Goal: Task Accomplishment & Management: Complete application form

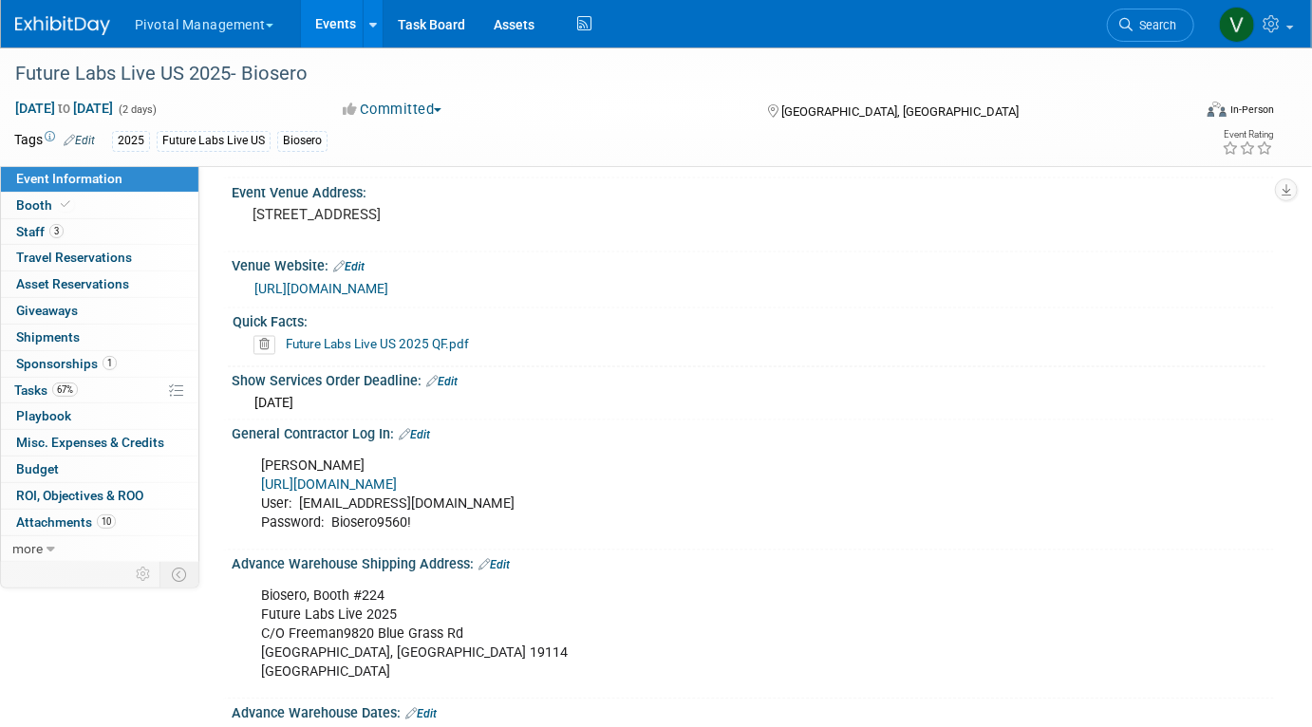
click at [326, 14] on link "Events" at bounding box center [335, 23] width 69 height 47
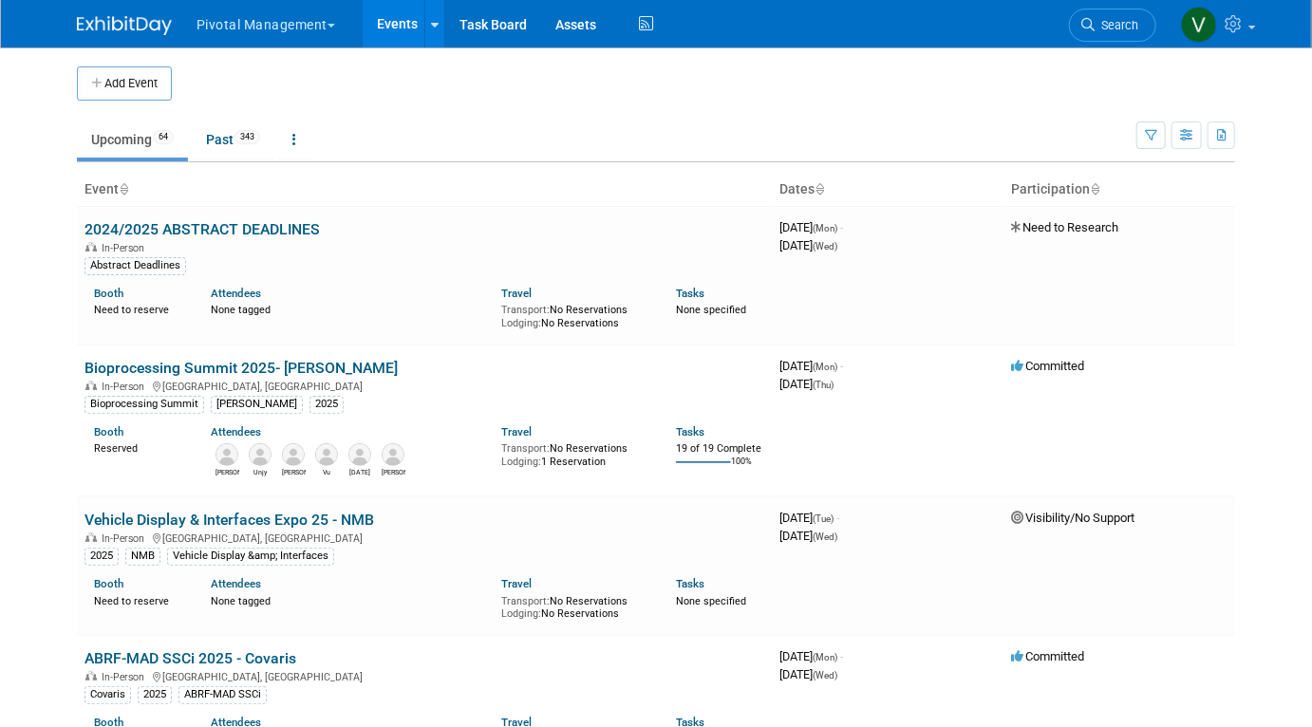
scroll to position [1350, 0]
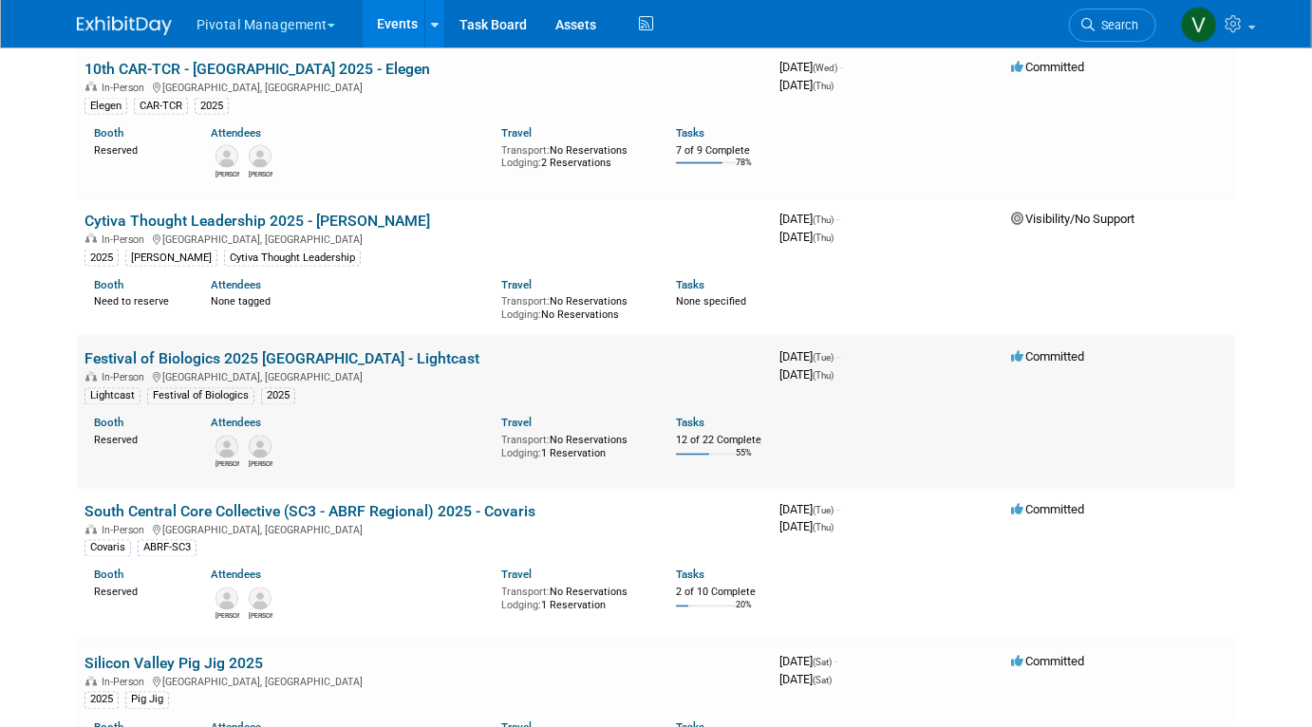
click at [242, 358] on link "Festival of Biologics 2025 [GEOGRAPHIC_DATA] - Lightcast" at bounding box center [282, 359] width 395 height 18
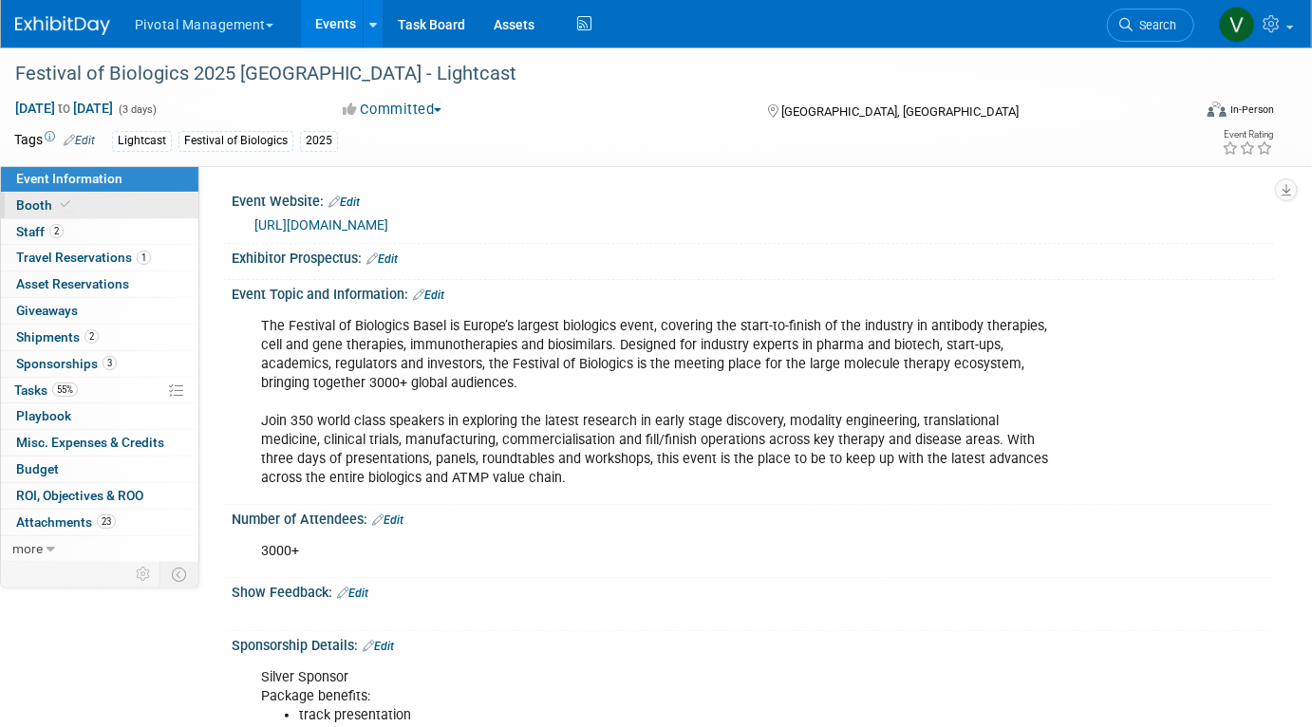
click at [137, 202] on link "Booth" at bounding box center [100, 206] width 198 height 26
select select "Yes"
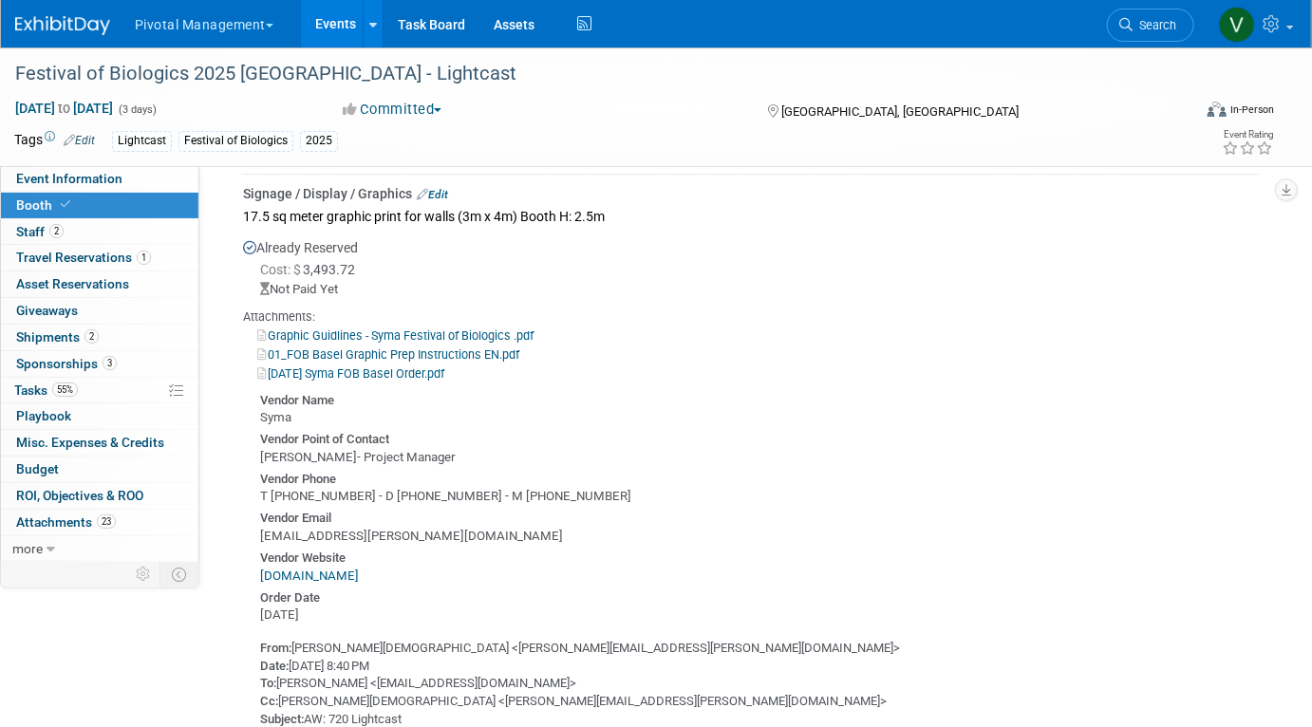
scroll to position [2488, 0]
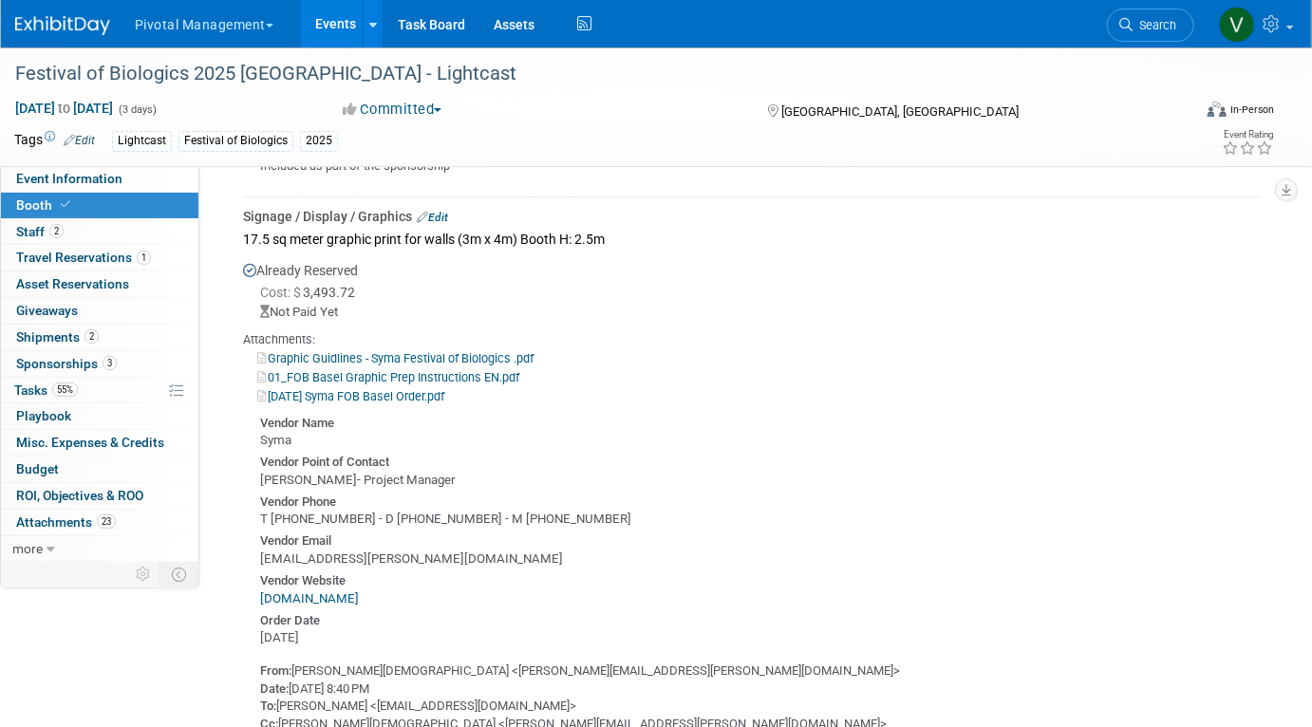
click at [442, 351] on link "Graphic Guidlines - Syma Festival of Biologics .pdf" at bounding box center [395, 358] width 276 height 14
click at [329, 38] on link "Events" at bounding box center [335, 23] width 69 height 47
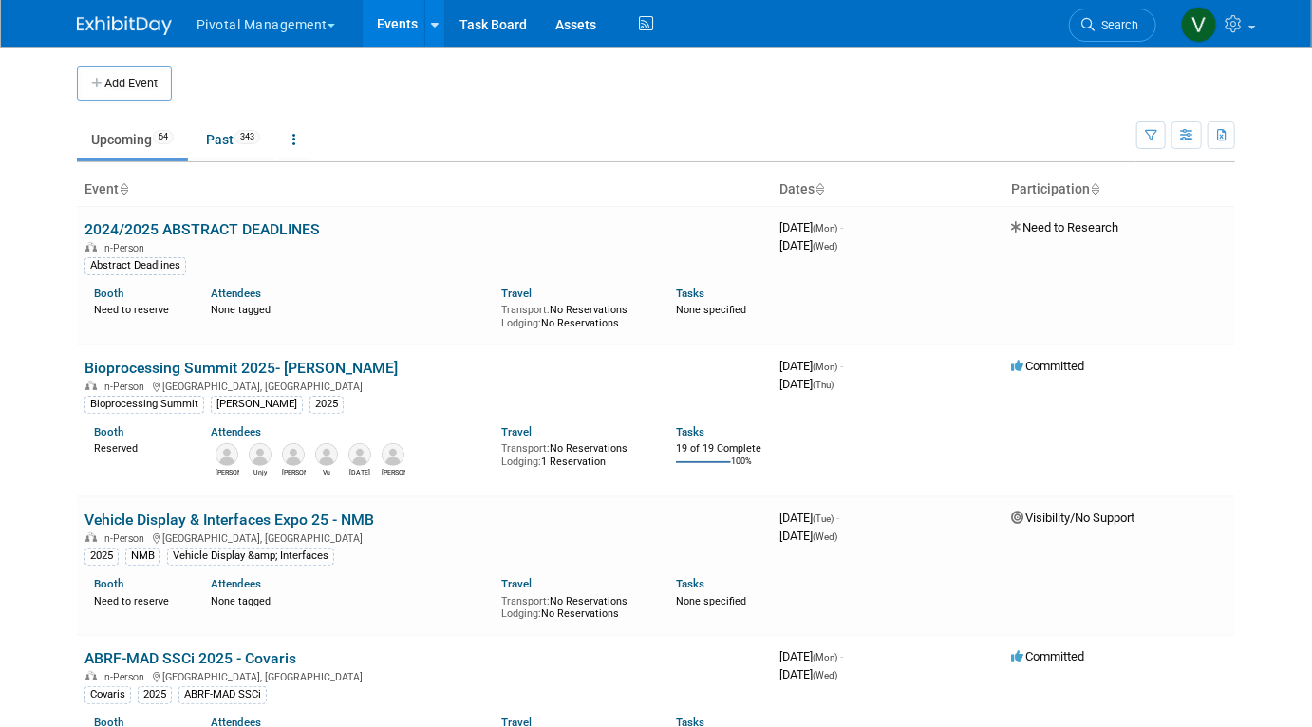
scroll to position [3516, 0]
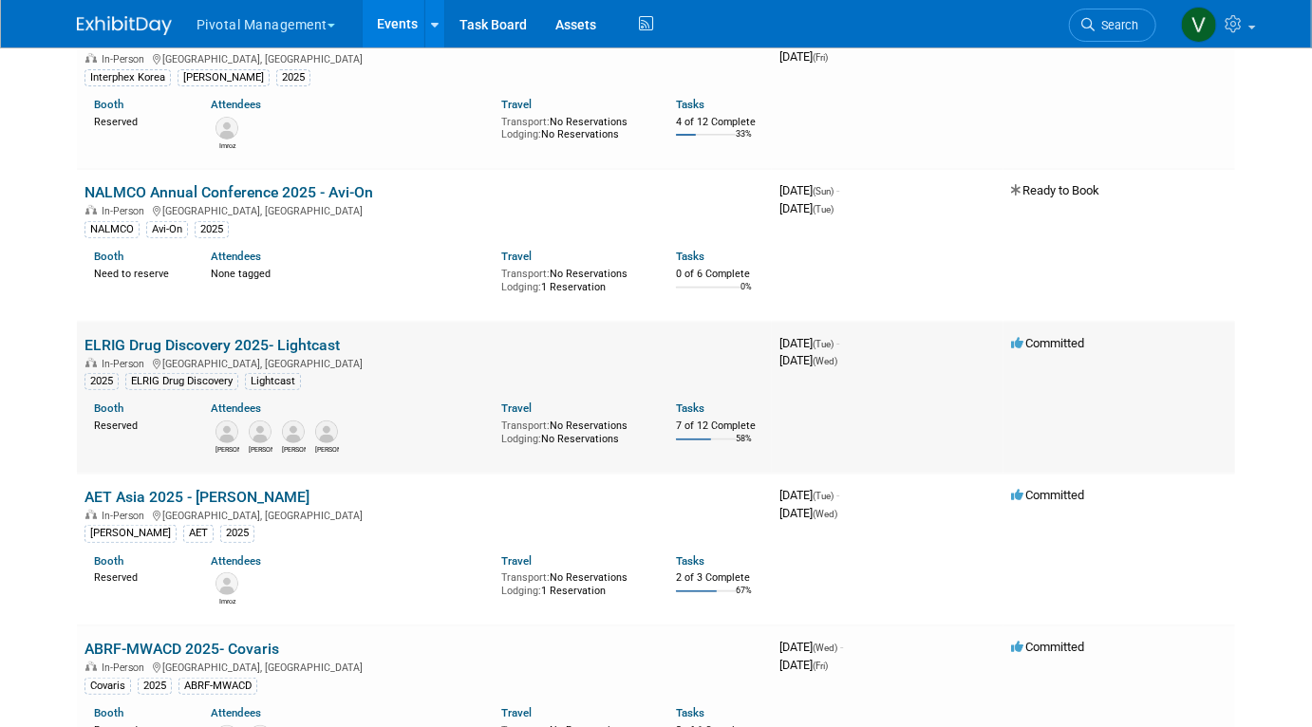
click at [264, 354] on link "ELRIG Drug Discovery 2025- Lightcast" at bounding box center [212, 345] width 255 height 18
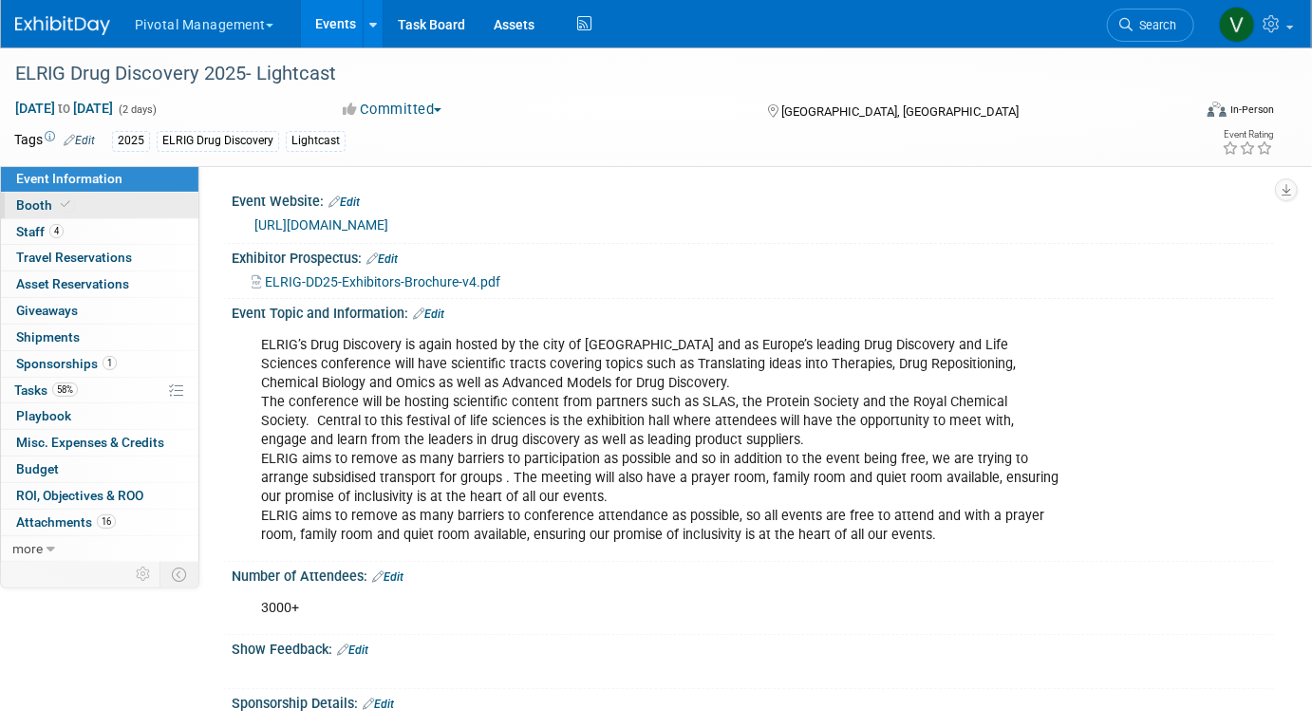
click at [155, 207] on link "Booth" at bounding box center [100, 206] width 198 height 26
select select "Yes"
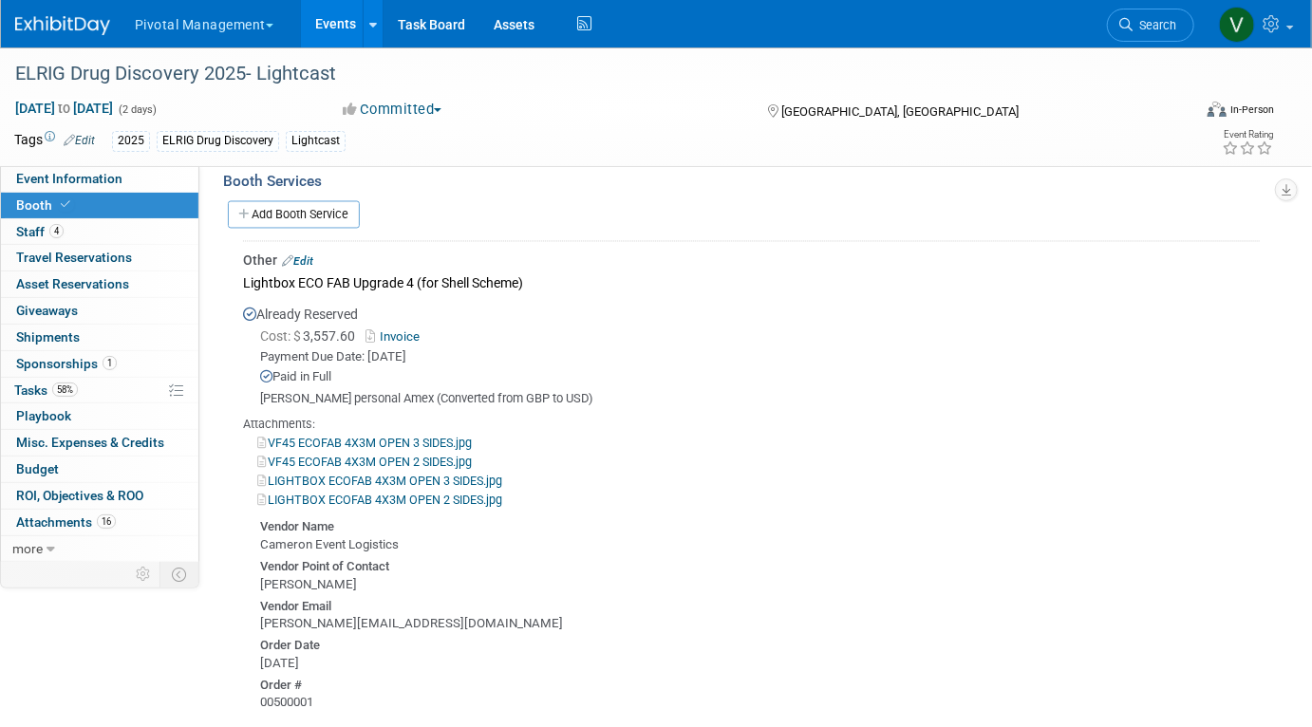
scroll to position [1550, 0]
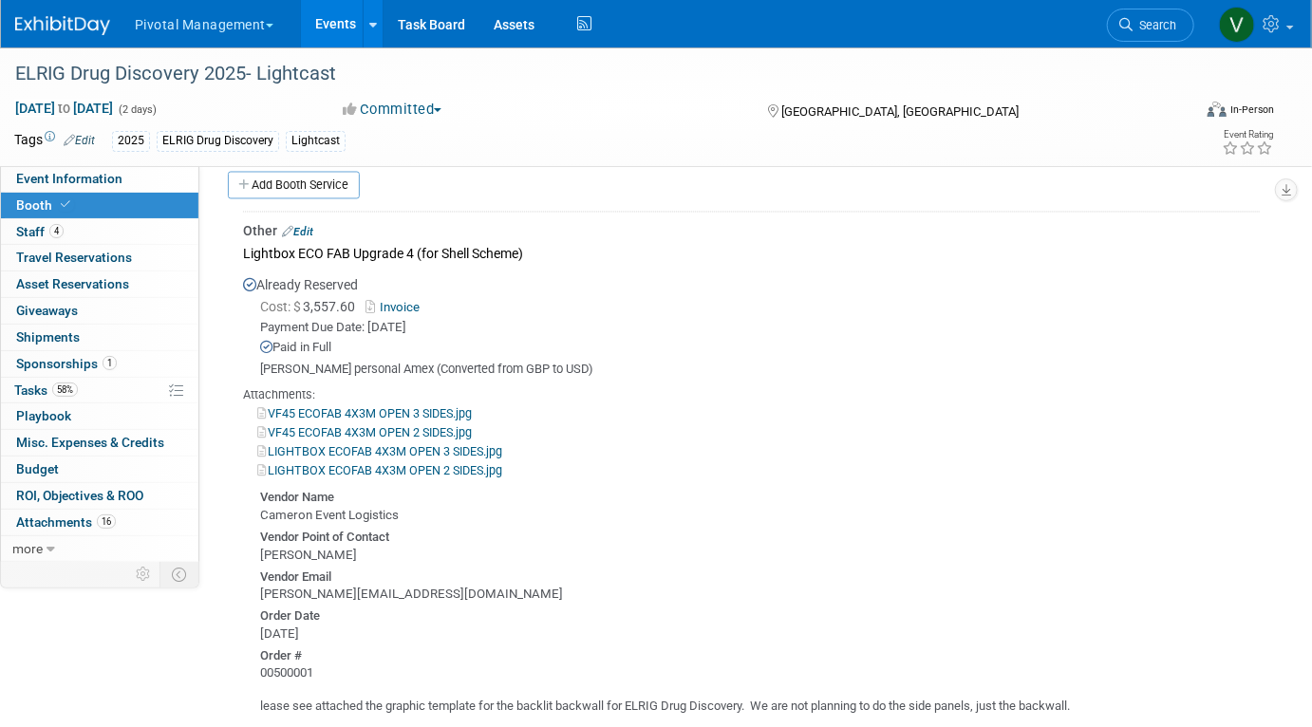
click at [383, 447] on link "LIGHTBOX ECOFAB 4X3M OPEN 3 SIDES.jpg" at bounding box center [379, 452] width 245 height 14
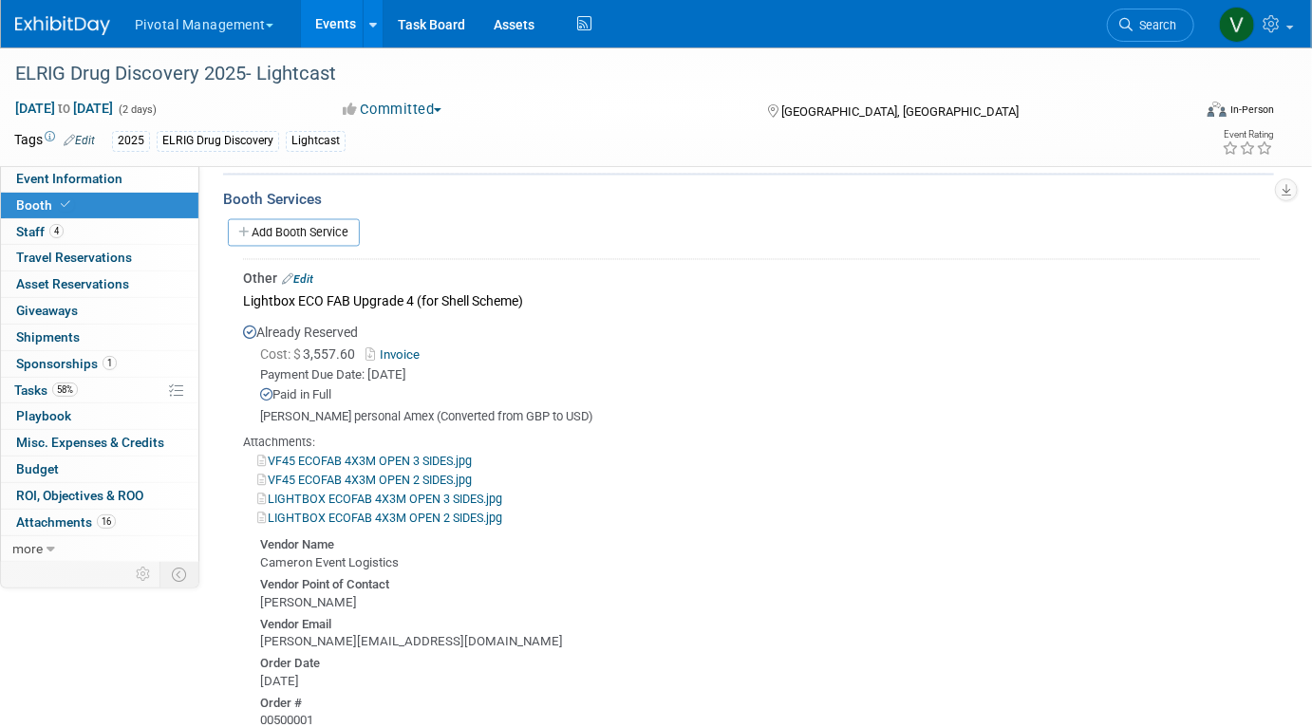
scroll to position [1476, 0]
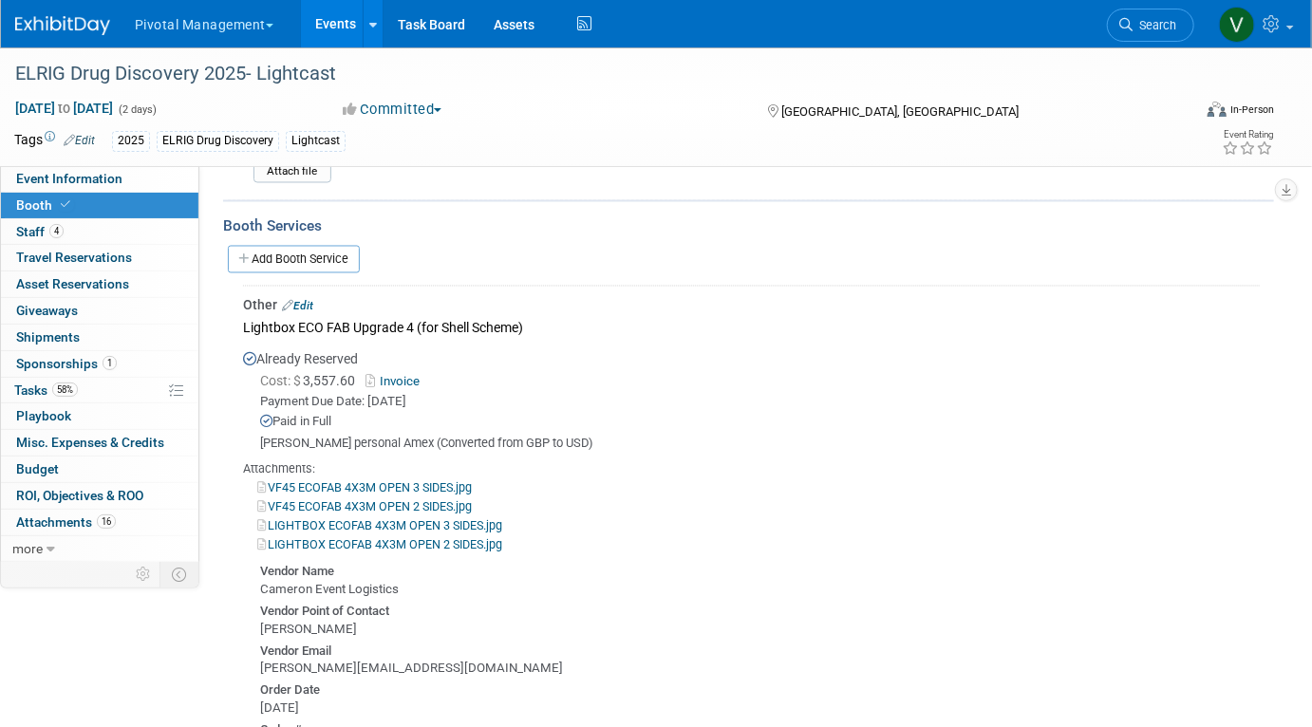
click at [307, 300] on link "Edit" at bounding box center [297, 306] width 31 height 13
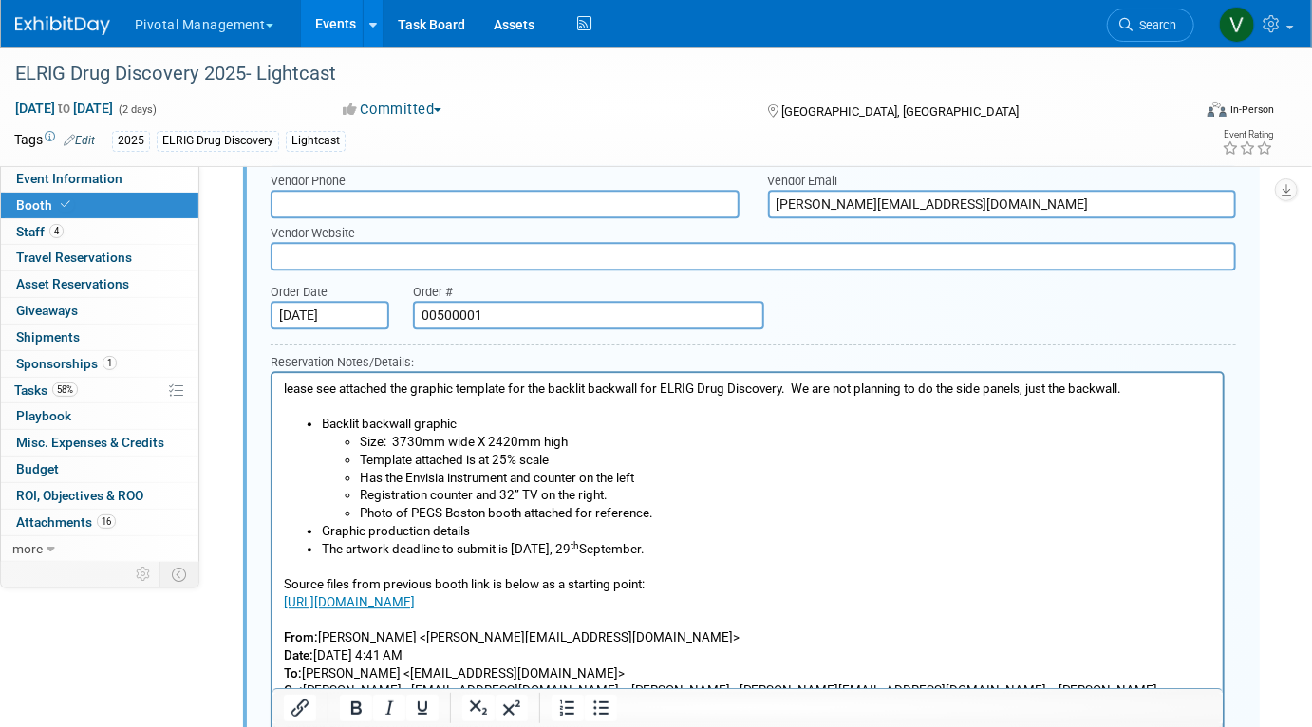
scroll to position [2159, 0]
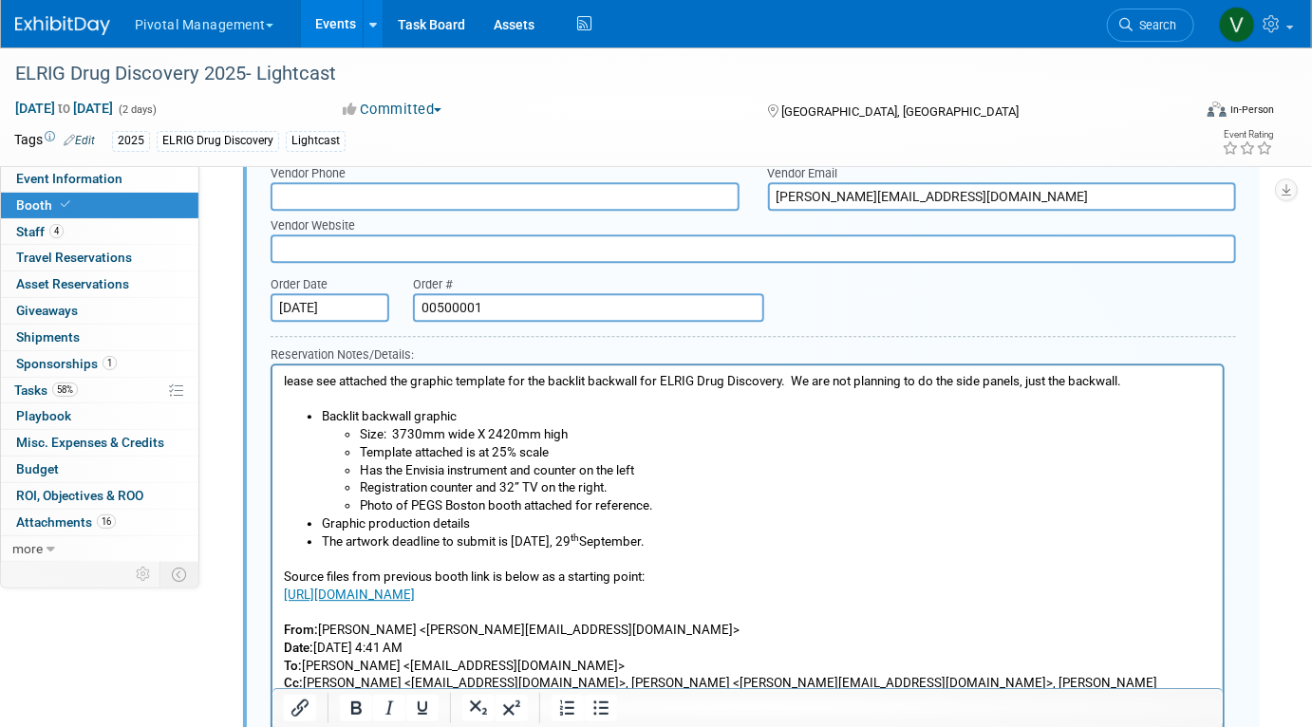
click at [283, 376] on p "lease see attached the graphic template for the backlit backwall for ELRIG Drug…" at bounding box center [747, 389] width 929 height 35
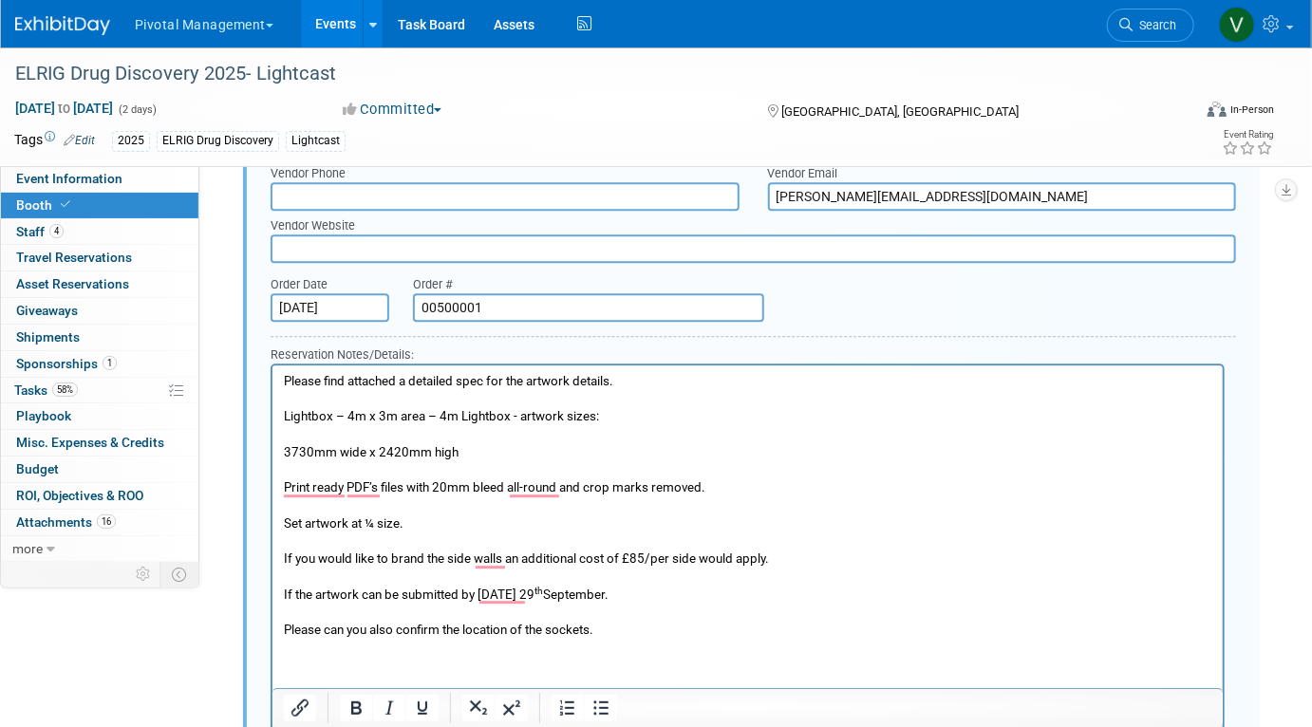
click at [342, 22] on link "Events" at bounding box center [335, 23] width 69 height 47
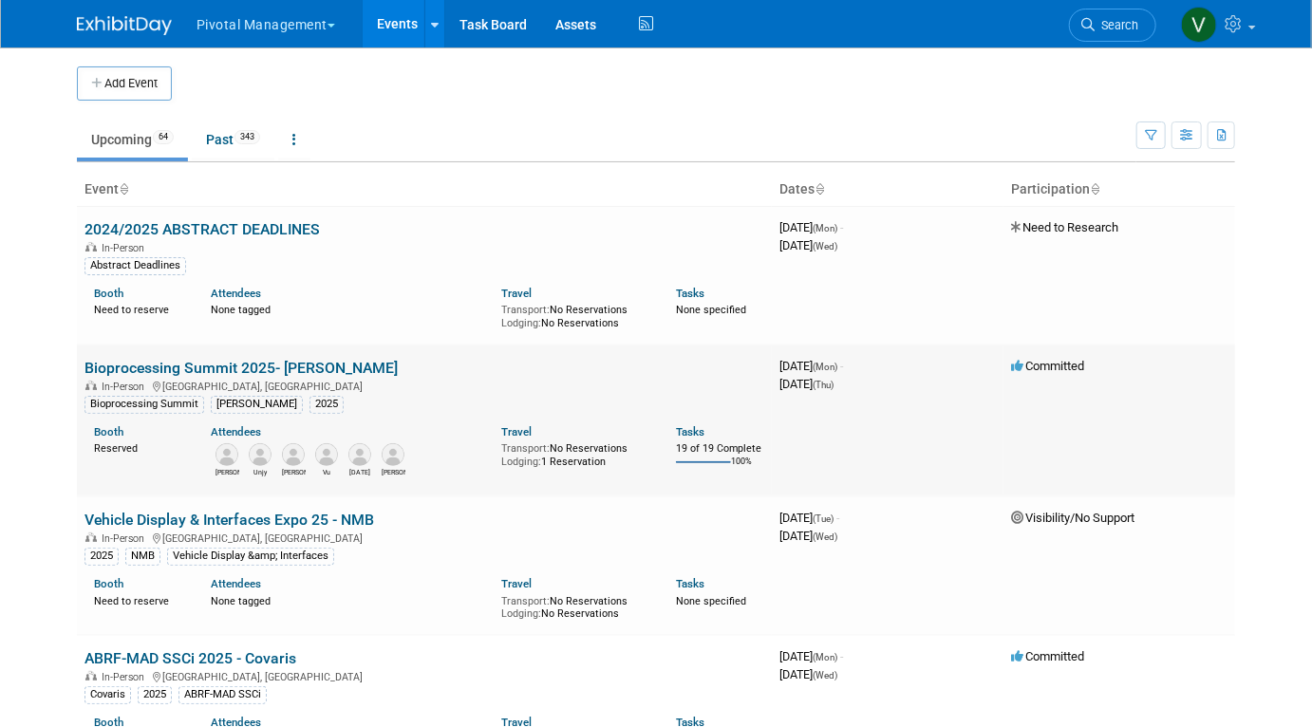
click at [245, 364] on link "Bioprocessing Summit 2025- [PERSON_NAME]" at bounding box center [241, 368] width 313 height 18
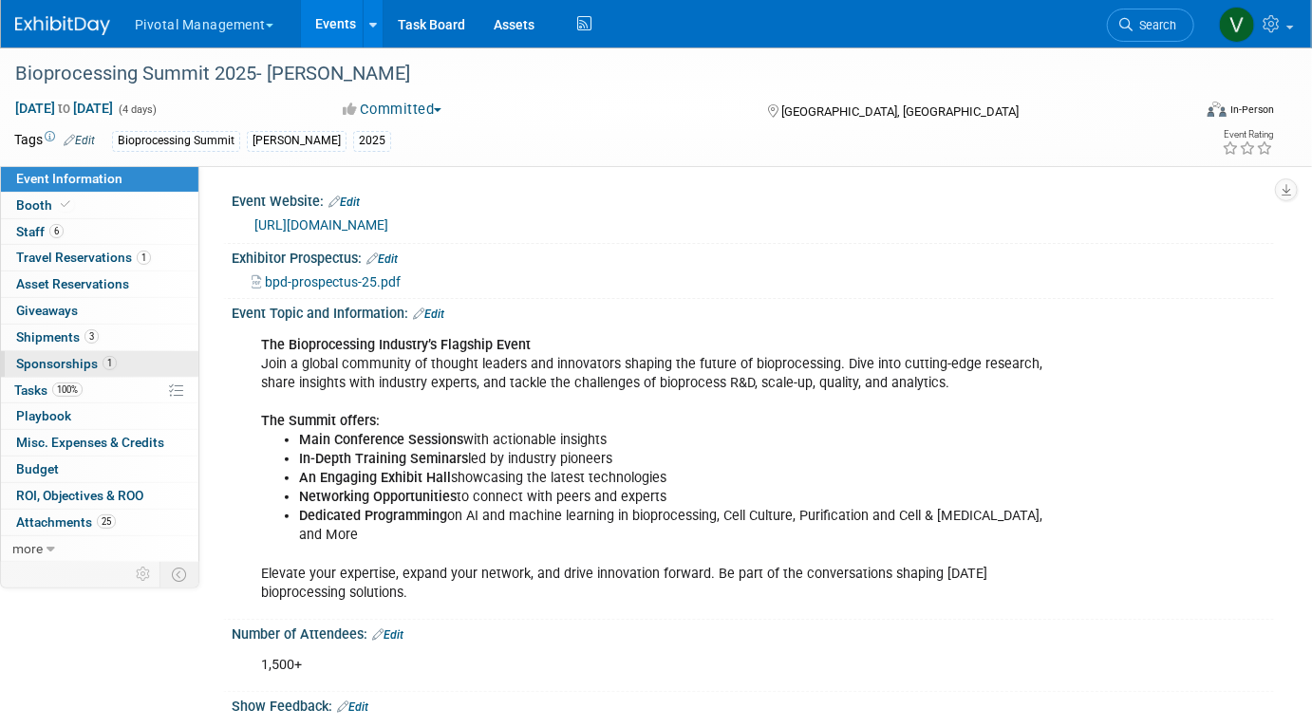
click at [94, 356] on span "Sponsorships 1" at bounding box center [66, 363] width 101 height 15
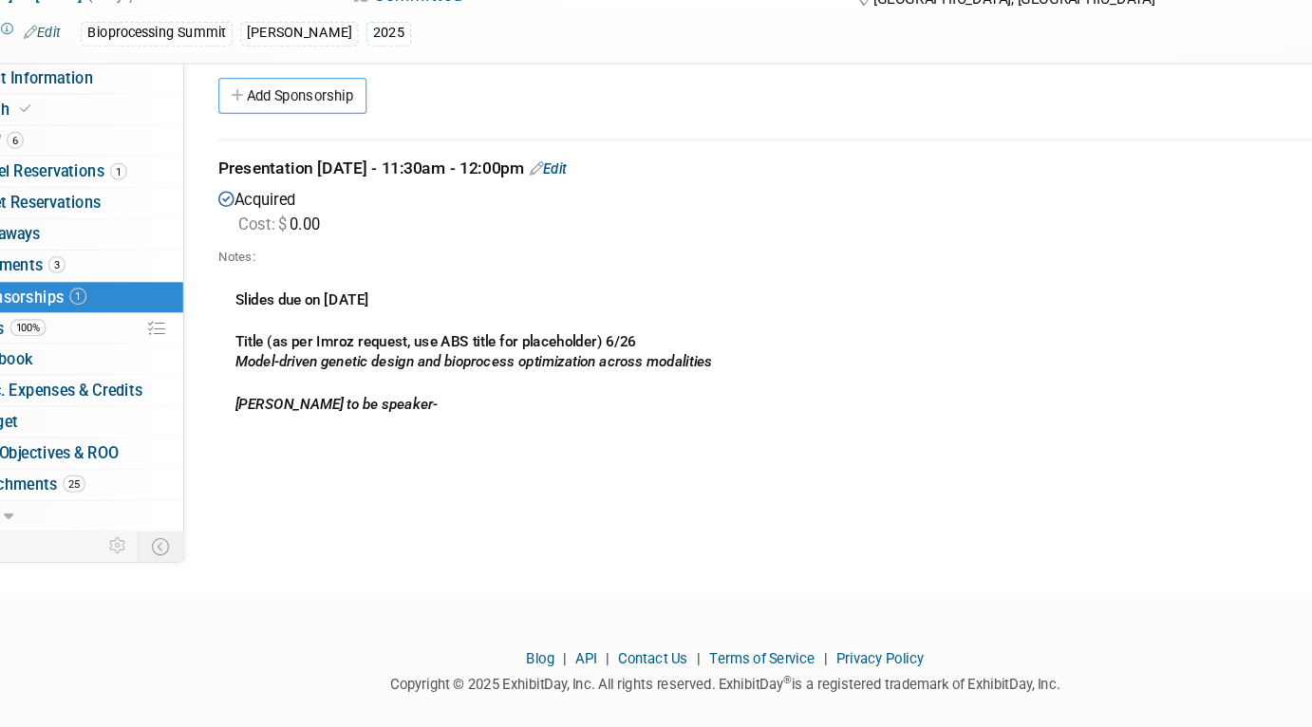
scroll to position [13, 0]
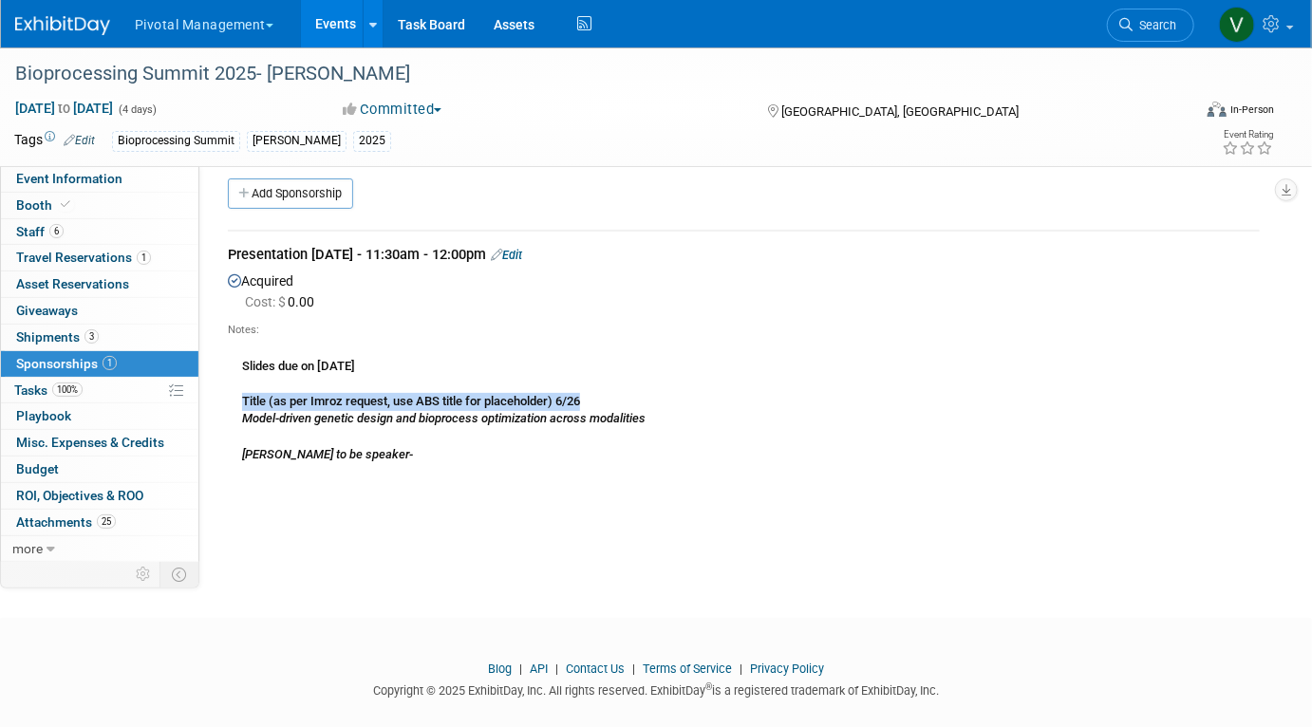
drag, startPoint x: 245, startPoint y: 397, endPoint x: 675, endPoint y: 405, distance: 430.2
click at [675, 405] on div "Slides due on July 28 Title (as per Imroz request, use ABS title for placeholde…" at bounding box center [744, 400] width 1032 height 125
copy b "Title (as per Imroz request, use ABS title for placeholder) 6/26"
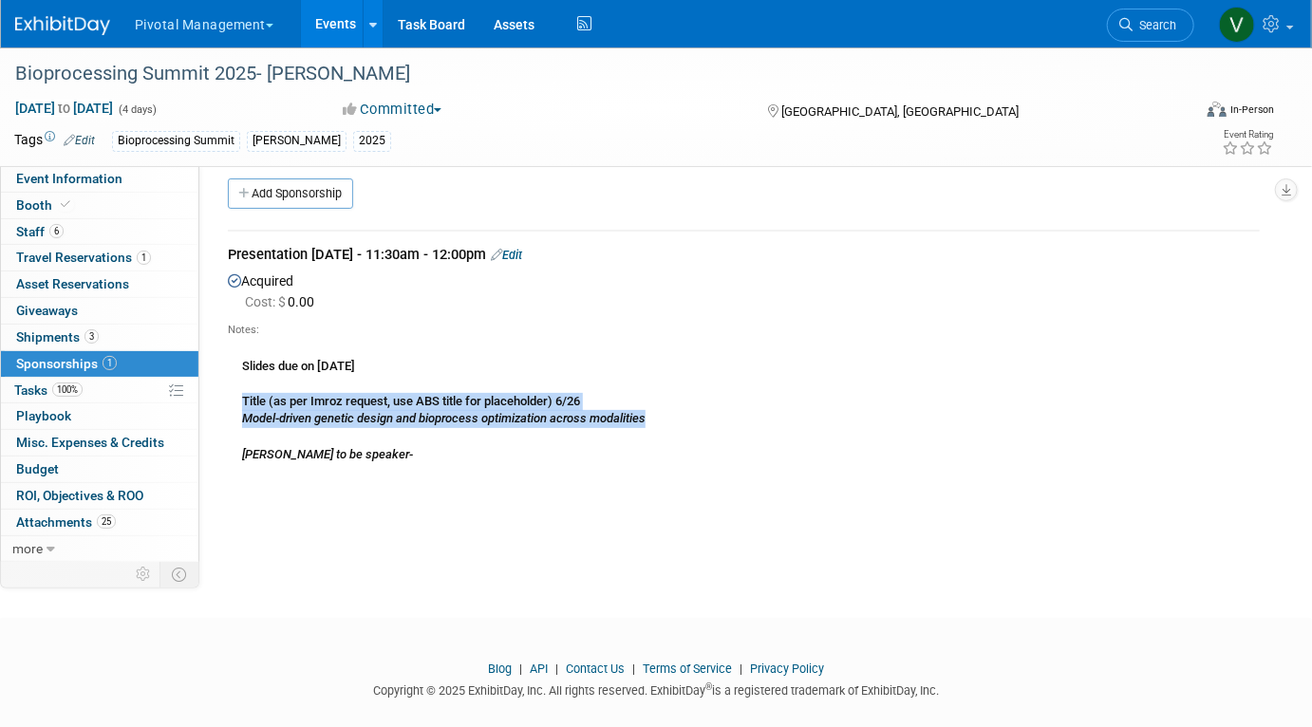
click at [655, 415] on div "Slides due on July 28 Title (as per Imroz request, use ABS title for placeholde…" at bounding box center [744, 400] width 1032 height 125
copy div "Title (as per Imroz request, use ABS title for placeholder) 6/26 Model-driven g…"
click at [346, 36] on link "Events" at bounding box center [335, 23] width 69 height 47
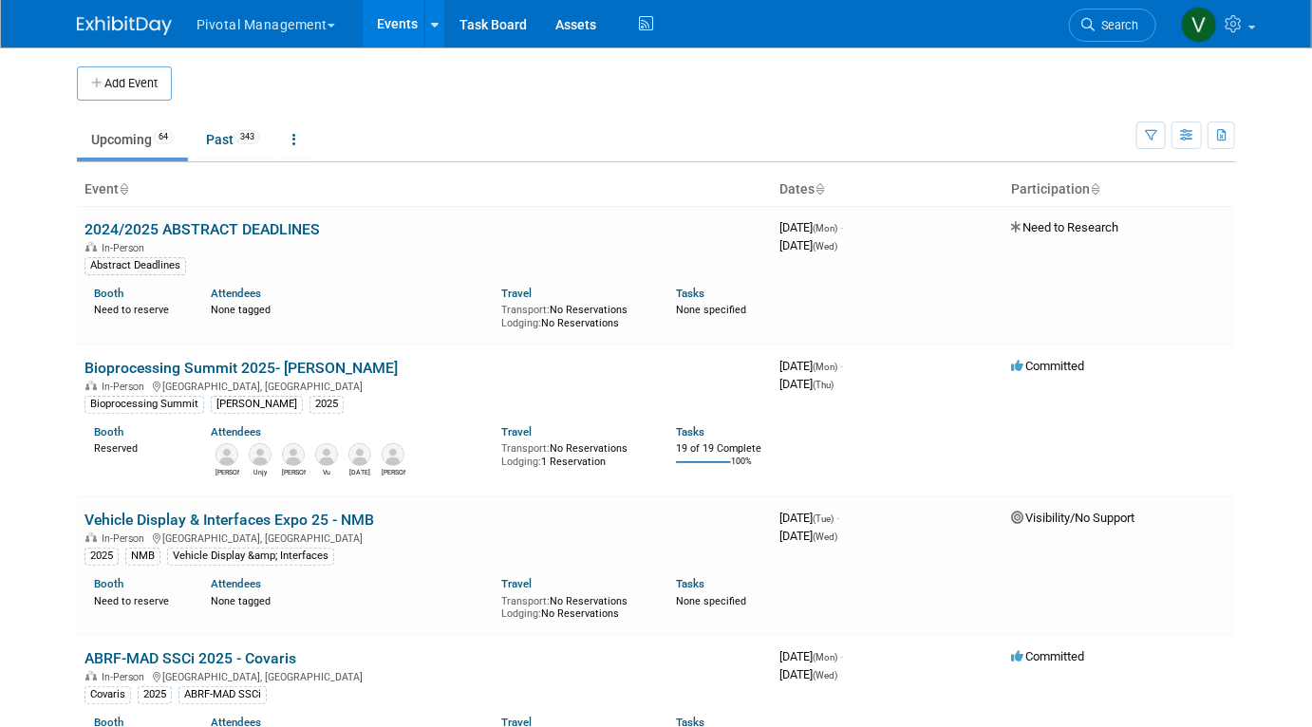
scroll to position [3211, 0]
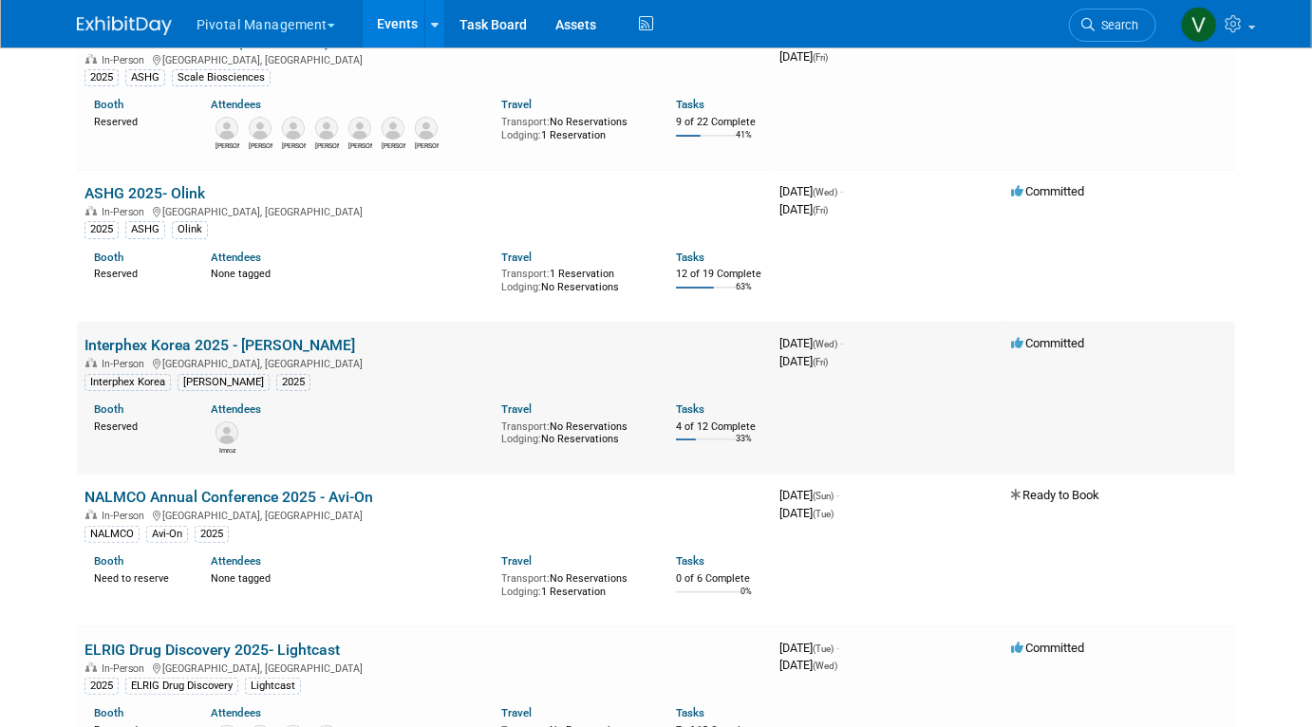
click at [259, 354] on link "Interphex Korea 2025 - [PERSON_NAME]" at bounding box center [220, 345] width 271 height 18
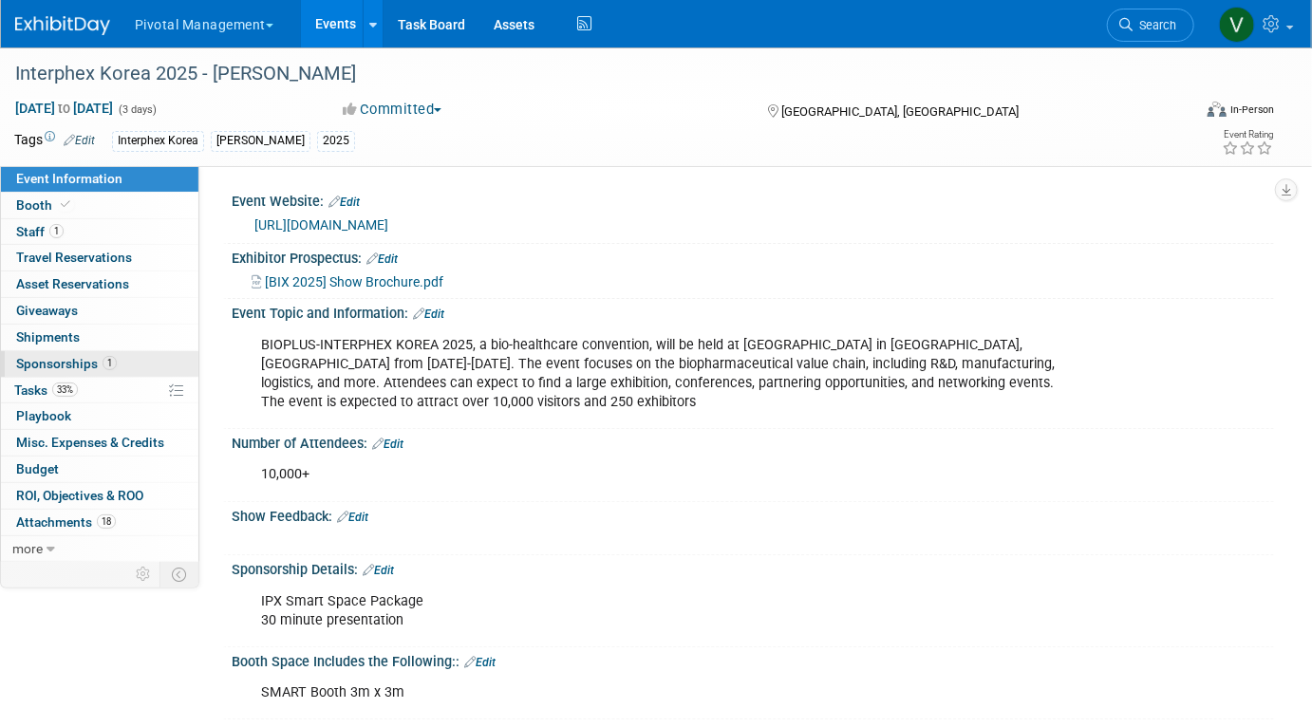
click at [84, 365] on span "Sponsorships 1" at bounding box center [66, 363] width 101 height 15
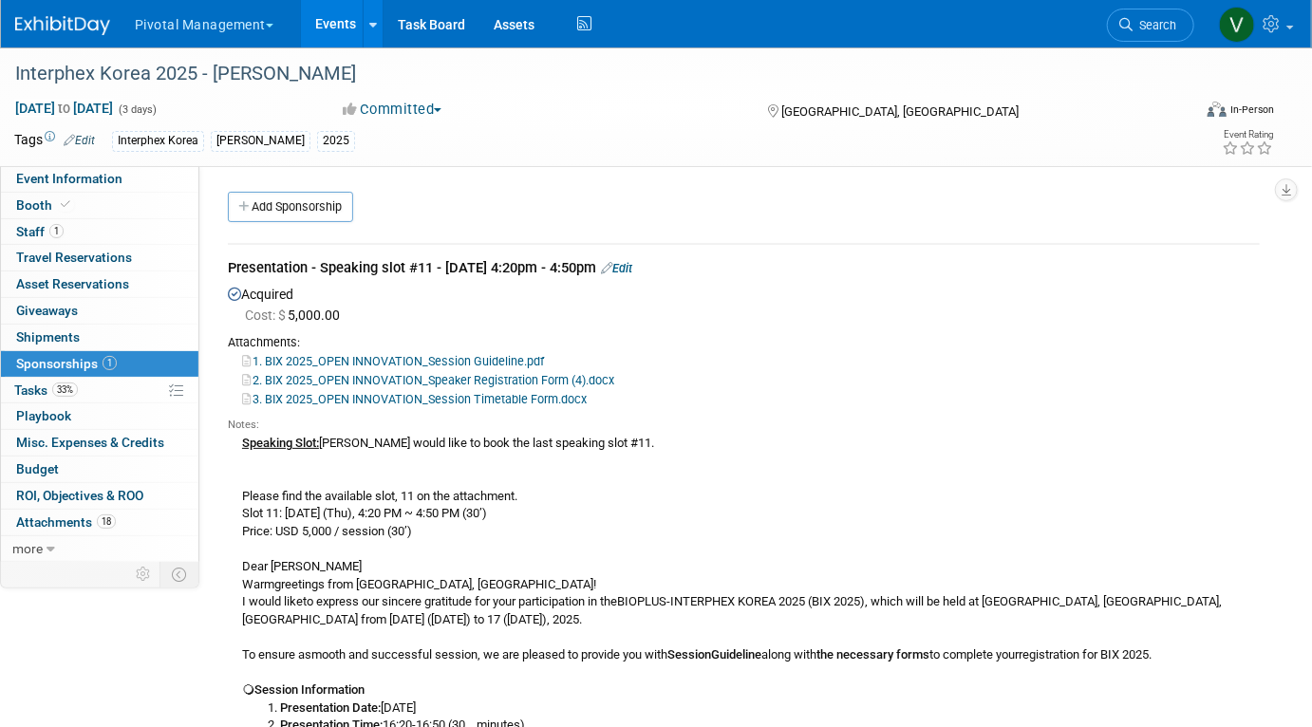
click at [632, 269] on link "Edit" at bounding box center [616, 268] width 31 height 14
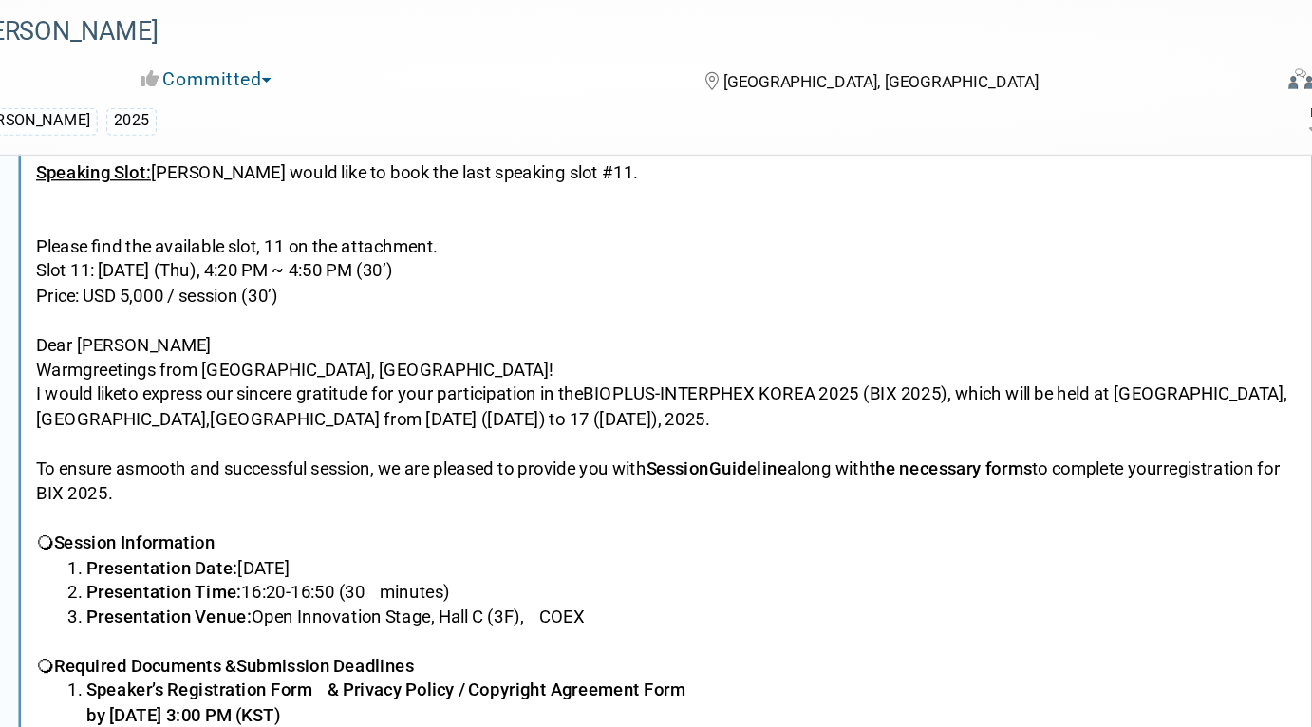
scroll to position [676, 0]
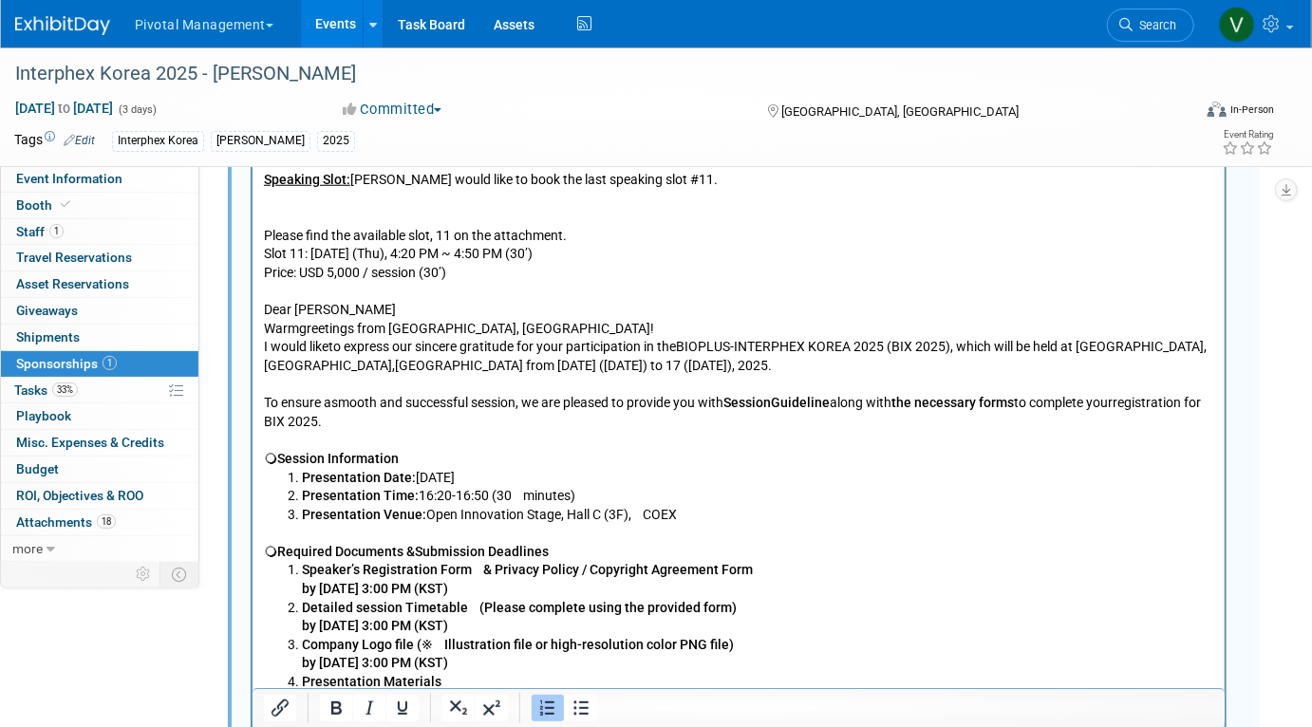
click at [592, 475] on li "Presentation Date: Thursday, October 16" at bounding box center [757, 477] width 913 height 19
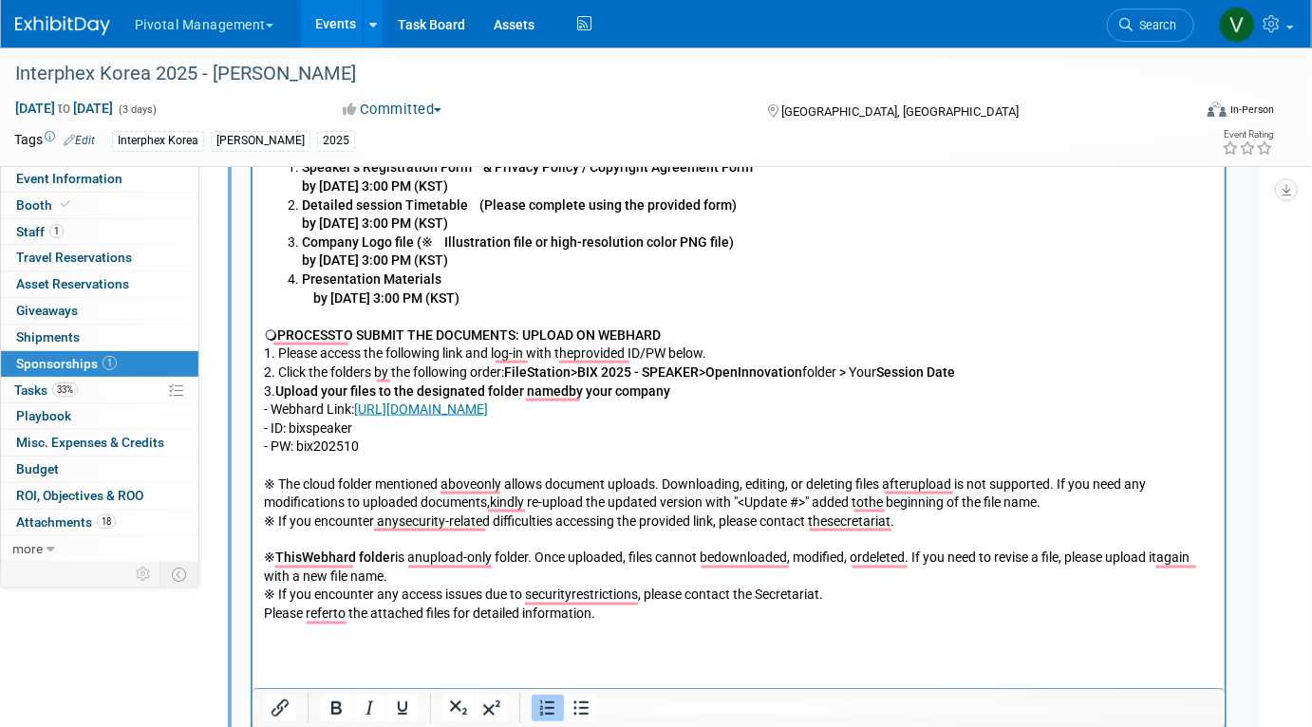
scroll to position [1081, 0]
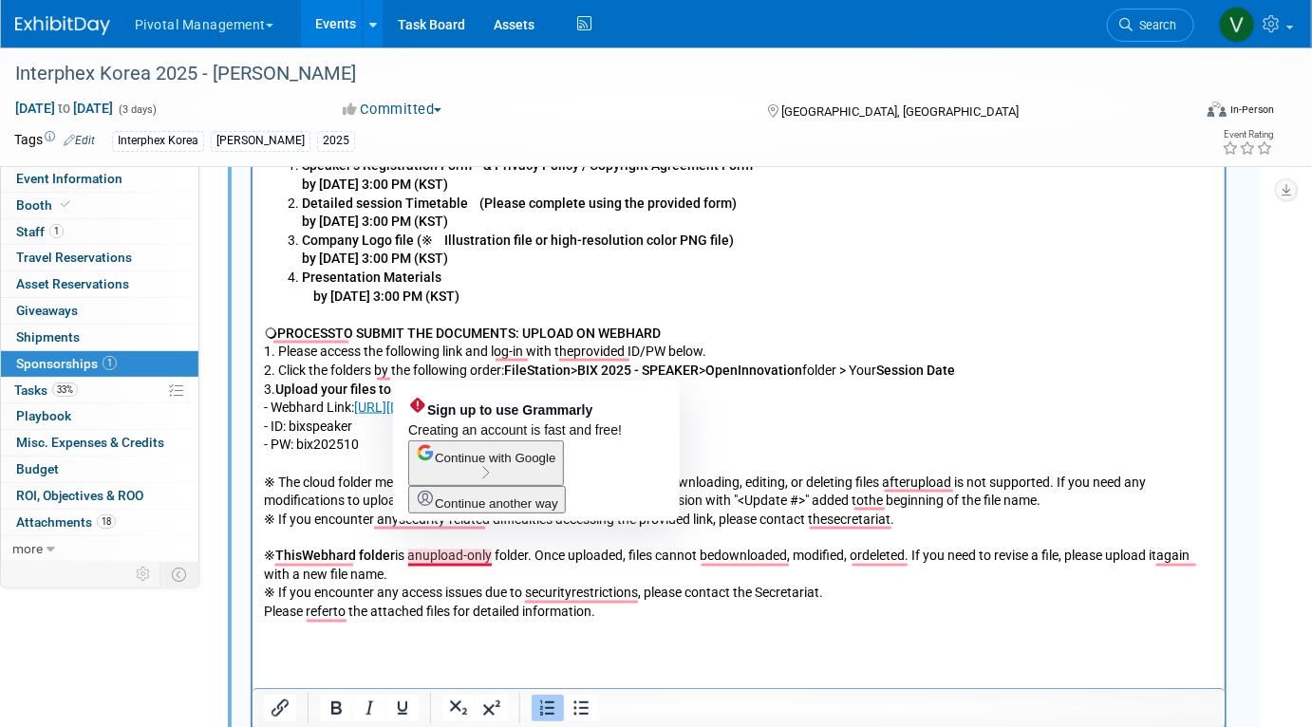
click at [420, 555] on p "🔾 PROCESSTO SUBMIT THE DOCUMENTS: UPLOAD ON WEBHARD 1. Please access the follow…" at bounding box center [738, 492] width 951 height 372
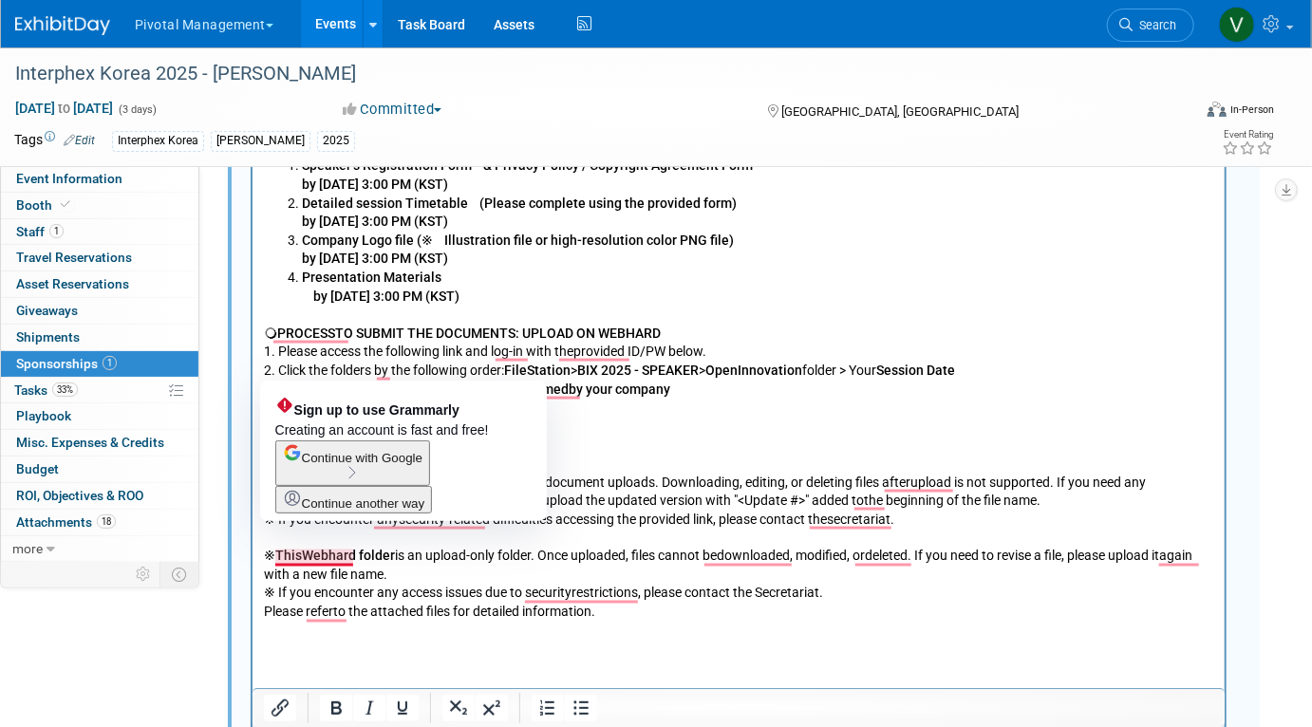
click at [298, 556] on b "ThisWebhard folder" at bounding box center [334, 556] width 120 height 15
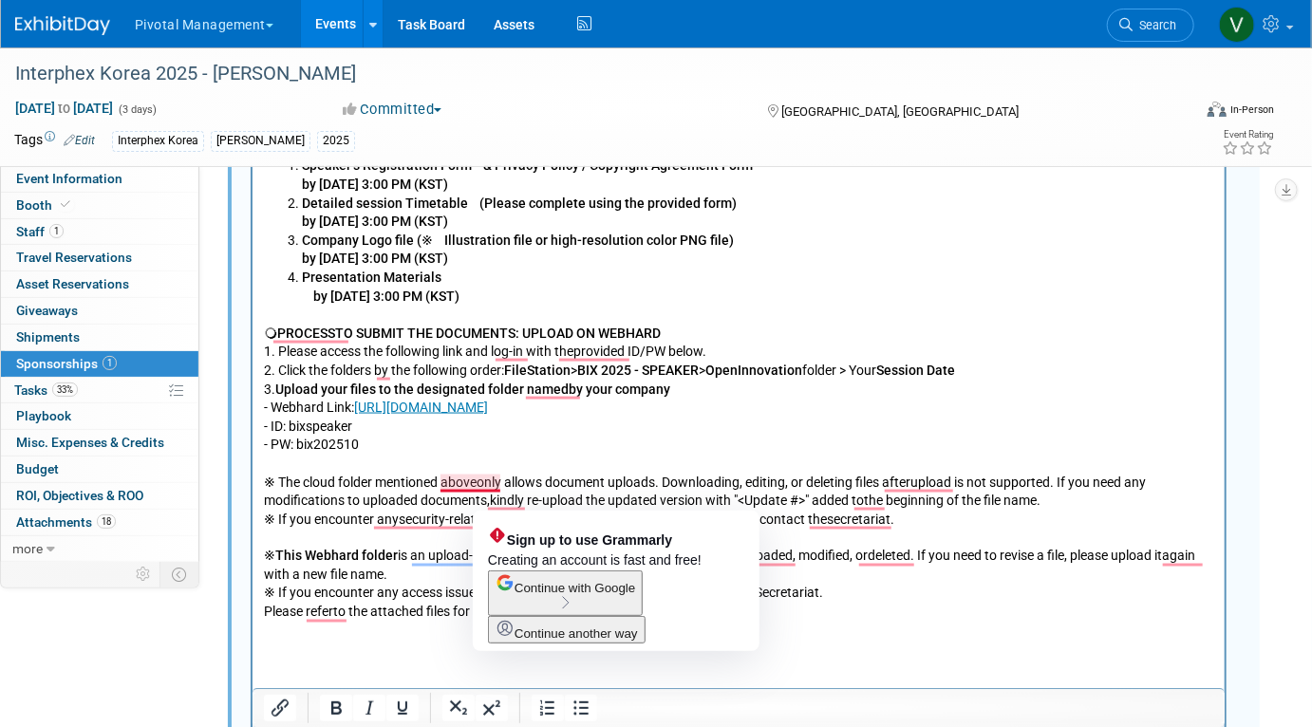
click at [477, 488] on p "🔾 PROCESSTO SUBMIT THE DOCUMENTS: UPLOAD ON WEBHARD 1. Please access the follow…" at bounding box center [738, 492] width 951 height 372
click at [490, 503] on p "🔾 PROCESSTO SUBMIT THE DOCUMENTS: UPLOAD ON WEBHARD 1. Please access the follow…" at bounding box center [738, 492] width 951 height 372
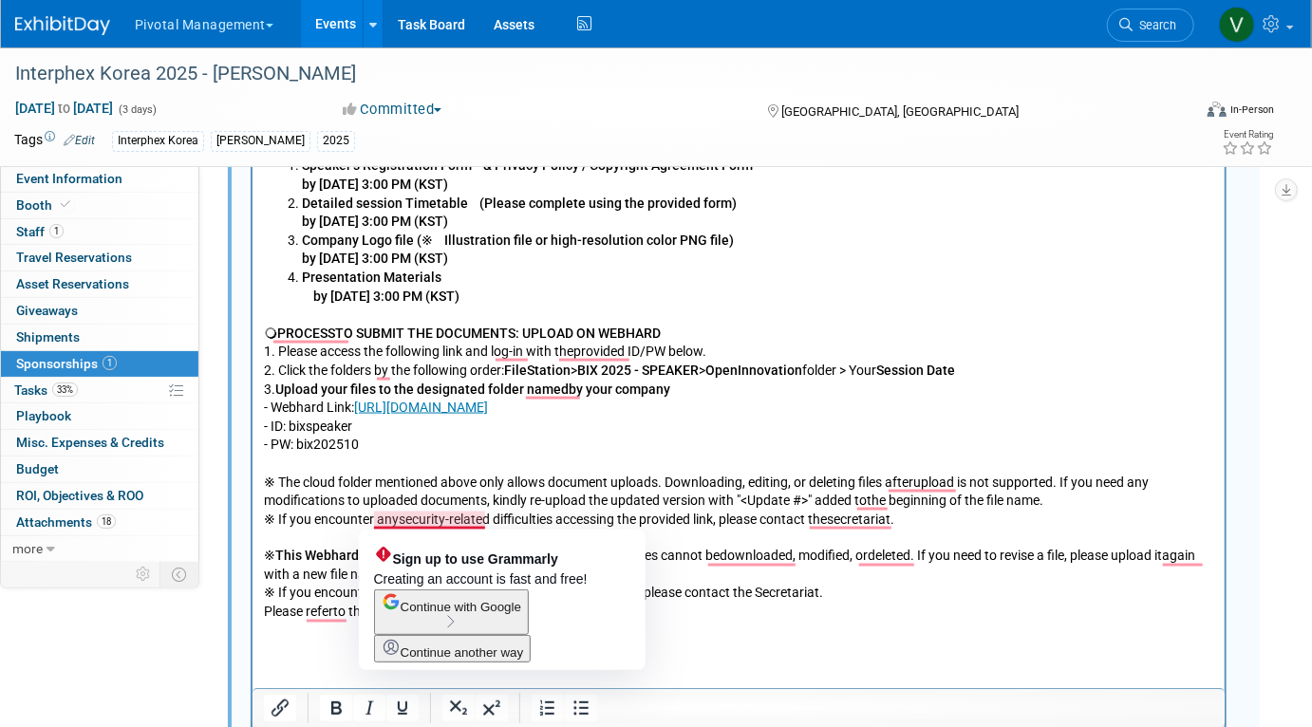
click at [394, 522] on p "🔾 PROCESSTO SUBMIT THE DOCUMENTS: UPLOAD ON WEBHARD 1. Please access the follow…" at bounding box center [738, 492] width 951 height 372
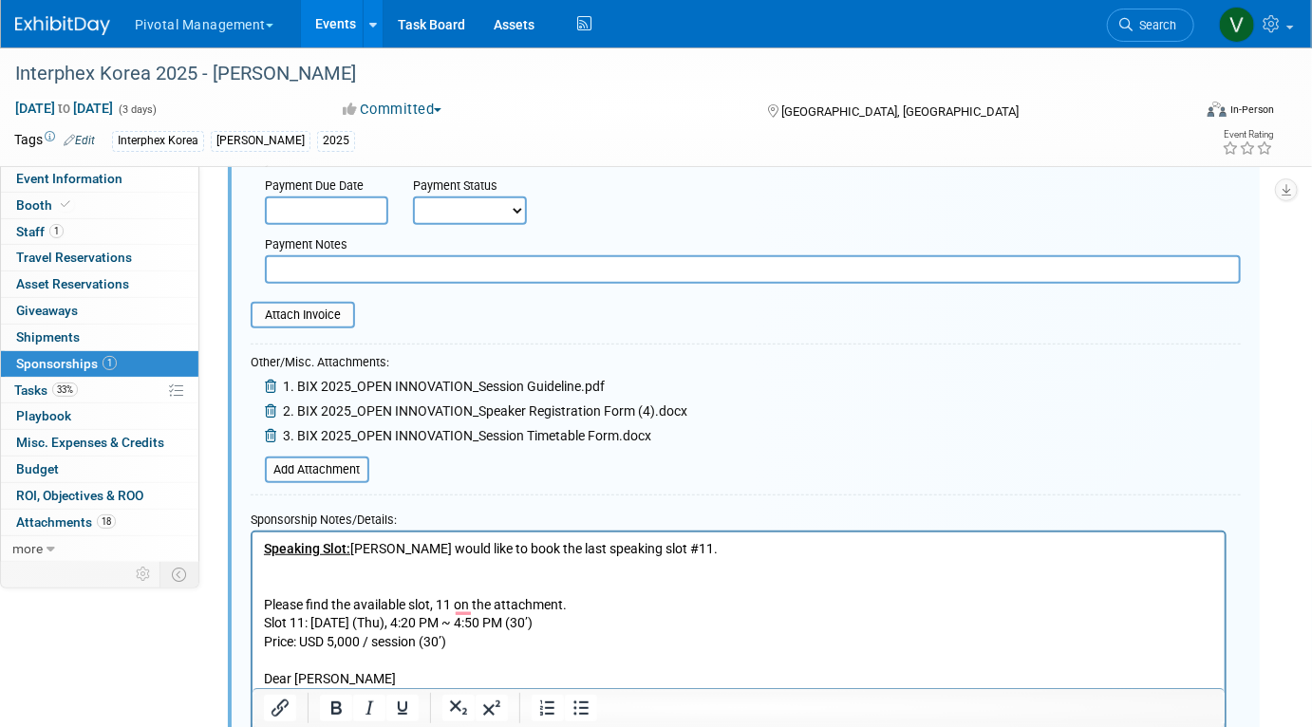
scroll to position [380, 0]
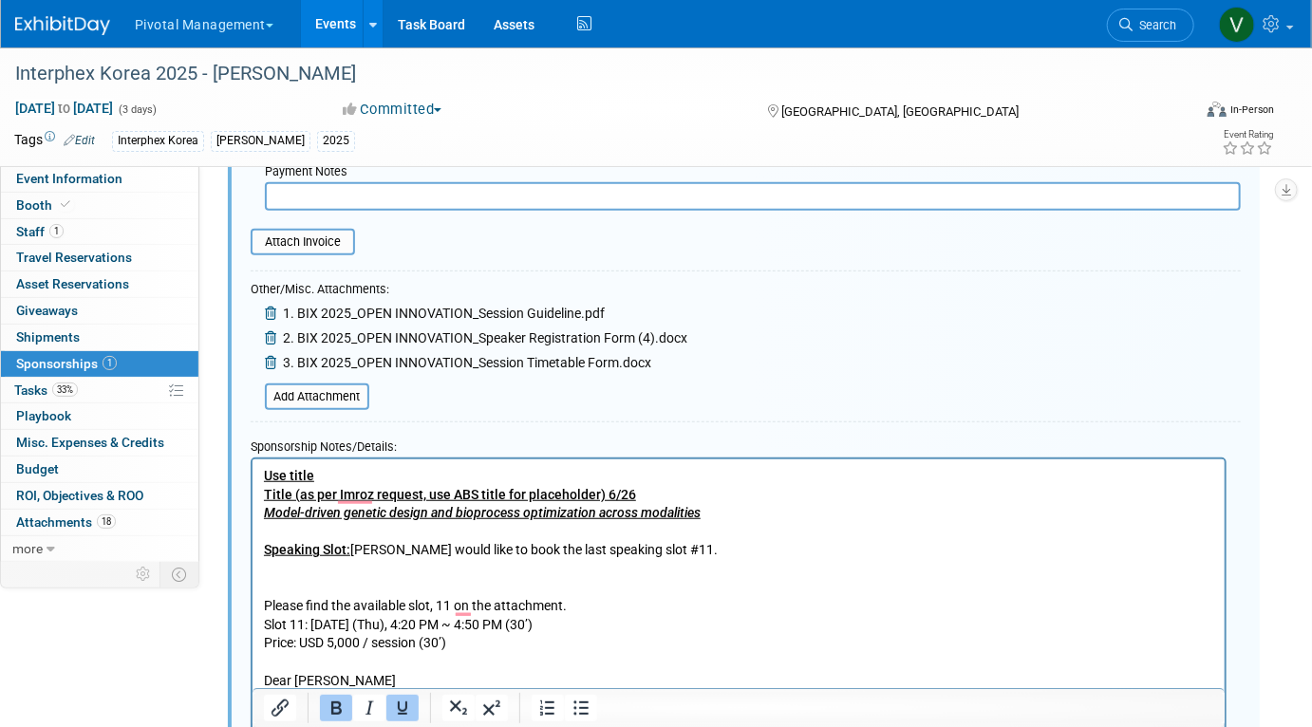
click at [333, 477] on p "Use title Title (as per Imroz request, use ABS title for placeholder) 6/26 Mode…" at bounding box center [738, 652] width 951 height 372
click at [386, 496] on u "Use title Title (as per Imroz request, use ABS title for placeholder) 6/26 Mode…" at bounding box center [481, 511] width 437 height 89
drag, startPoint x: 263, startPoint y: 495, endPoint x: 455, endPoint y: 499, distance: 191.8
click at [455, 499] on u "Use title Title (as per Imroz request, use ABS title for placeholder) 6/26 Mode…" at bounding box center [481, 511] width 437 height 89
click at [385, 466] on p "Use title Same as ABS title for placeholder) 6/26 Model-driven genetic design a…" at bounding box center [738, 652] width 951 height 372
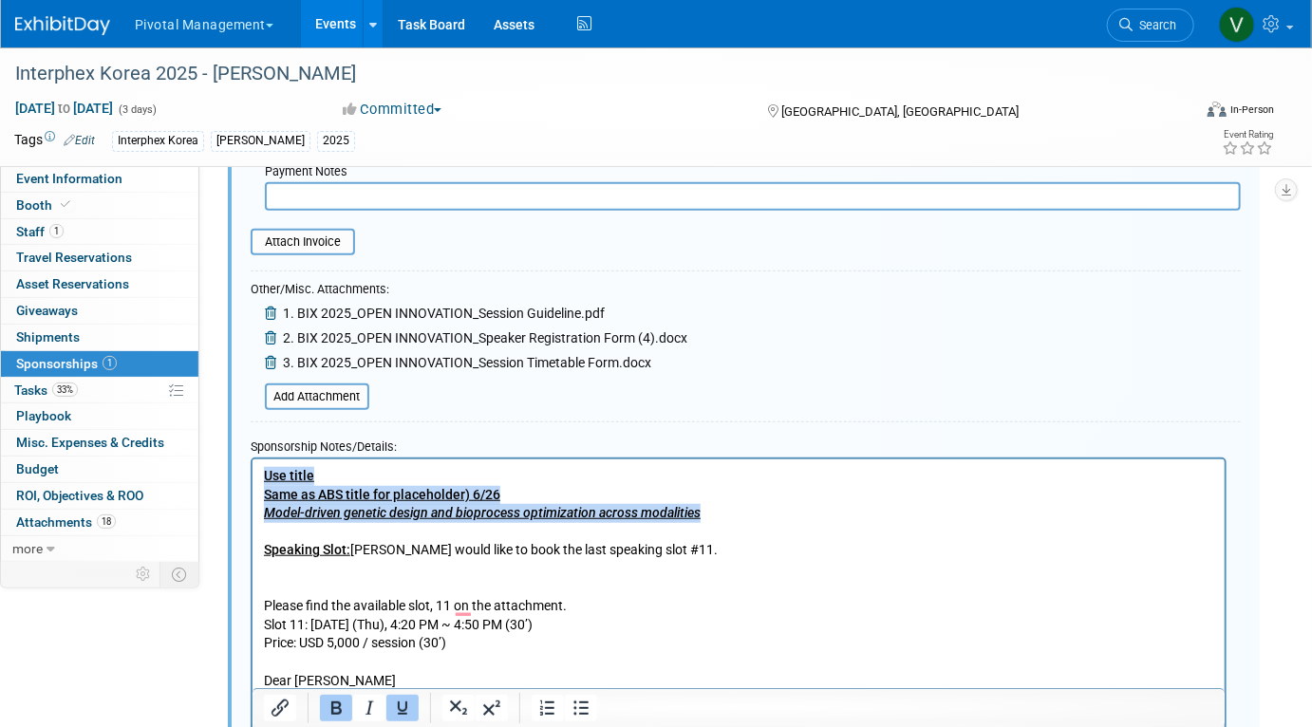
drag, startPoint x: 261, startPoint y: 473, endPoint x: 703, endPoint y: 510, distance: 443.1
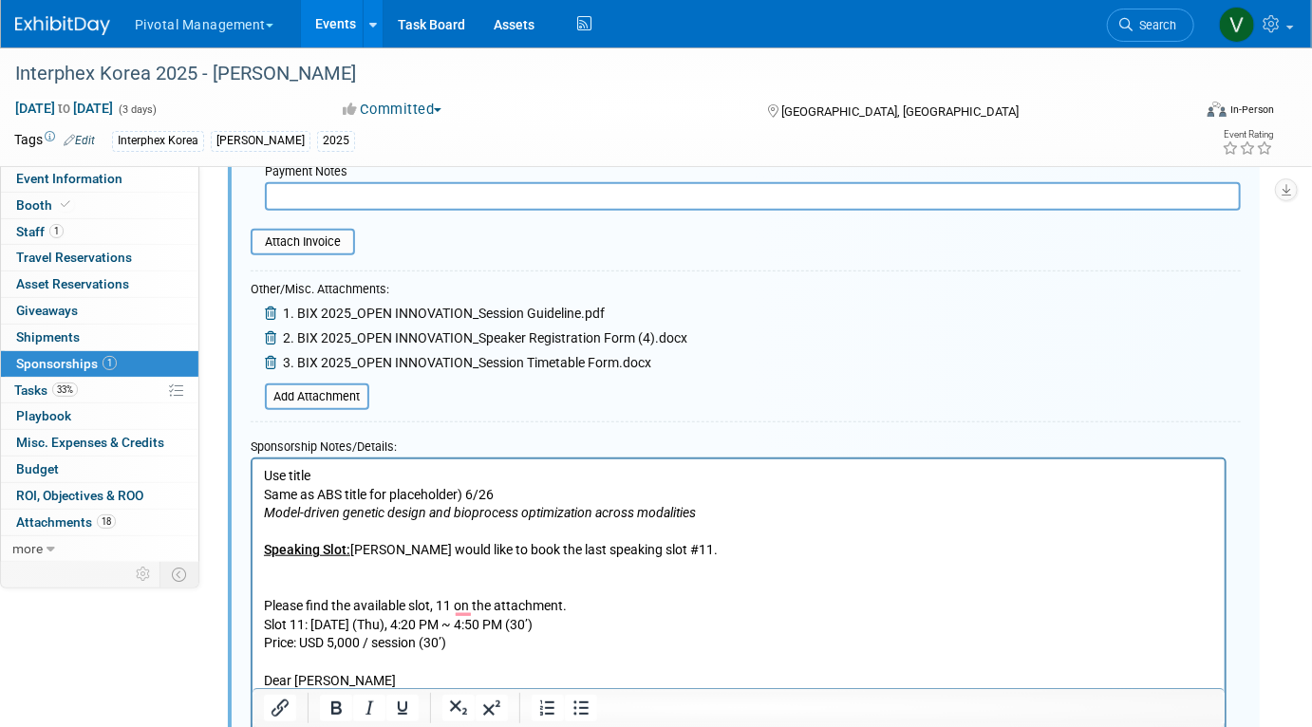
click at [668, 487] on p "Use title Same as ABS title for placeholder) 6/26 Model-driven genetic design a…" at bounding box center [738, 652] width 951 height 372
click at [865, 549] on p "Use title Same as ABS title Model-driven genetic design and bioprocess optimiza…" at bounding box center [738, 652] width 951 height 372
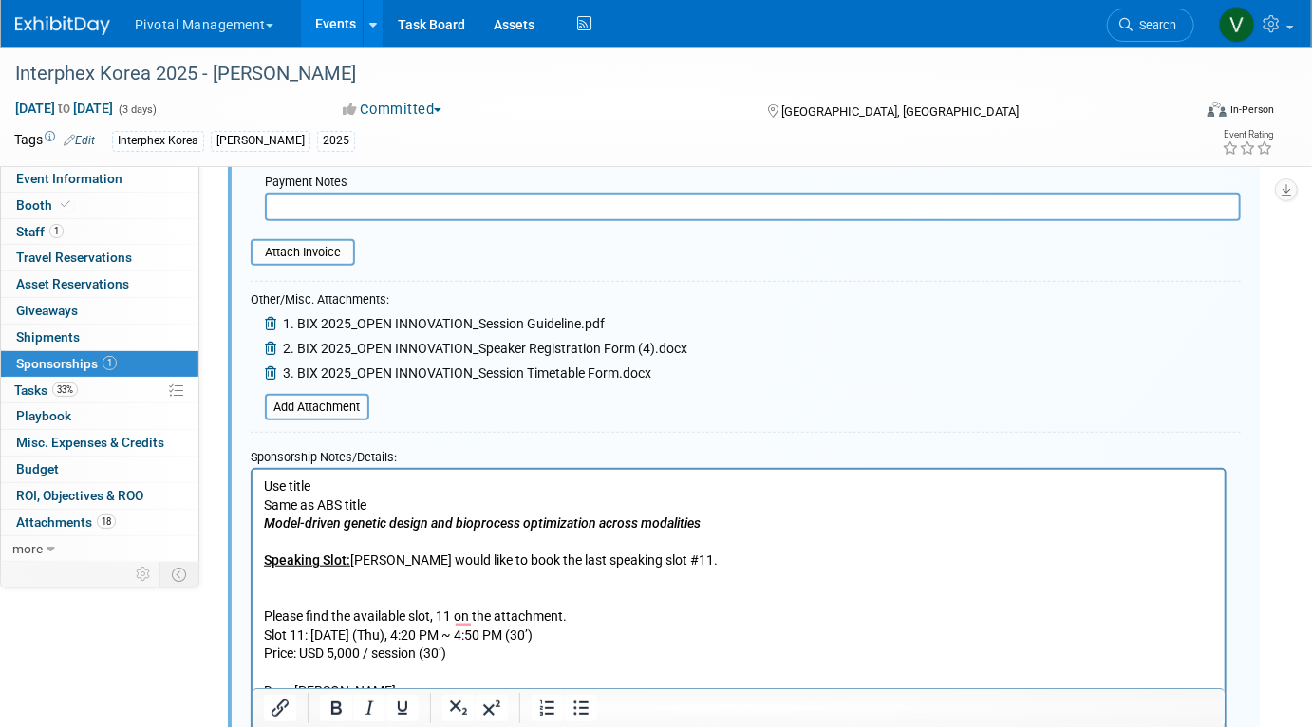
scroll to position [435, 0]
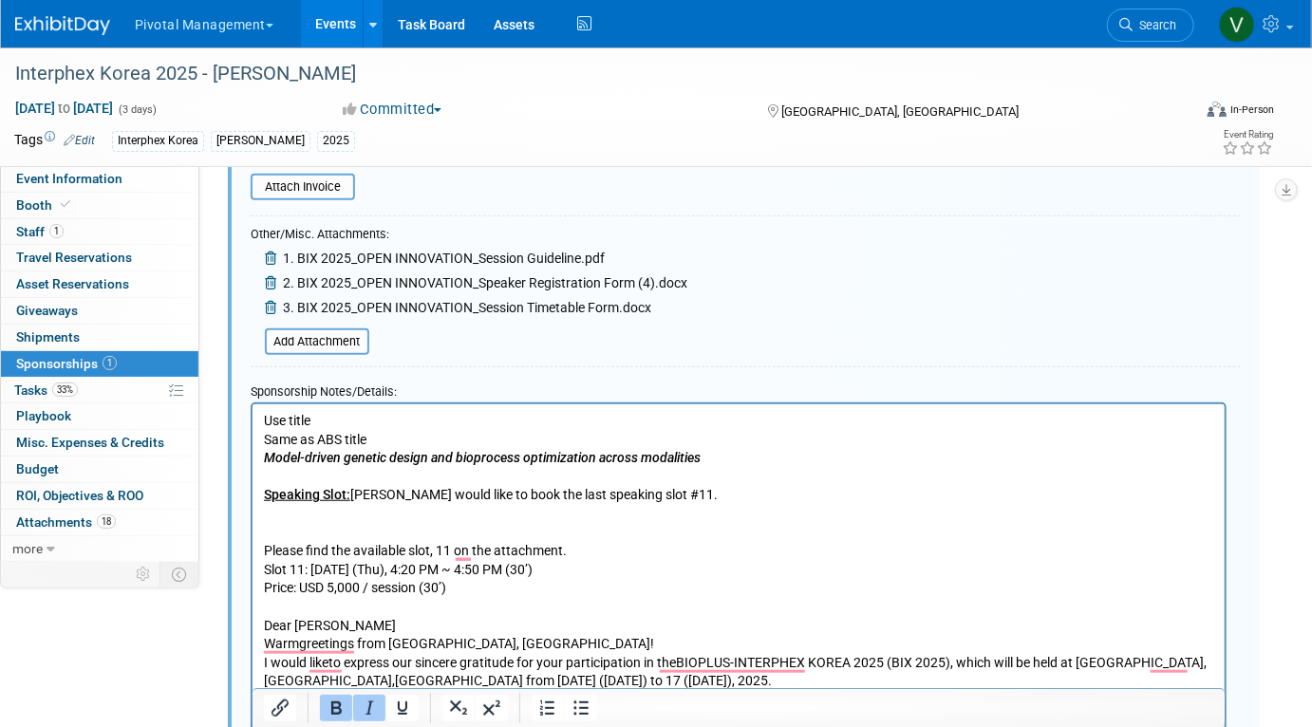
click at [752, 465] on p "Use title Same as ABS title Model-driven genetic design and bioprocess optimiza…" at bounding box center [738, 597] width 951 height 372
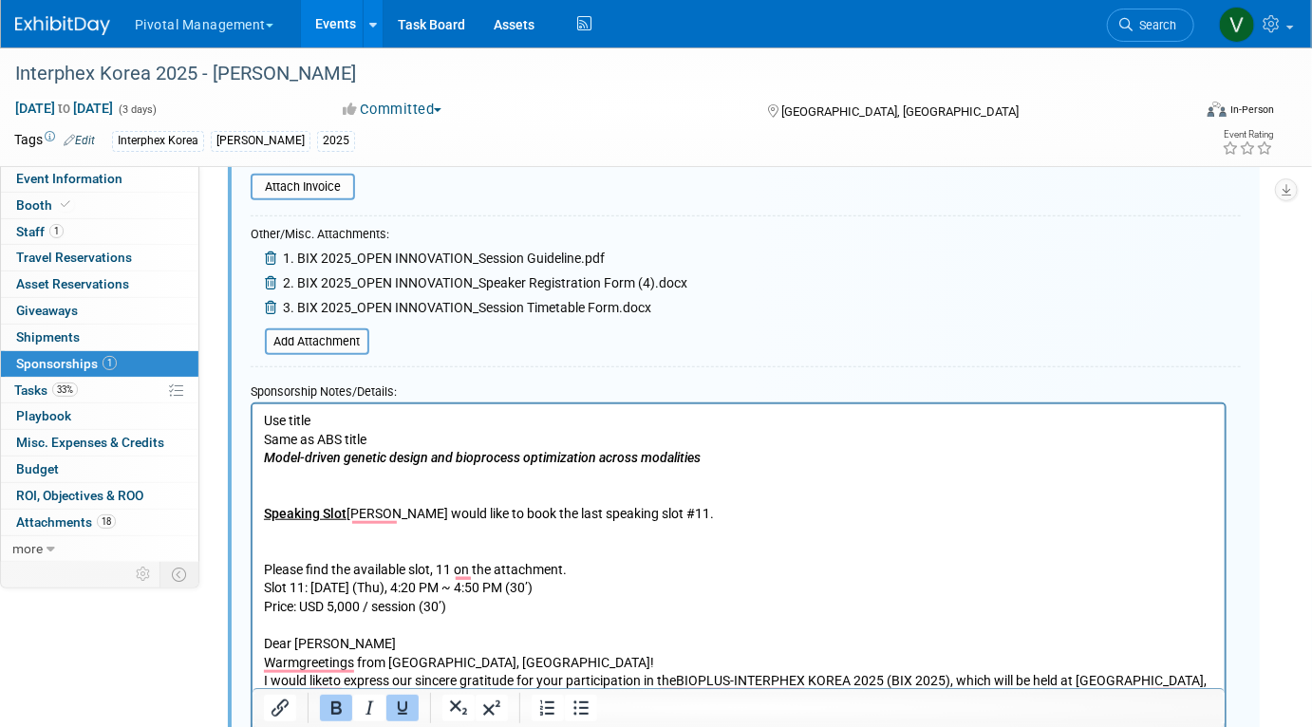
click at [698, 473] on p "Use title Same as ABS title Model-driven genetic design and bioprocess optimiza…" at bounding box center [738, 606] width 951 height 390
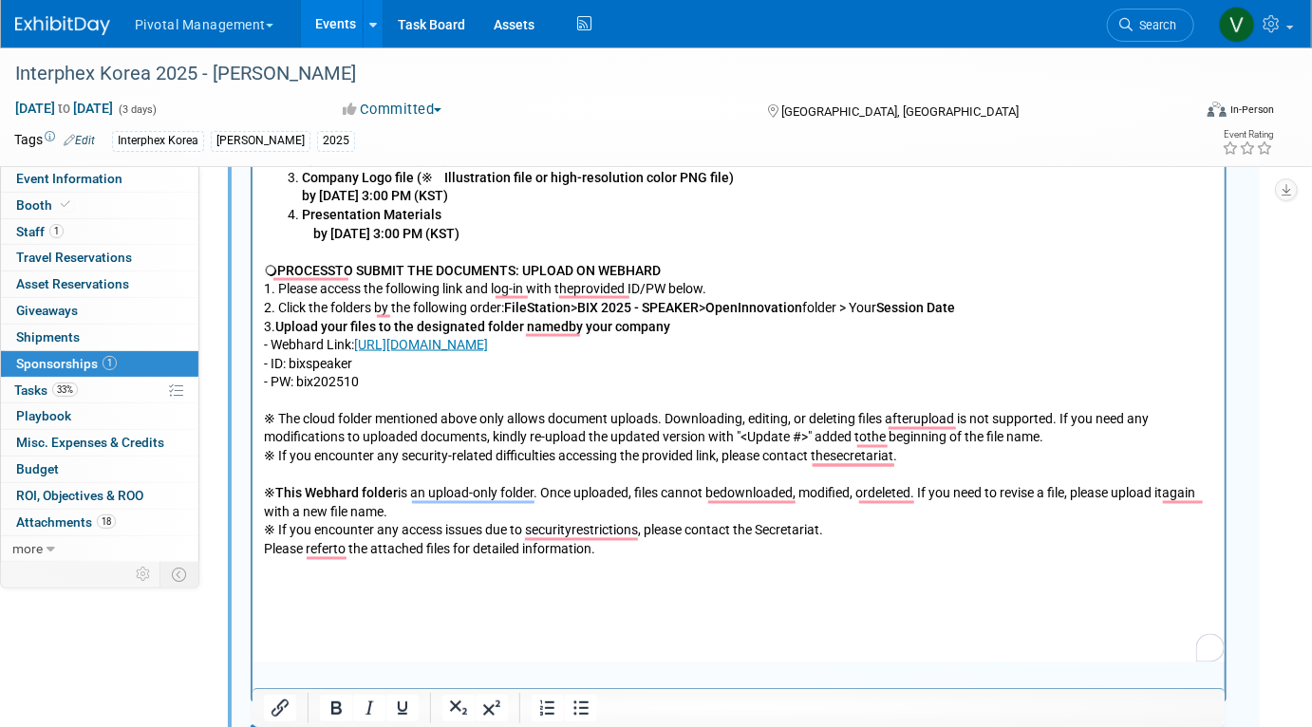
scroll to position [1433, 0]
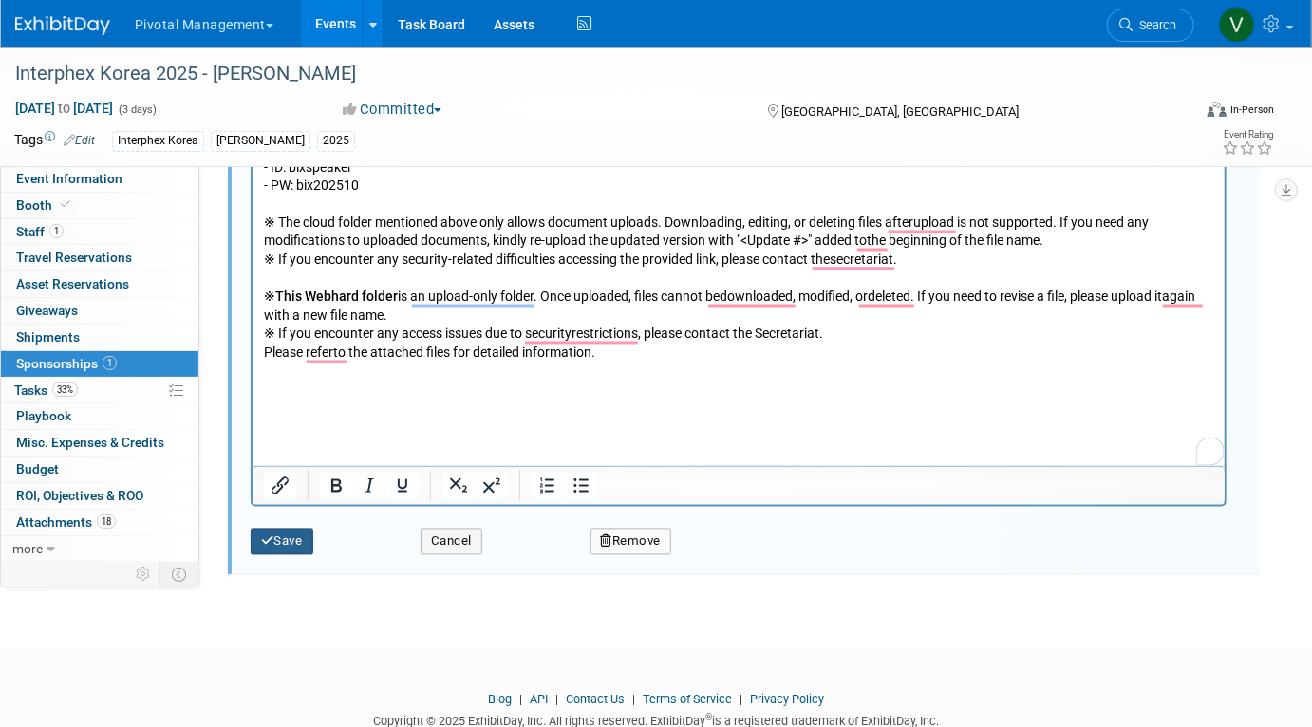
click at [291, 541] on button "Save" at bounding box center [282, 542] width 63 height 27
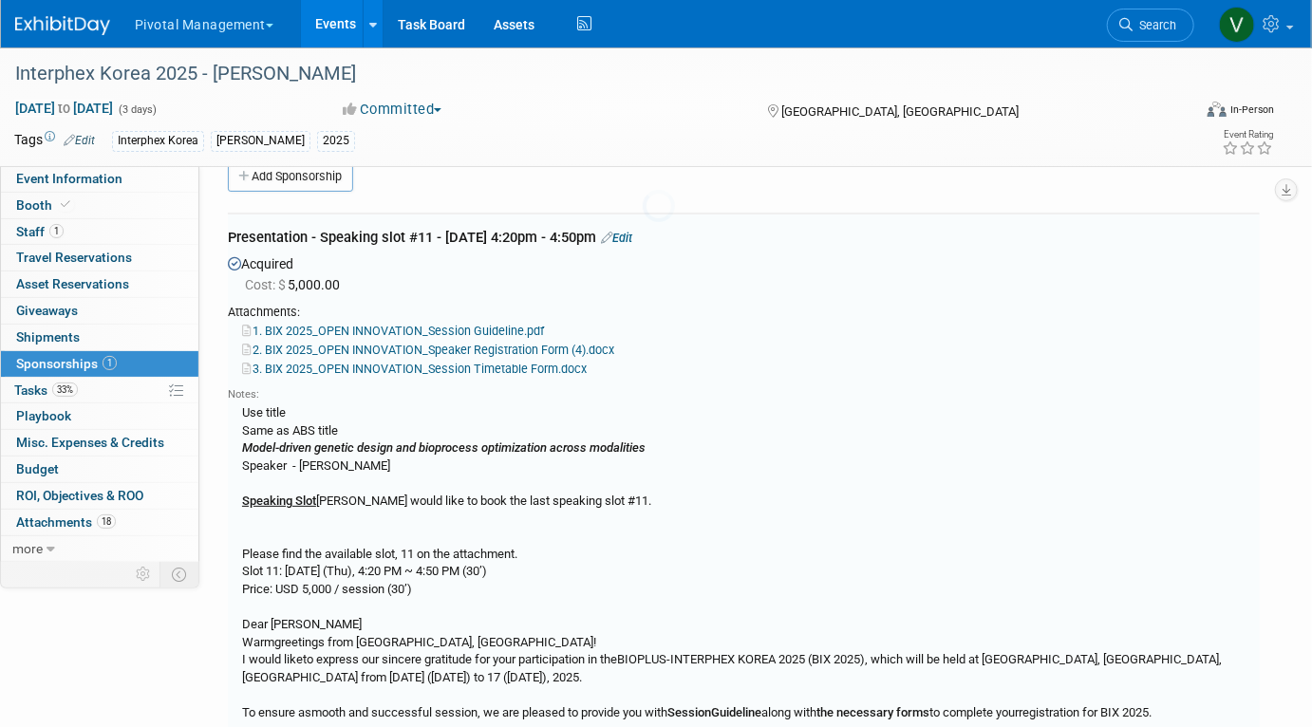
scroll to position [28, 0]
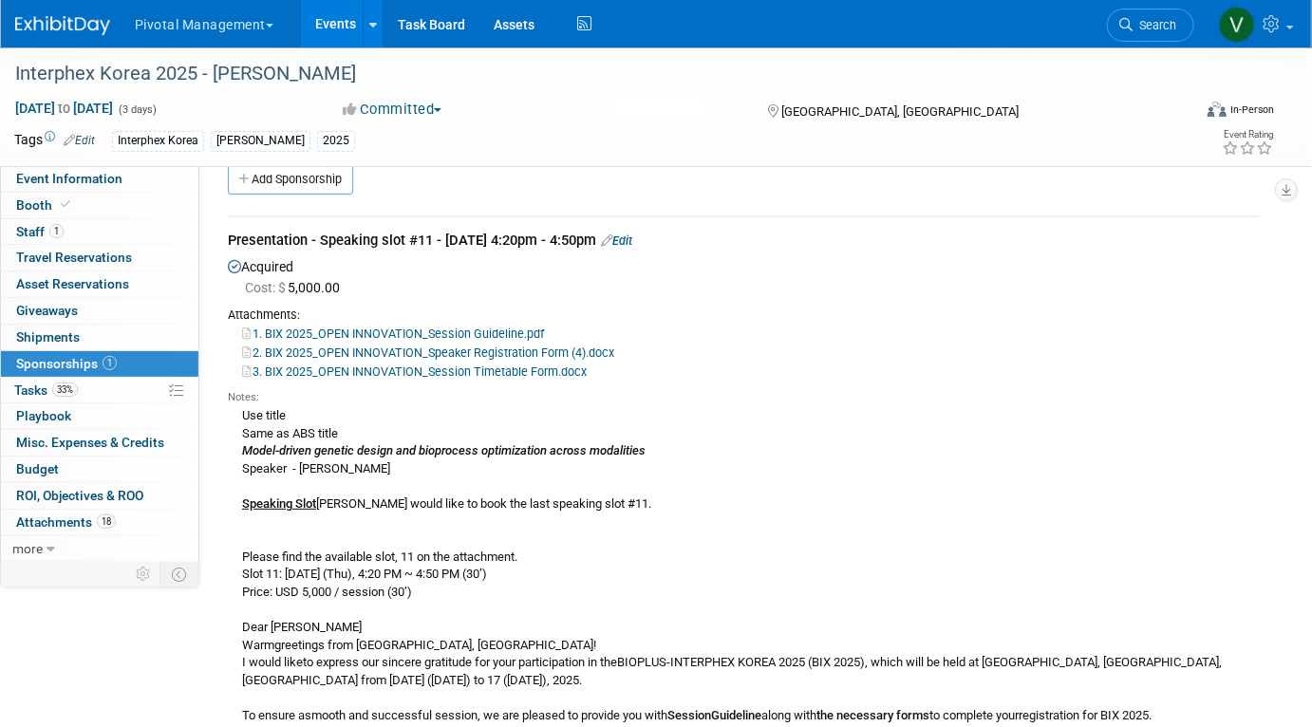
click at [327, 40] on link "Events" at bounding box center [335, 23] width 69 height 47
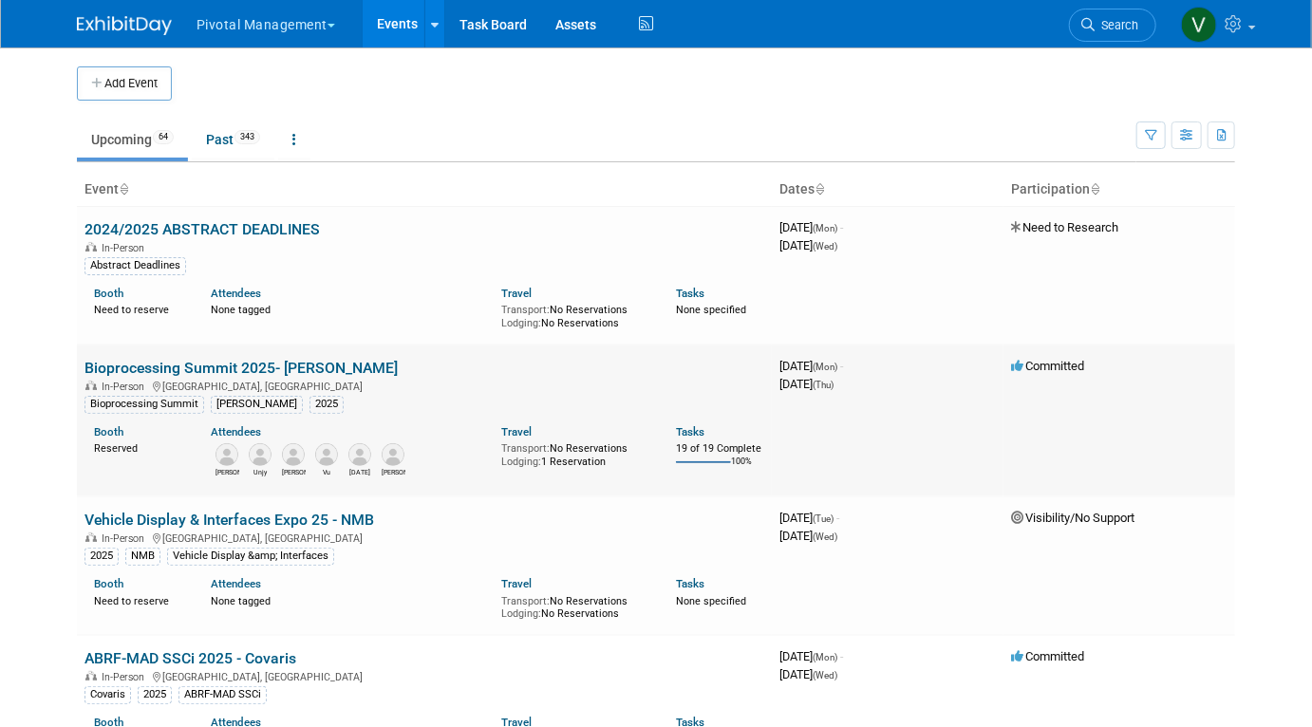
scroll to position [448, 0]
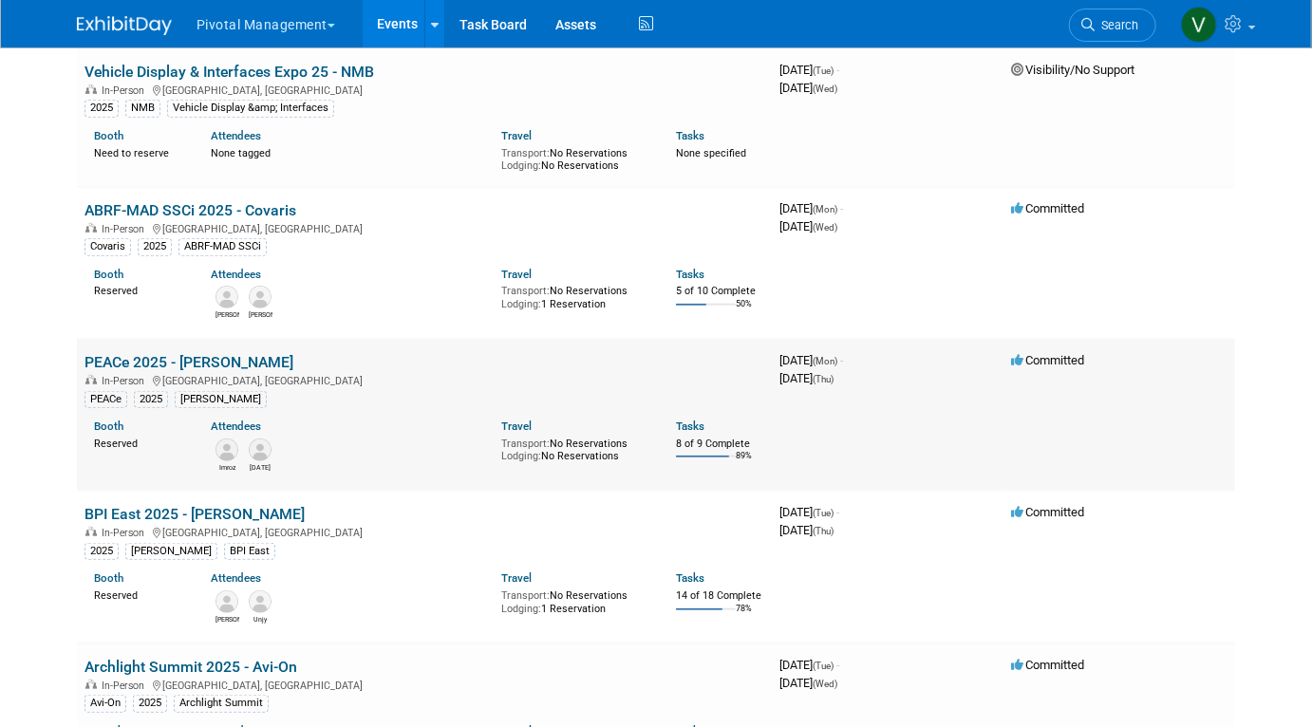
click at [170, 357] on link "PEACe 2025 - [PERSON_NAME]" at bounding box center [189, 362] width 209 height 18
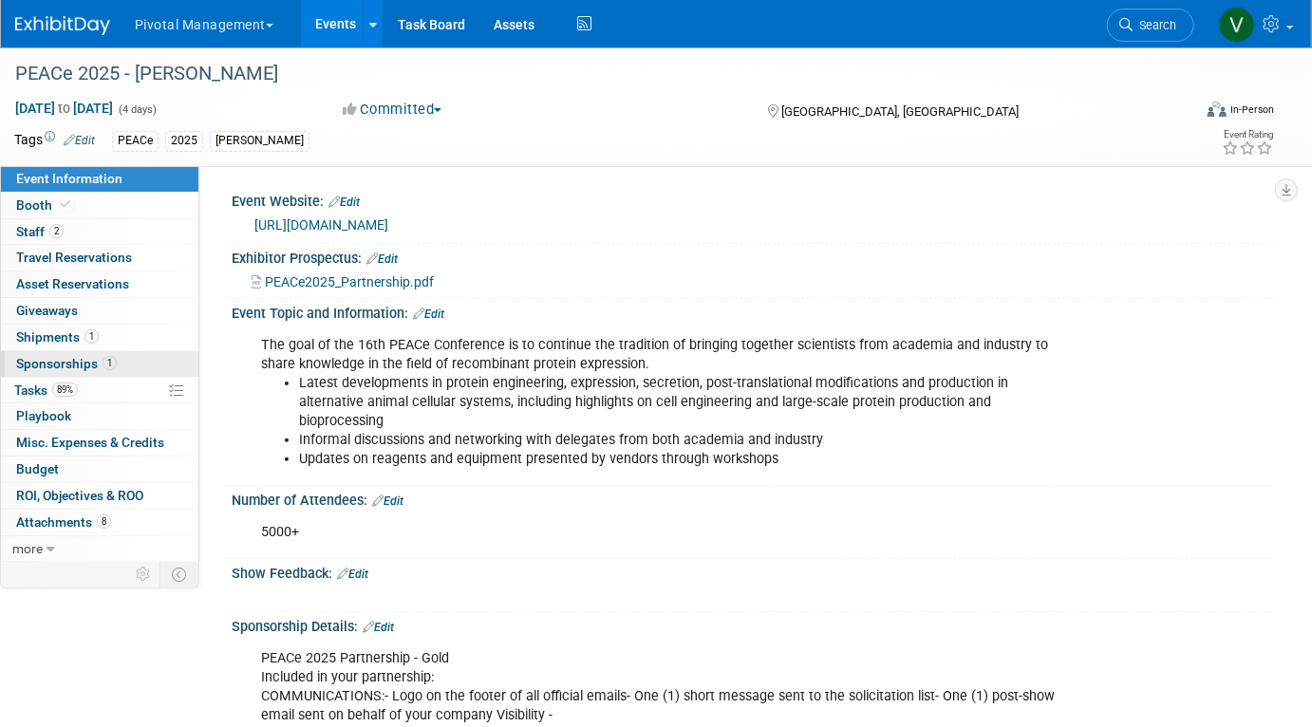
click at [96, 367] on span "Sponsorships 1" at bounding box center [66, 363] width 101 height 15
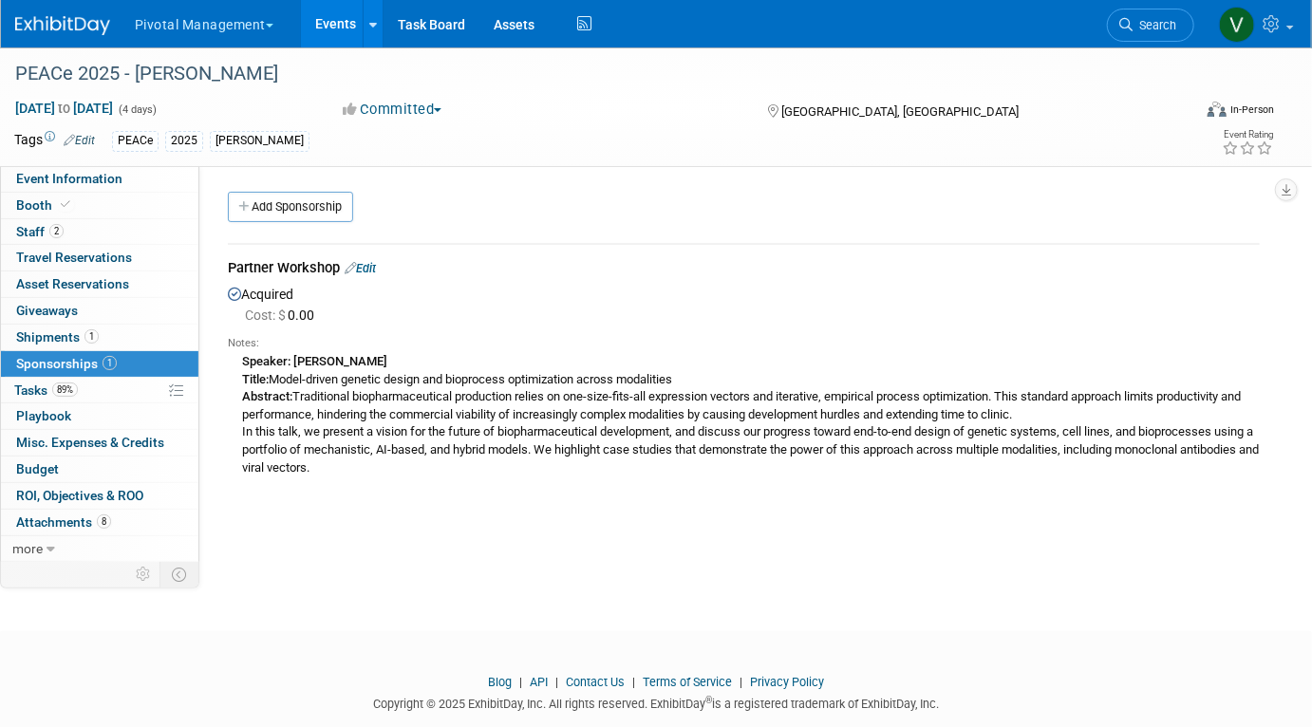
click at [373, 265] on link "Edit" at bounding box center [360, 268] width 31 height 14
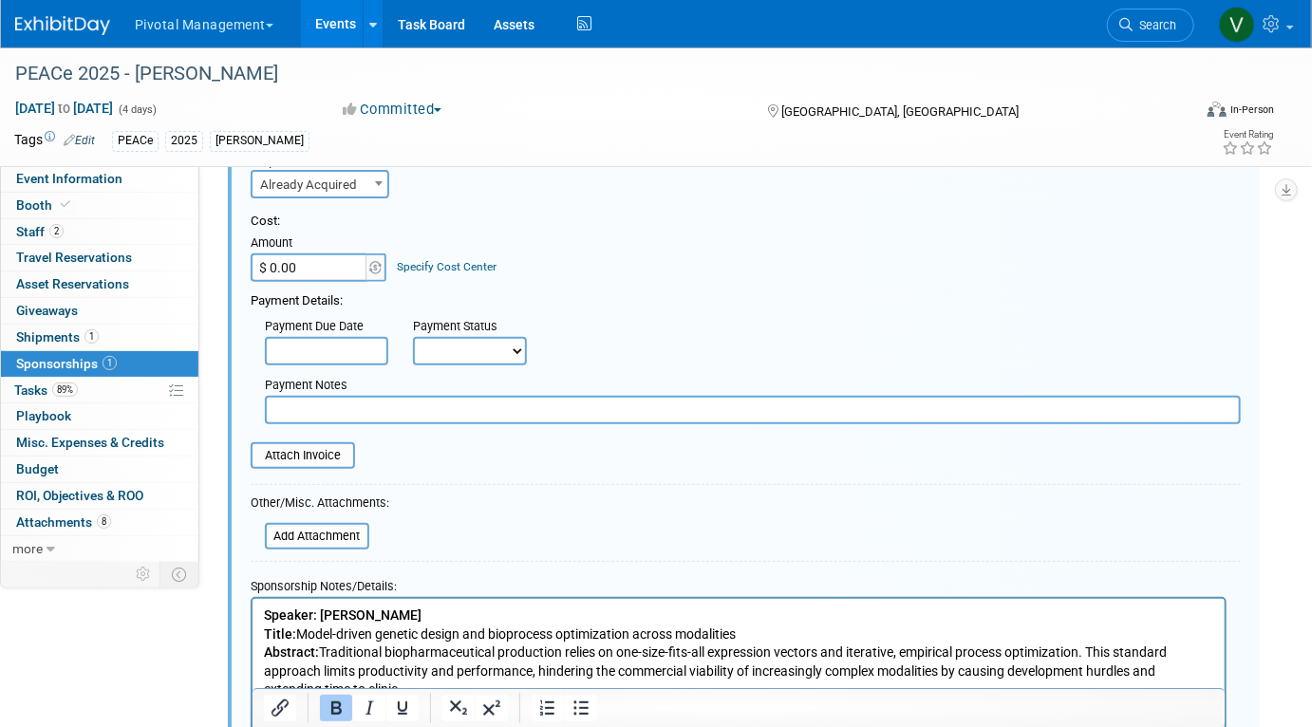
scroll to position [348, 0]
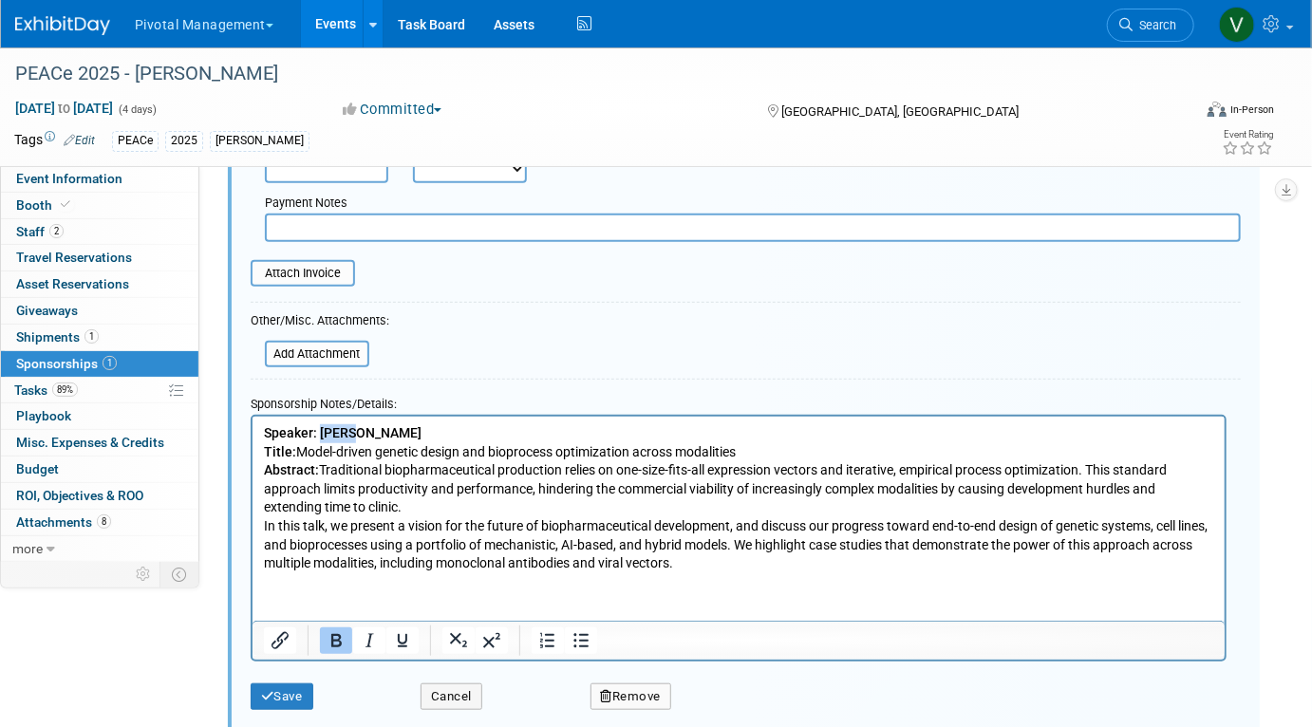
drag, startPoint x: 320, startPoint y: 433, endPoint x: 387, endPoint y: 433, distance: 67.4
click at [387, 433] on p "Speaker: Imroz Title: Model-driven genetic design and bioprocess optimization a…" at bounding box center [738, 498] width 951 height 149
click at [263, 430] on b "Speaker: [DATE]" at bounding box center [311, 431] width 96 height 15
click at [287, 692] on button "Save" at bounding box center [282, 697] width 63 height 27
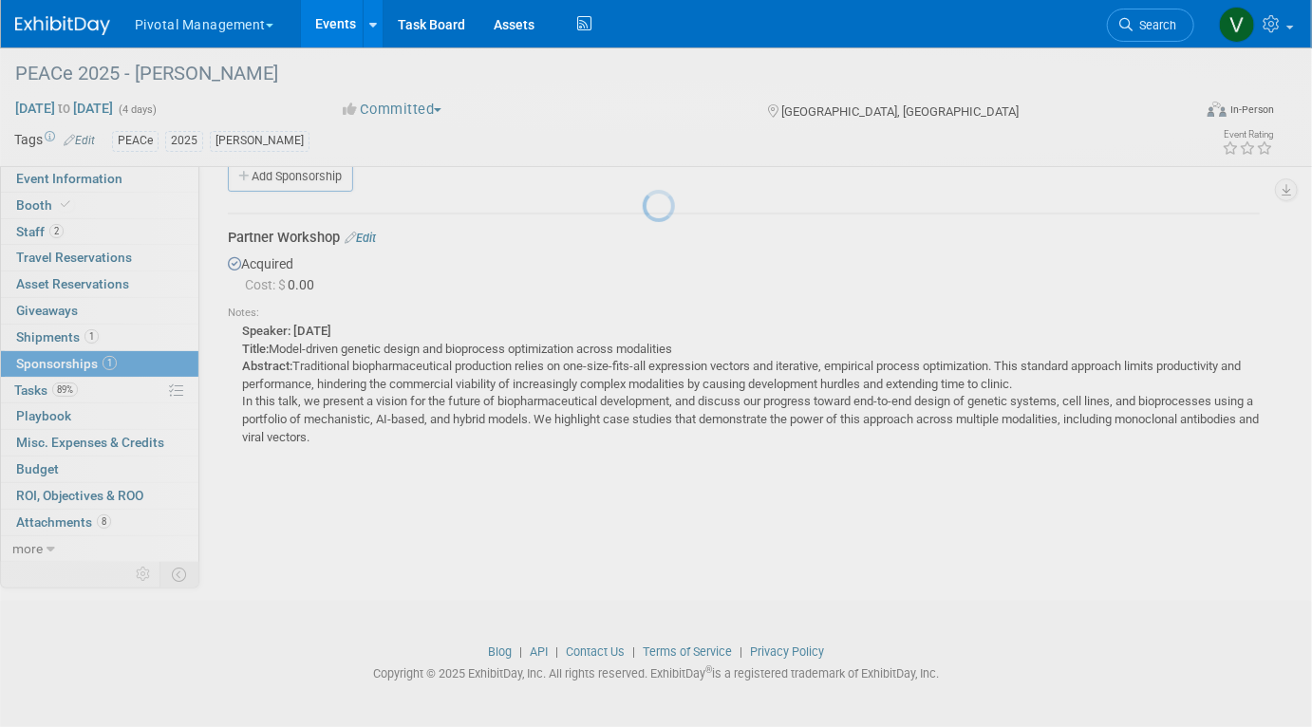
scroll to position [28, 0]
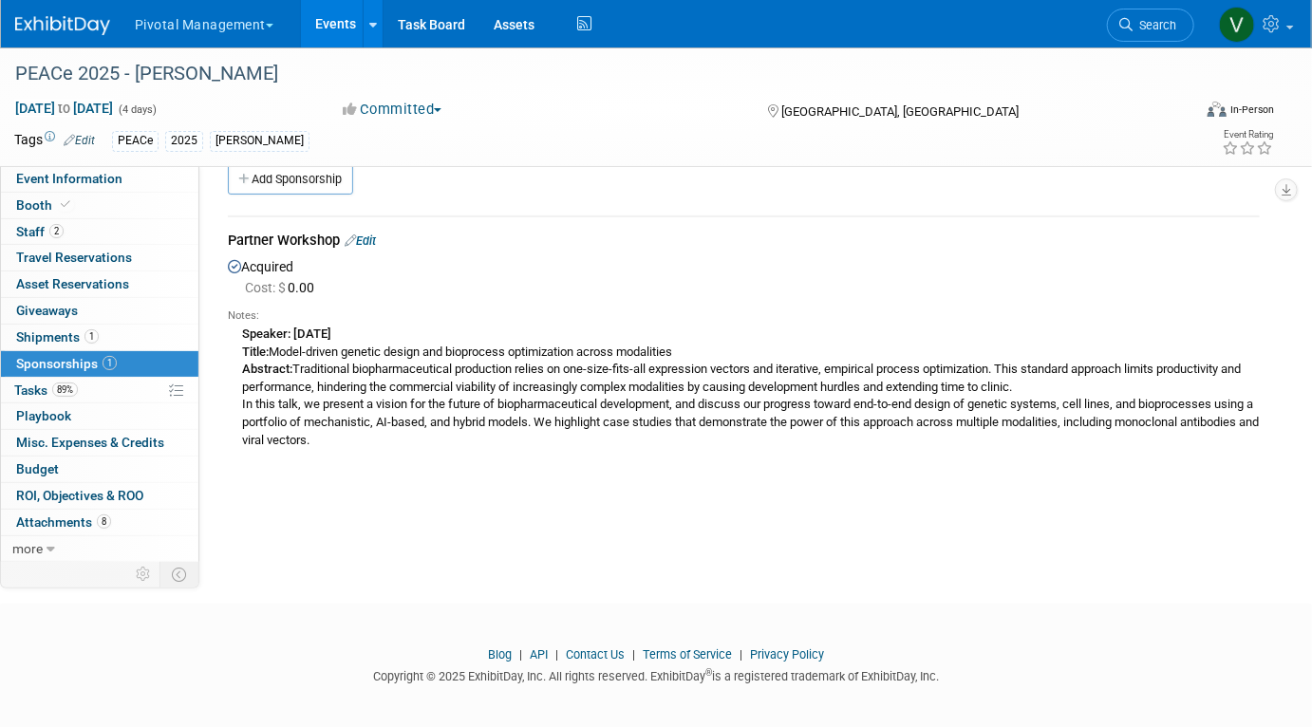
click at [345, 34] on link "Events" at bounding box center [335, 23] width 69 height 47
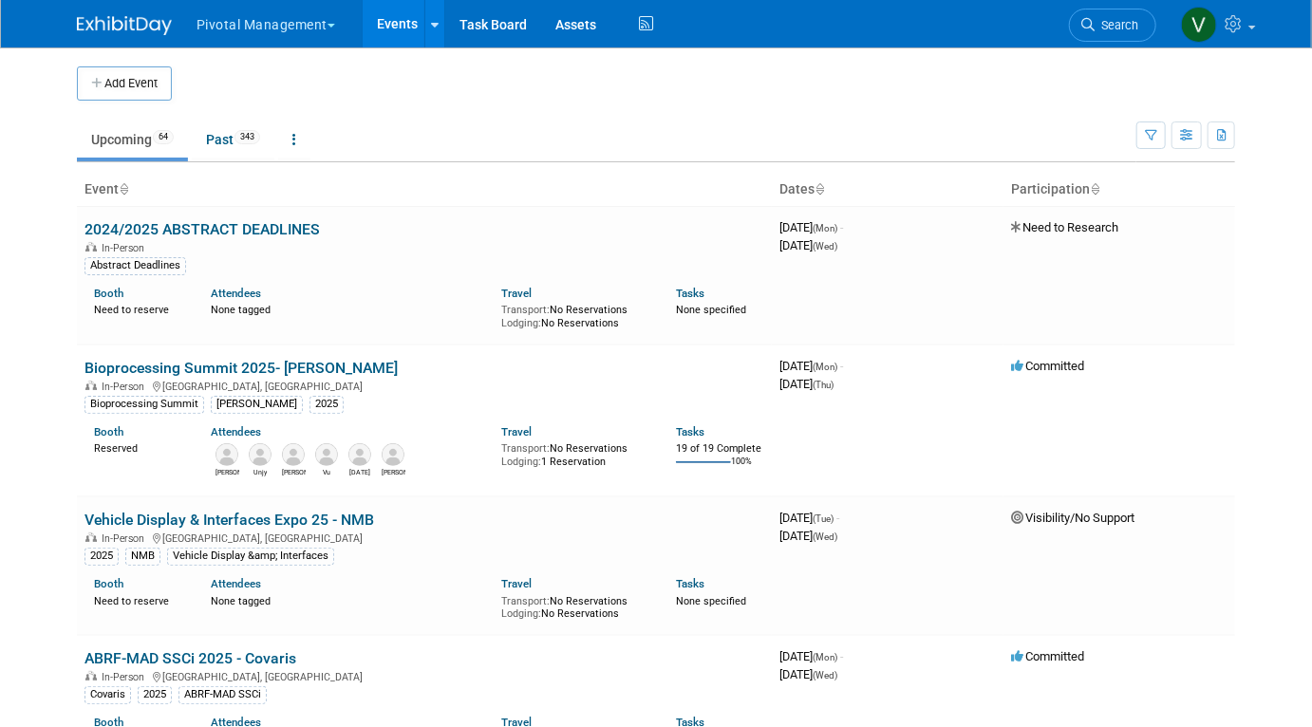
scroll to position [3211, 0]
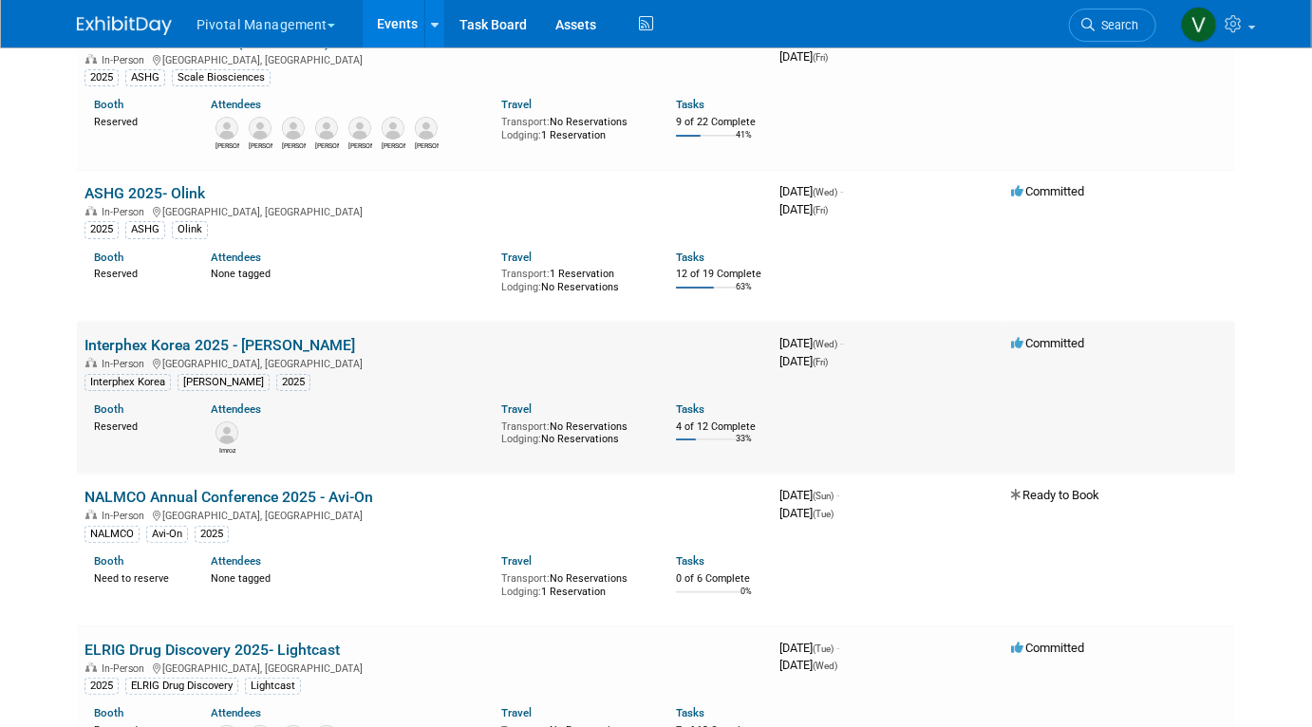
click at [208, 354] on link "Interphex Korea 2025 - [PERSON_NAME]" at bounding box center [220, 345] width 271 height 18
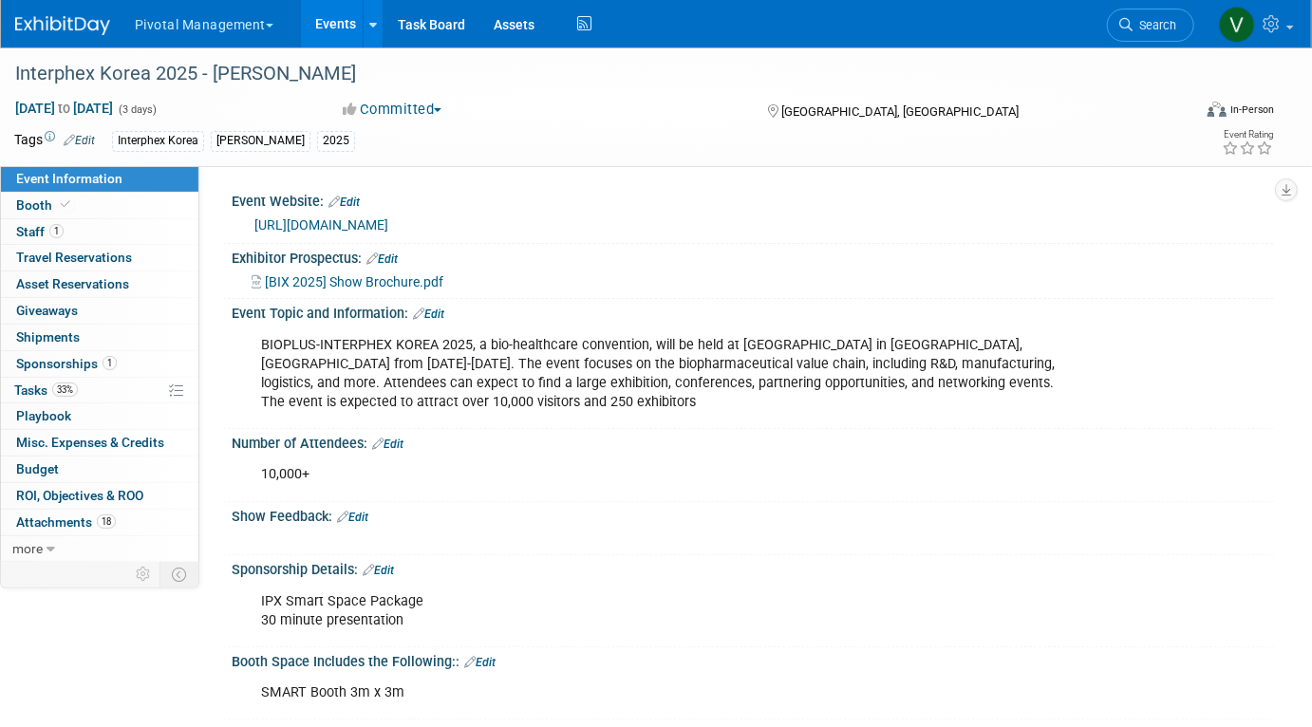
click at [392, 283] on span "[BIX 2025] Show Brochure.pdf" at bounding box center [354, 281] width 179 height 15
click at [297, 284] on span "[BIX 2025] Show Brochure.pdf" at bounding box center [354, 281] width 179 height 15
click at [340, 33] on link "Events" at bounding box center [335, 23] width 69 height 47
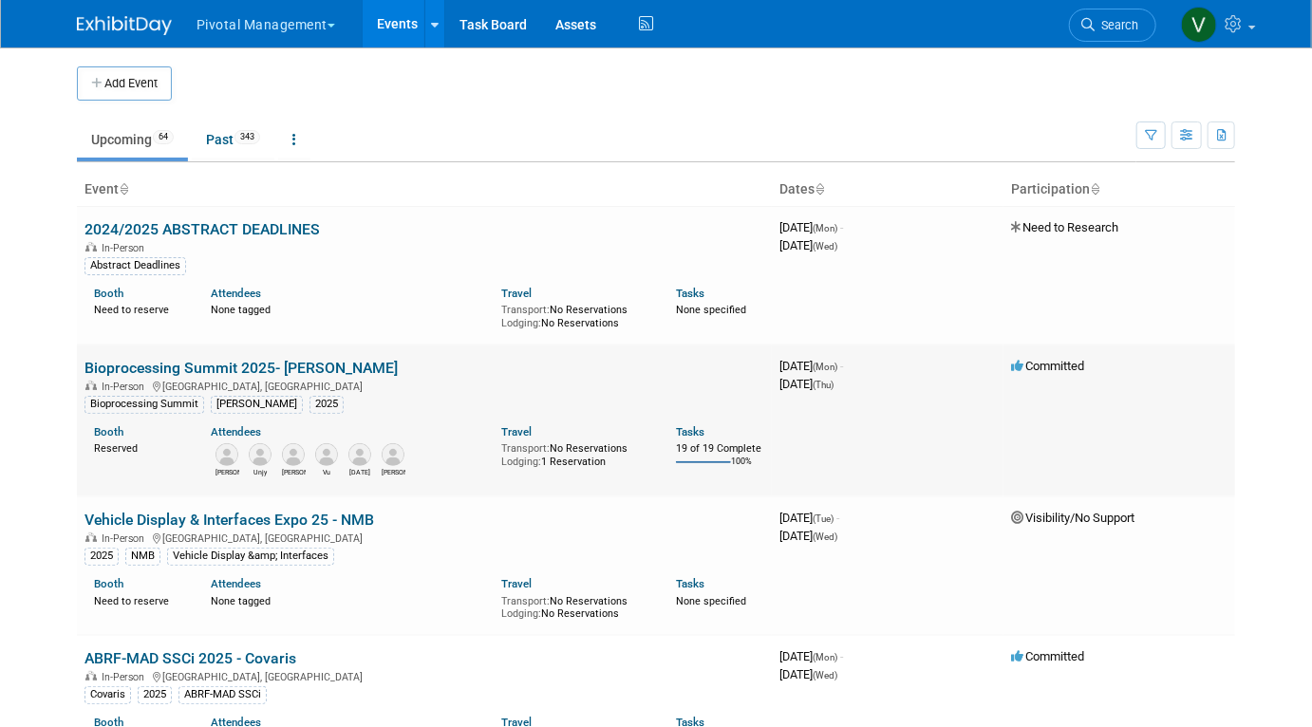
scroll to position [3211, 0]
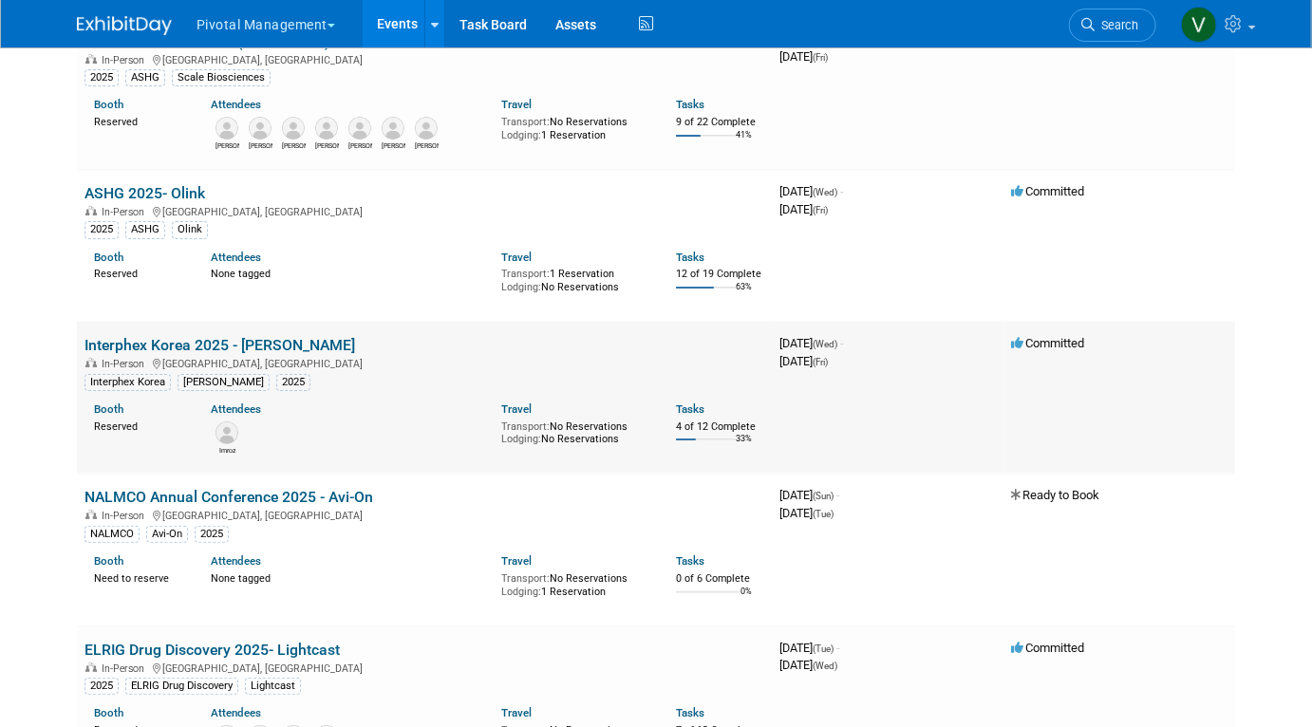
click at [258, 354] on link "Interphex Korea 2025 - [PERSON_NAME]" at bounding box center [220, 345] width 271 height 18
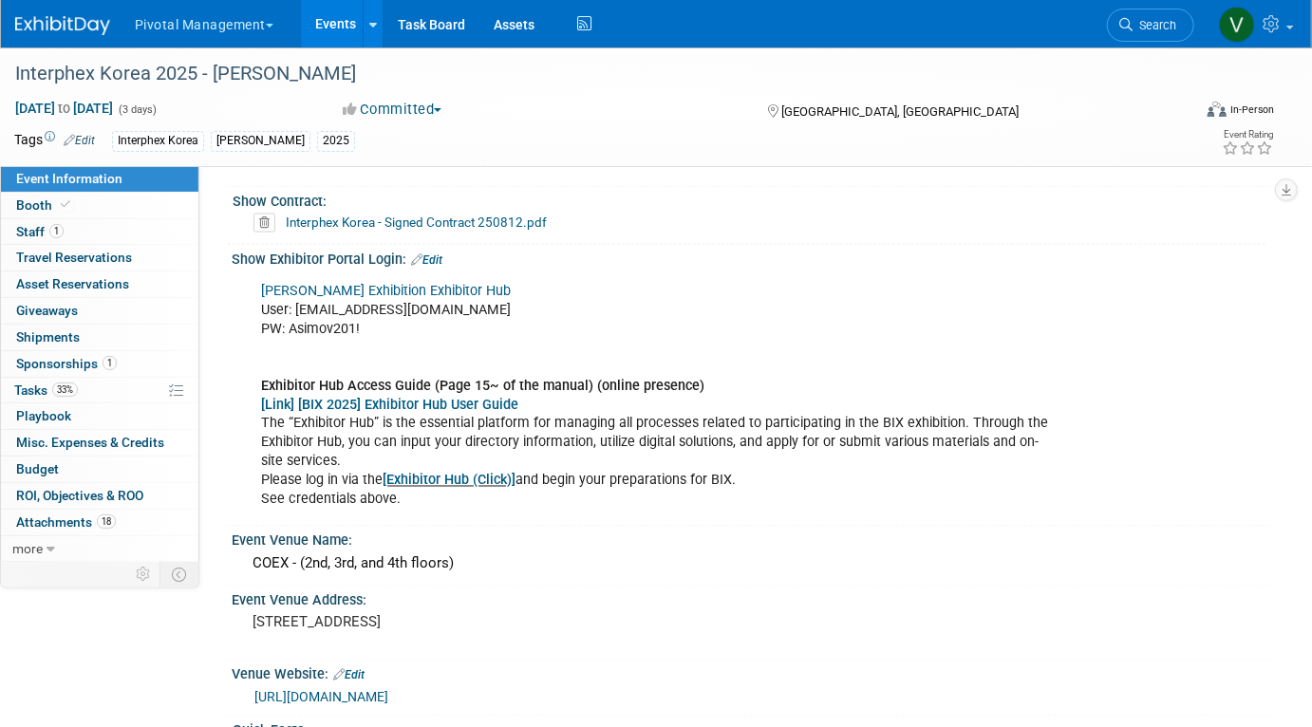
scroll to position [1226, 0]
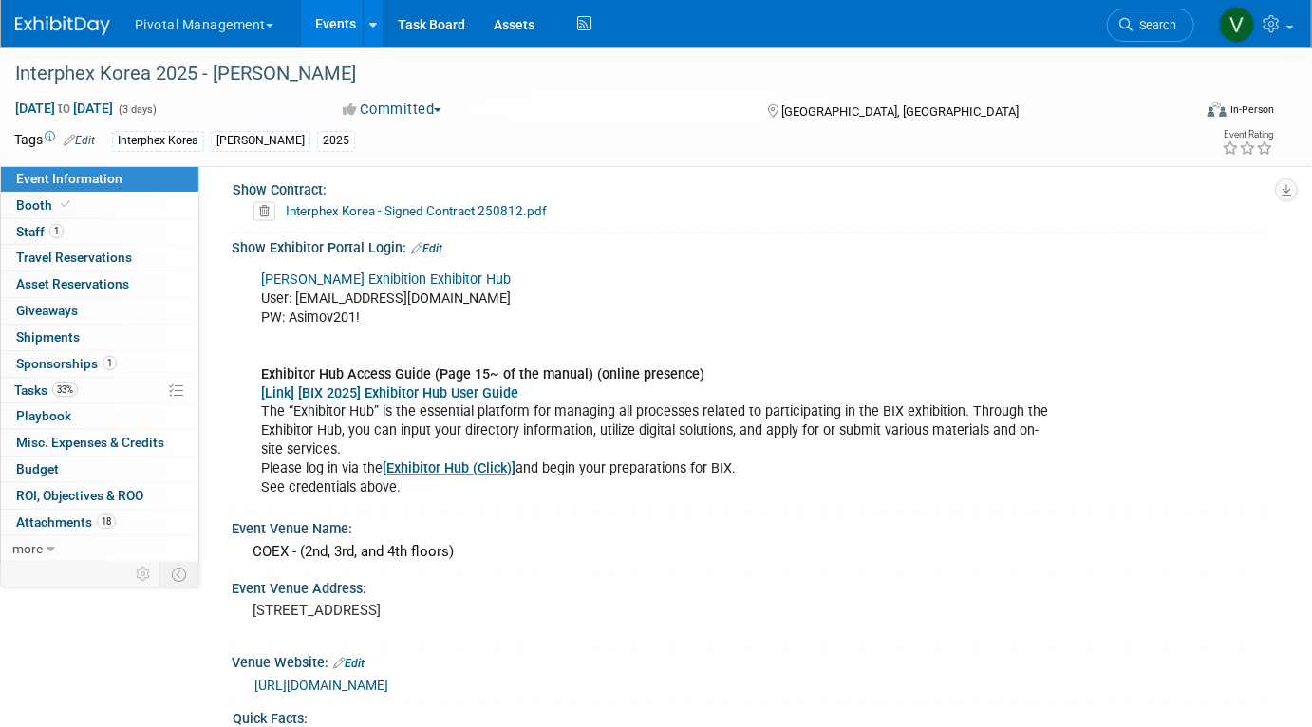
click at [355, 278] on link "[PERSON_NAME] Exhibition Exhibitor Hub" at bounding box center [386, 280] width 250 height 16
drag, startPoint x: 289, startPoint y: 314, endPoint x: 366, endPoint y: 314, distance: 76.9
click at [366, 314] on div "Reed Exhibition Exhibitor Hub User: lpelton@pivotalmgt.com PW: Asimov201! Exhib…" at bounding box center [660, 385] width 824 height 248
copy div "Asimov201!"
click at [447, 348] on div "Reed Exhibition Exhibitor Hub User: lpelton@pivotalmgt.com PW: Asimov201! Exhib…" at bounding box center [660, 385] width 824 height 248
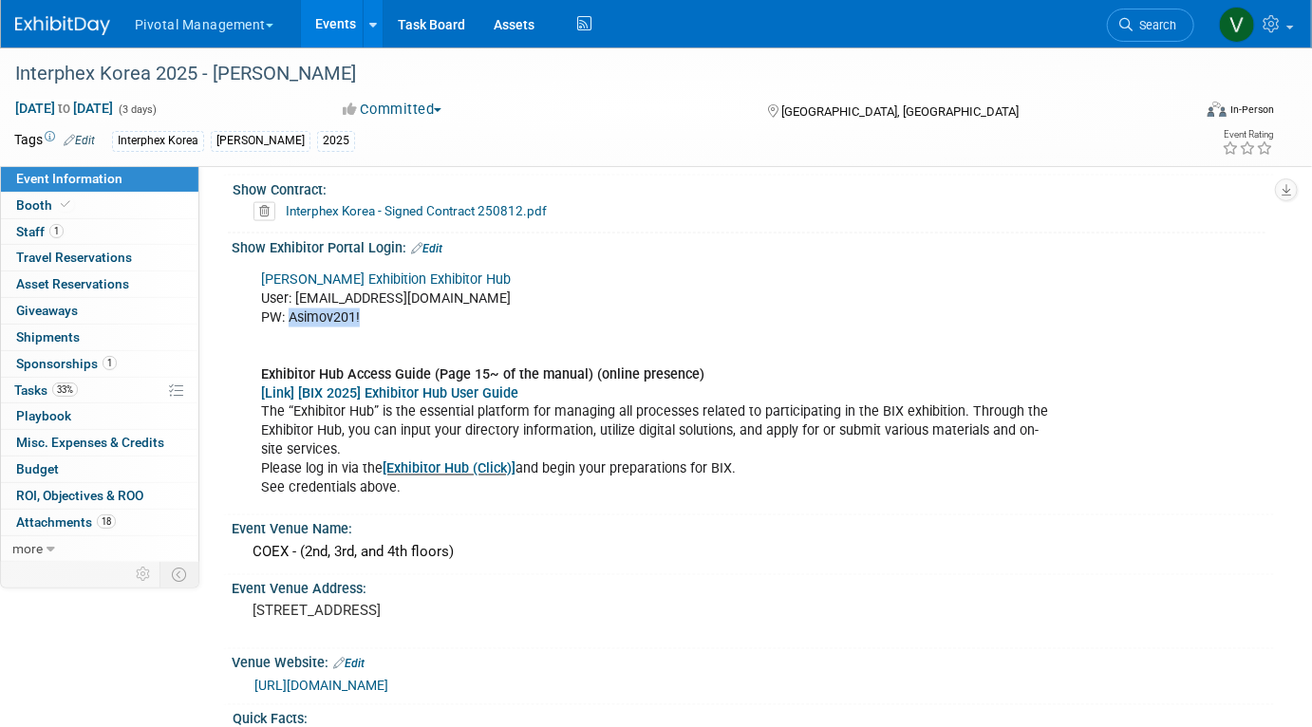
drag, startPoint x: 290, startPoint y: 313, endPoint x: 366, endPoint y: 315, distance: 76.0
click at [366, 315] on div "Reed Exhibition Exhibitor Hub User: lpelton@pivotalmgt.com PW: Asimov201! Exhib…" at bounding box center [660, 385] width 824 height 248
copy div "Asimov201!"
click at [436, 242] on link "Edit" at bounding box center [426, 248] width 31 height 13
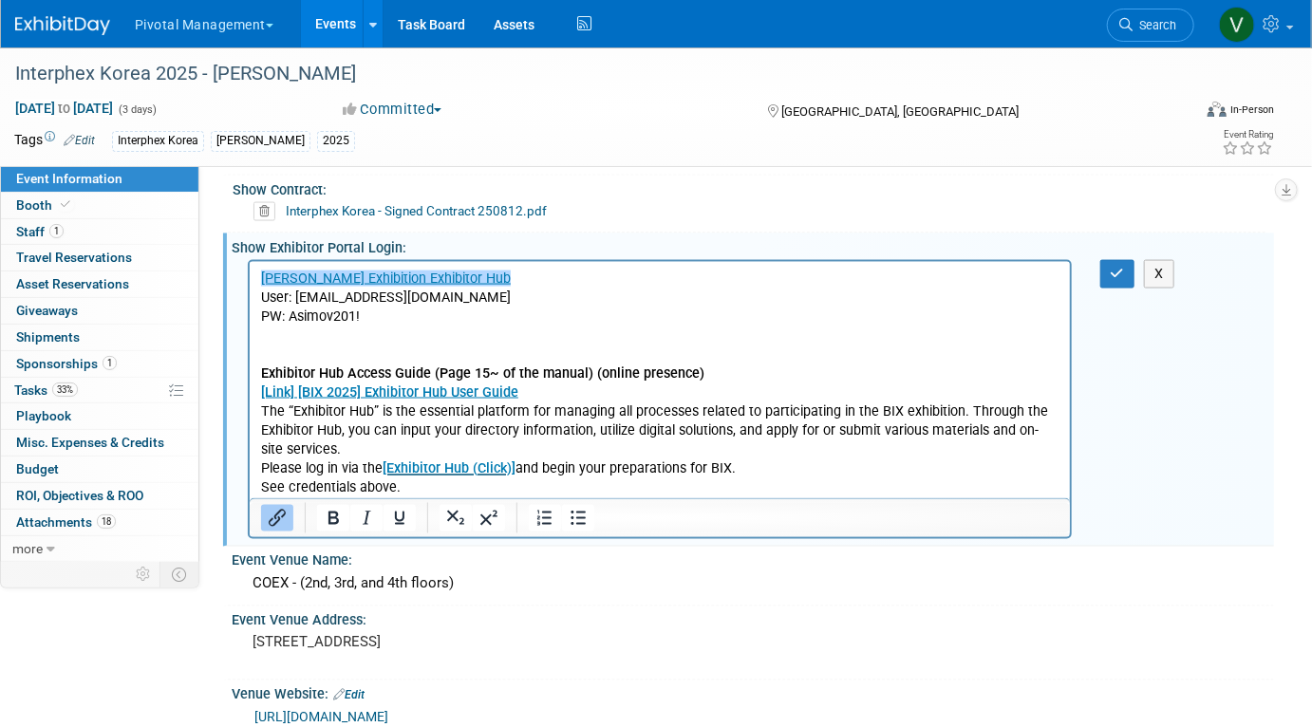
scroll to position [0, 0]
click at [387, 323] on p "Reed Exhibition Exhibitor Hub User: lpelton@pivotalmgt.com PW: Asimov201! Exhib…" at bounding box center [659, 384] width 799 height 229
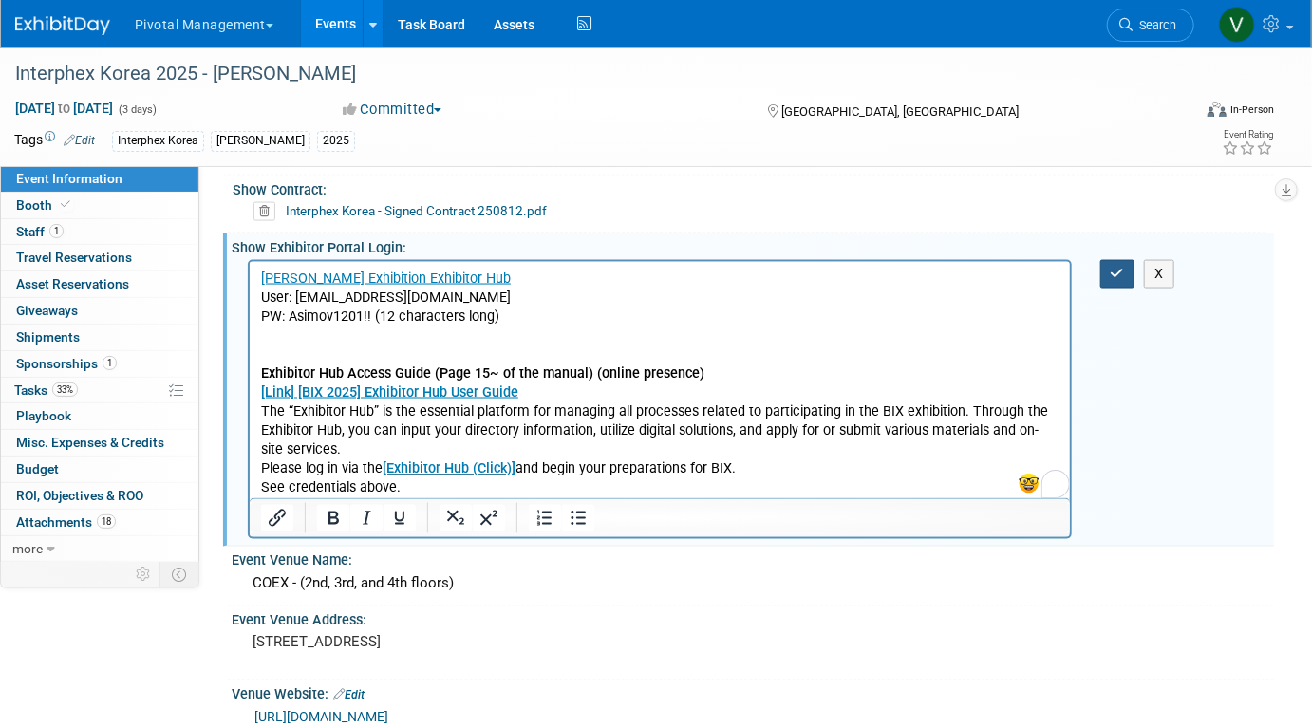
click at [1115, 272] on icon "button" at bounding box center [1118, 273] width 14 height 13
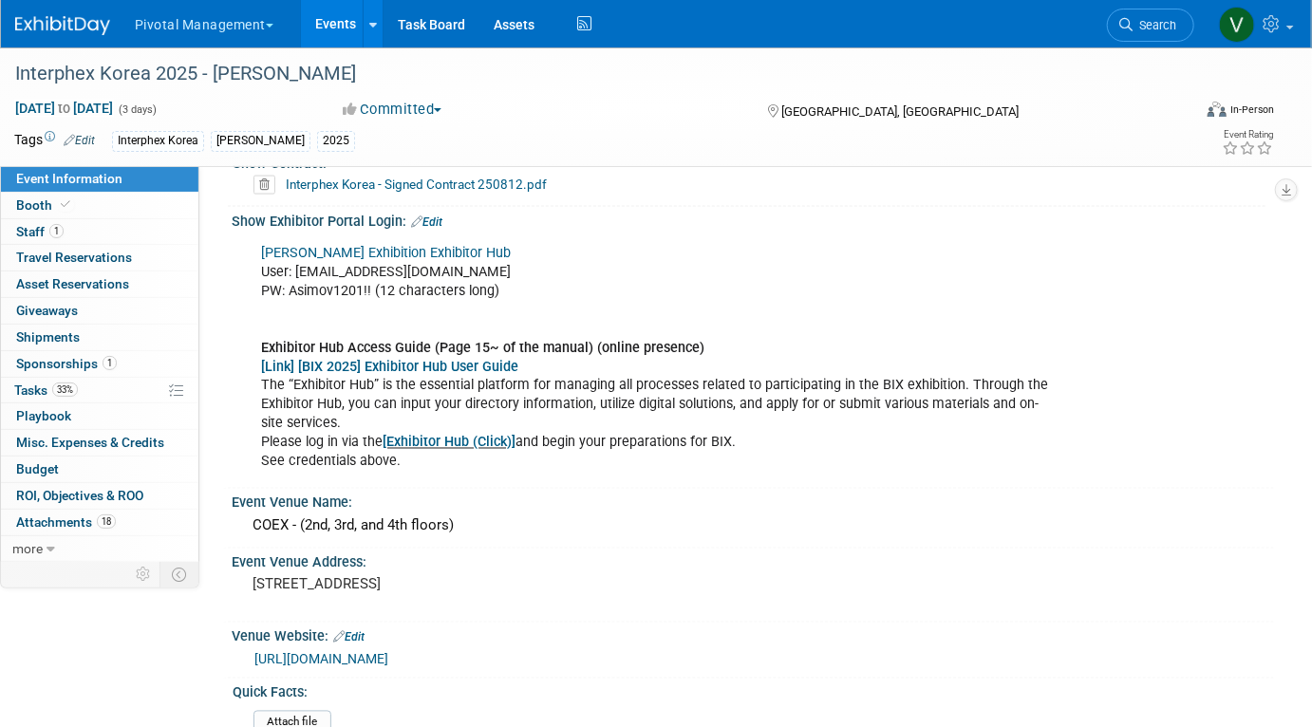
scroll to position [1272, 0]
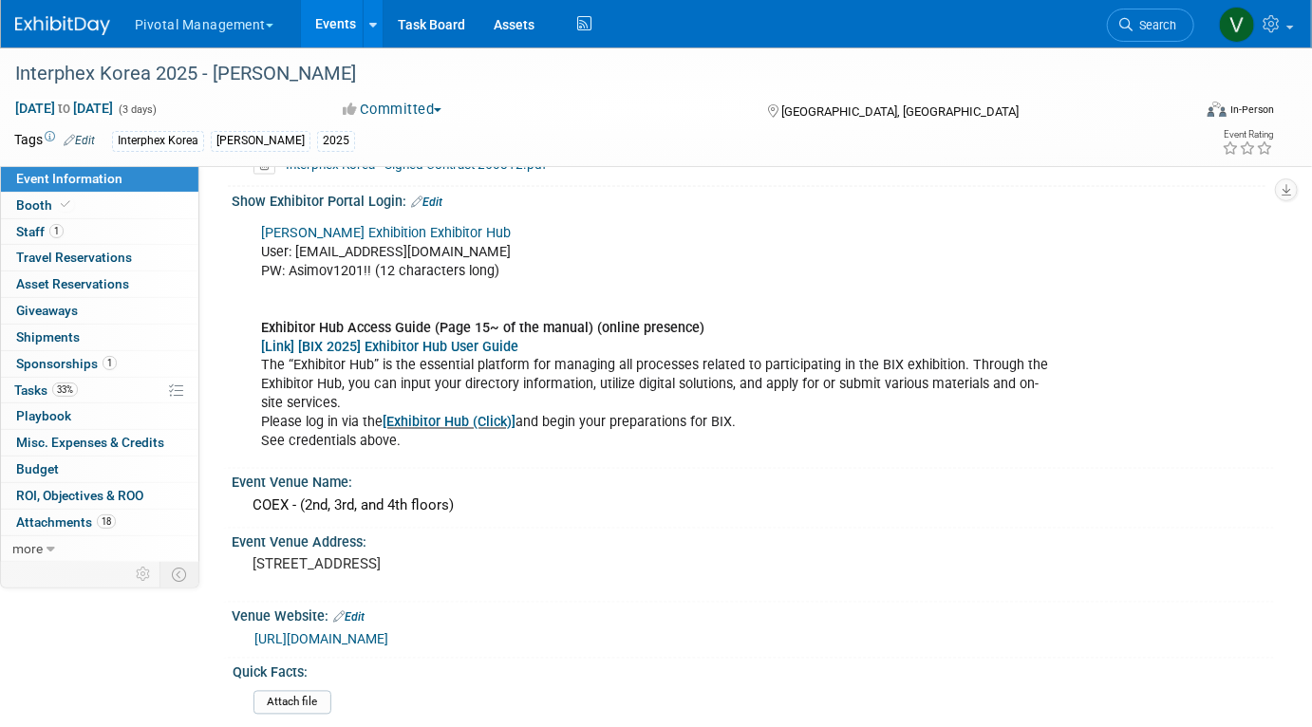
click at [436, 196] on link "Edit" at bounding box center [426, 202] width 31 height 13
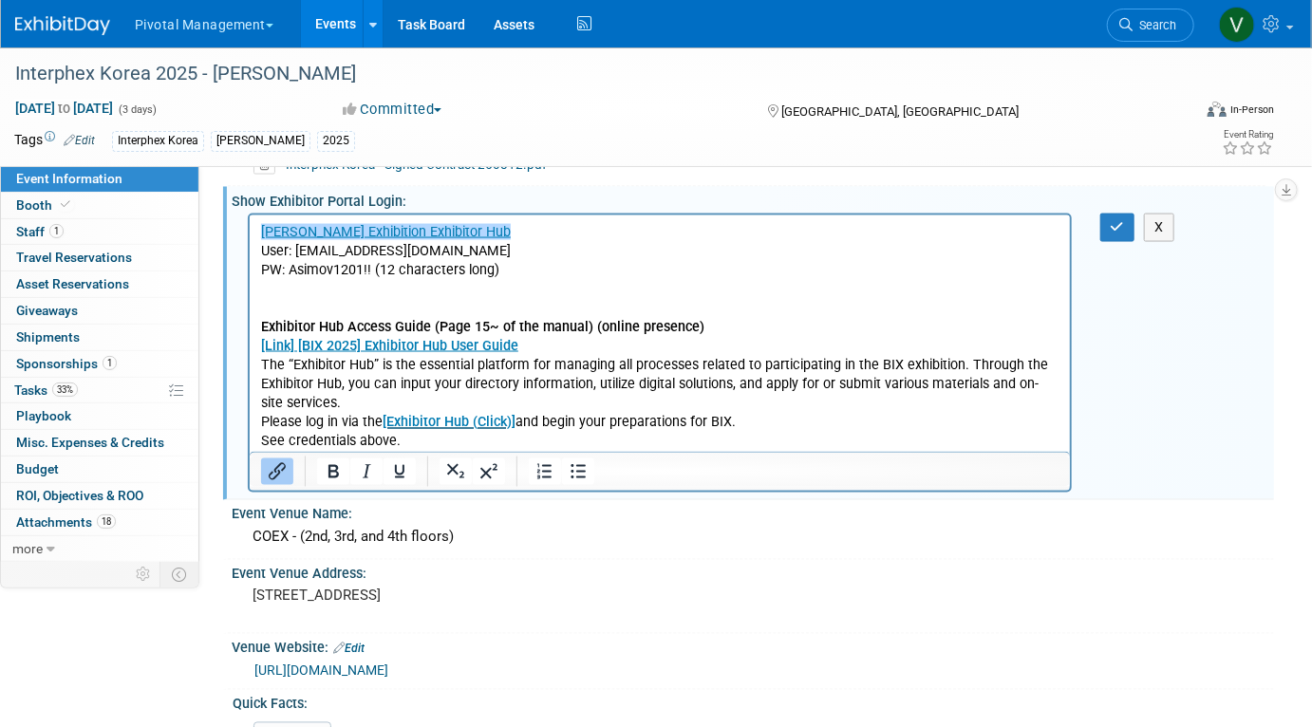
scroll to position [0, 0]
click at [340, 266] on p "Reed Exhibition Exhibitor Hub User: lpelton@pivotalmgt.com PW: Asimov1201!! (12…" at bounding box center [659, 337] width 799 height 229
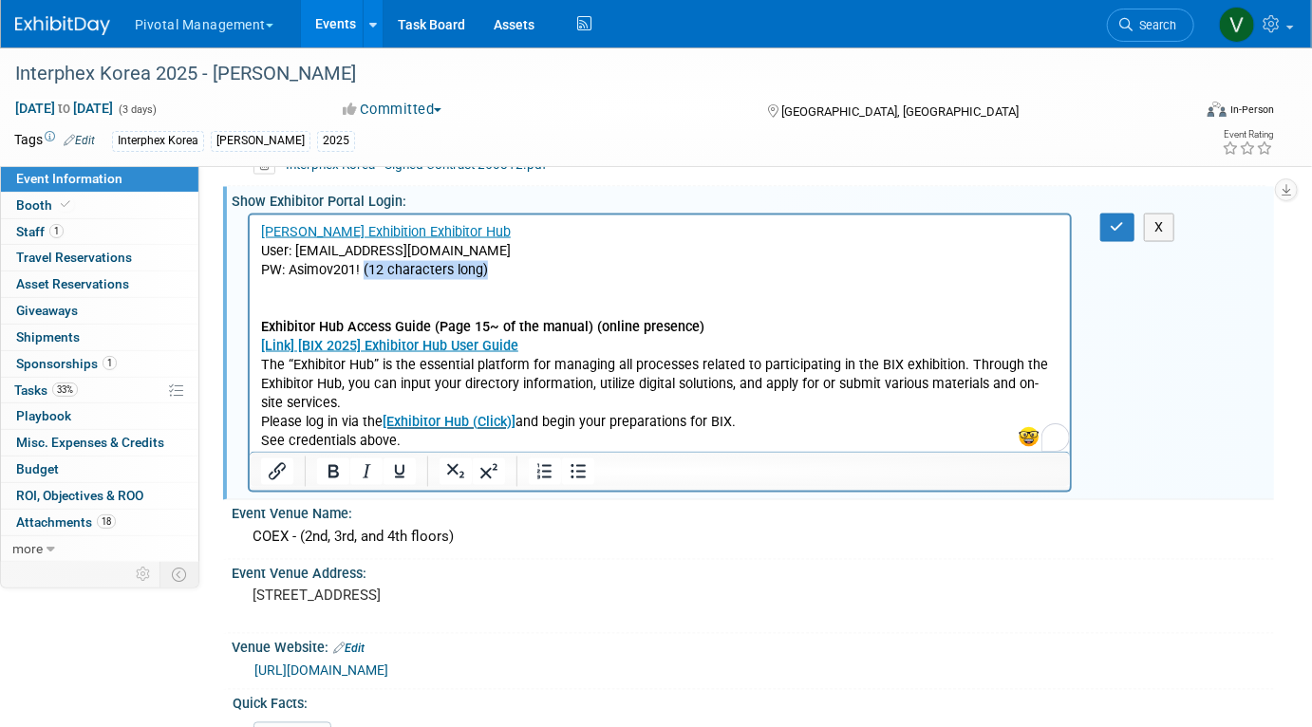
click at [488, 270] on p "Reed Exhibition Exhibitor Hub User: lpelton@pivotalmgt.com PW: Asimov201! (12 c…" at bounding box center [659, 337] width 799 height 229
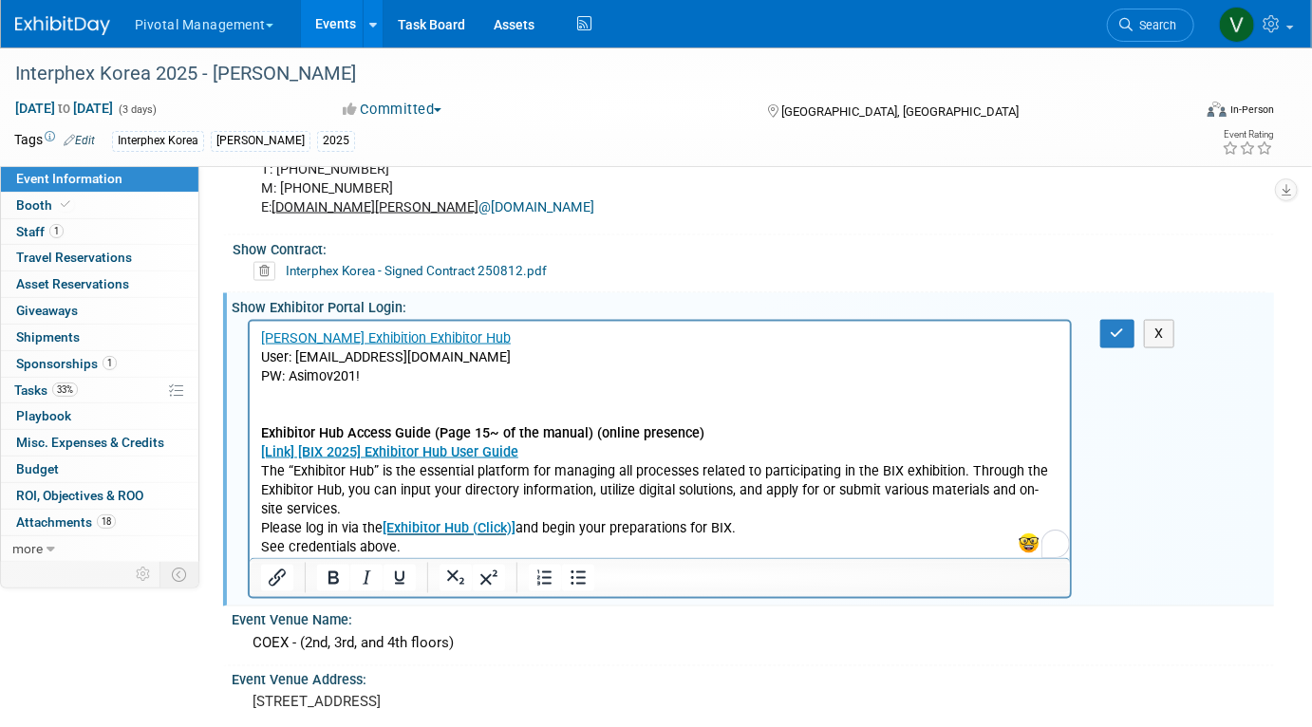
scroll to position [1160, 85]
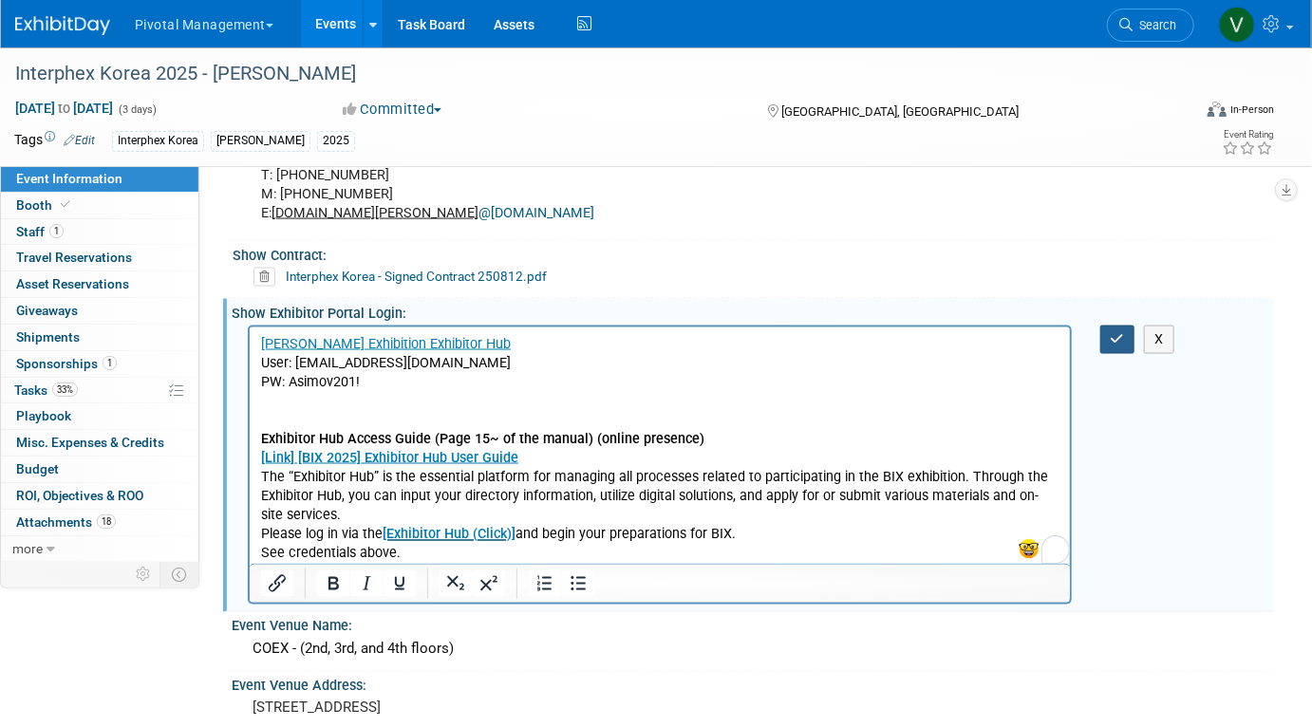
click at [1111, 334] on icon "button" at bounding box center [1118, 338] width 14 height 13
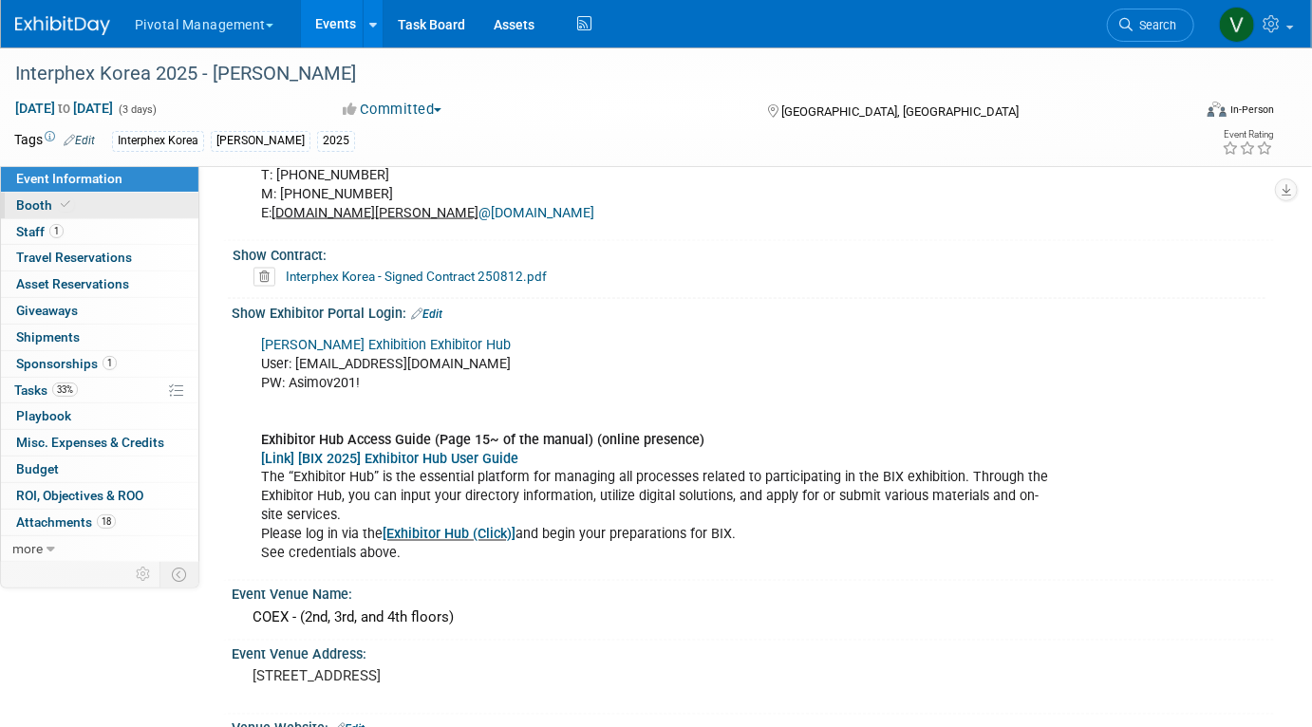
click at [30, 205] on span "Booth" at bounding box center [45, 205] width 58 height 15
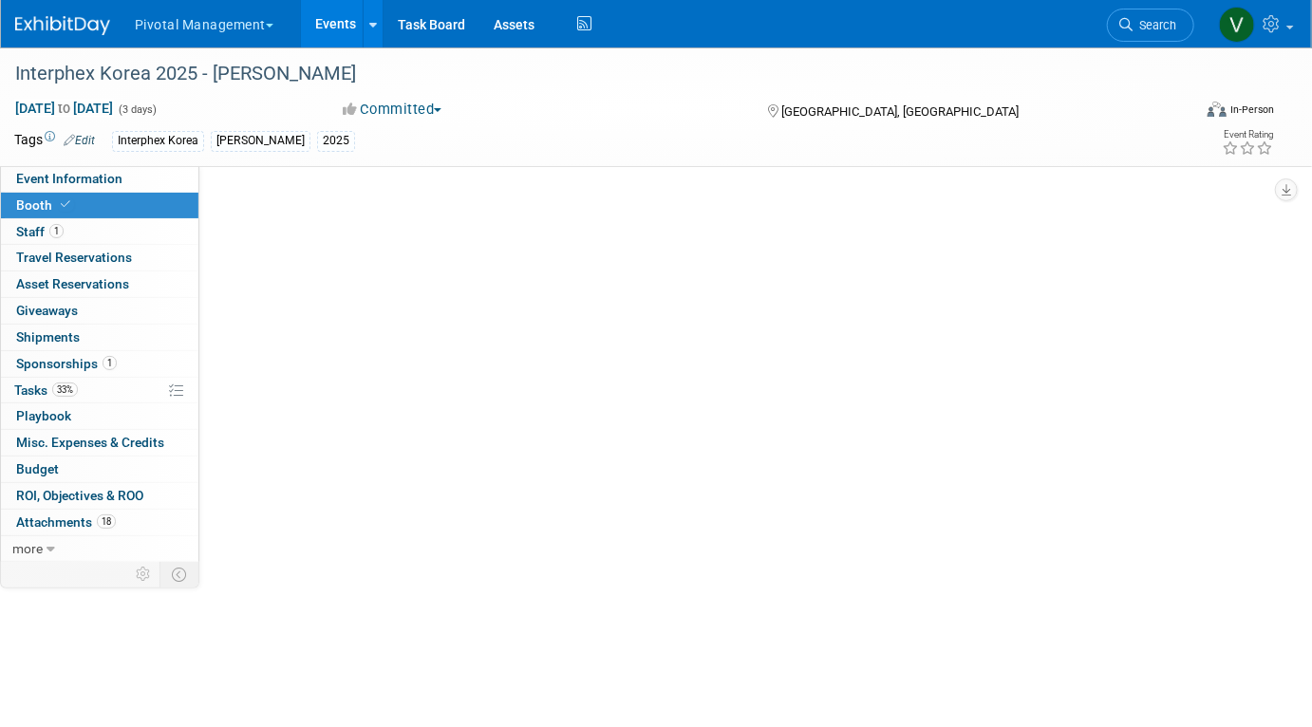
select select "Yes"
select select "No"
select select "Yes"
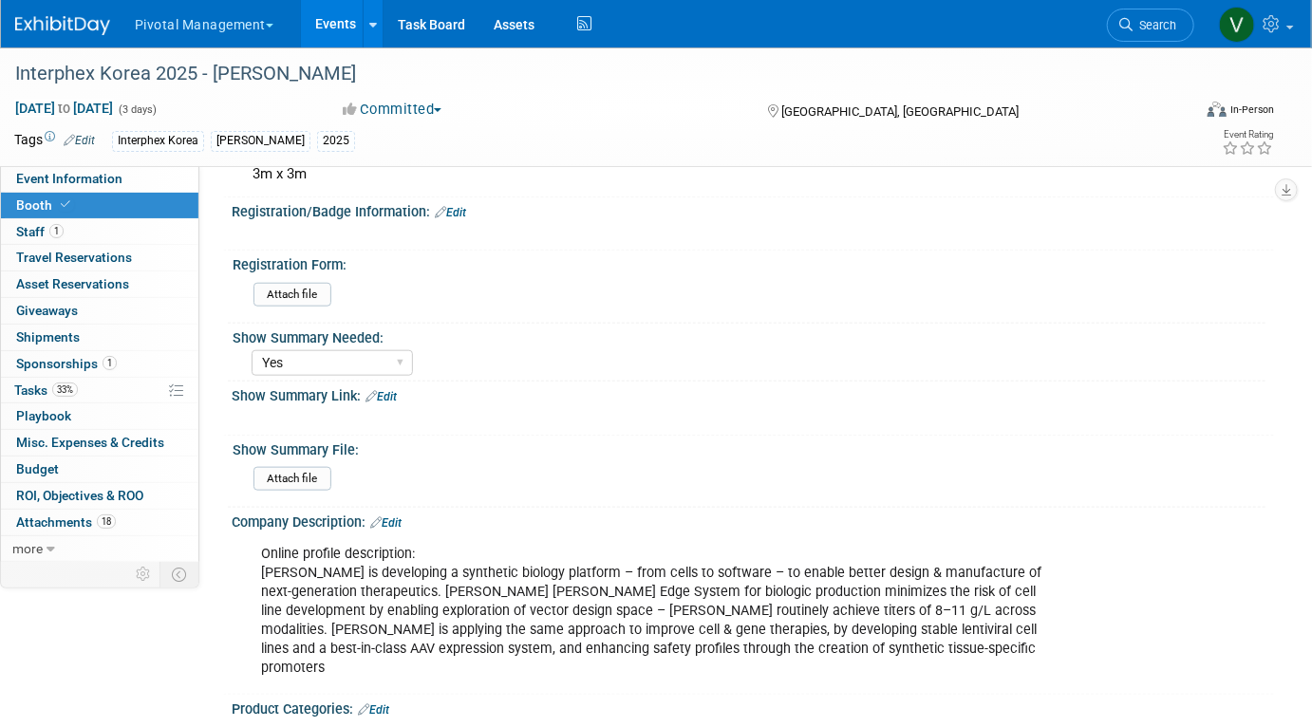
scroll to position [728, 0]
click at [329, 24] on link "Events" at bounding box center [335, 23] width 69 height 47
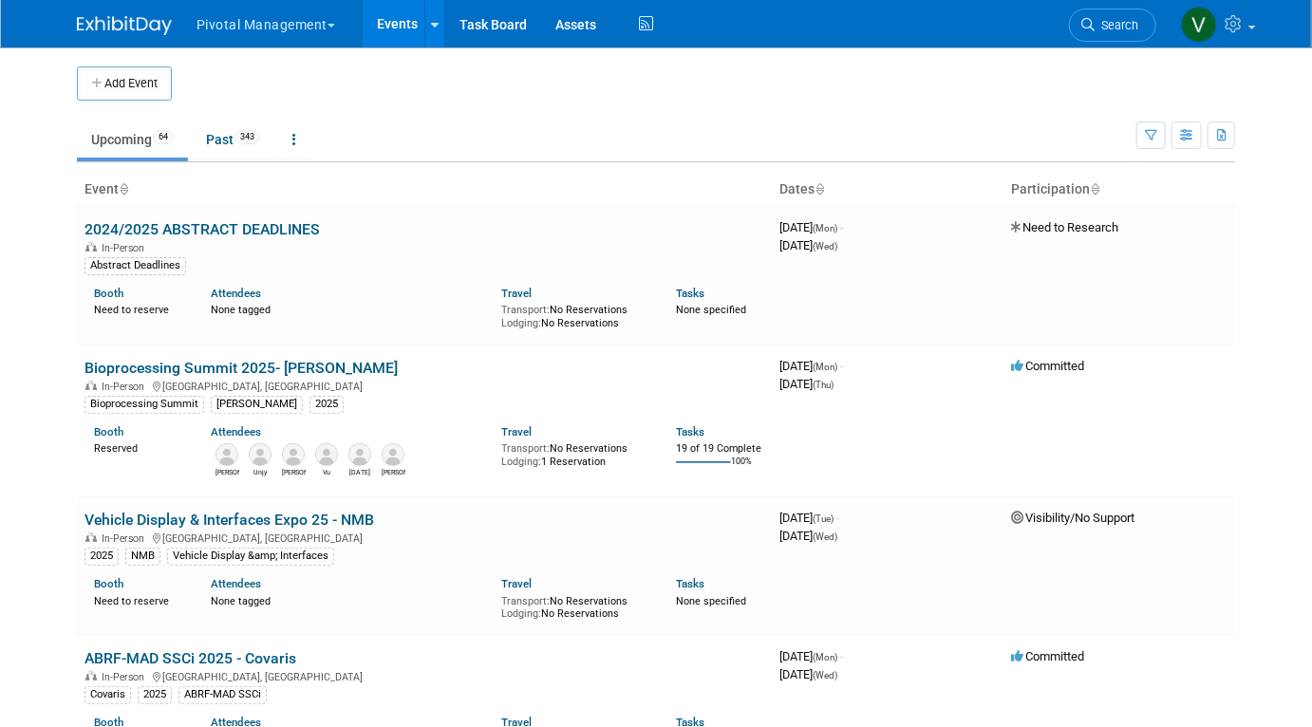
click at [148, 103] on td "Upcoming 64 Past 343 All Events 407 Past and Upcoming Grouped Annually Events g…" at bounding box center [607, 132] width 1060 height 62
click at [141, 83] on button "Add Event" at bounding box center [124, 83] width 95 height 34
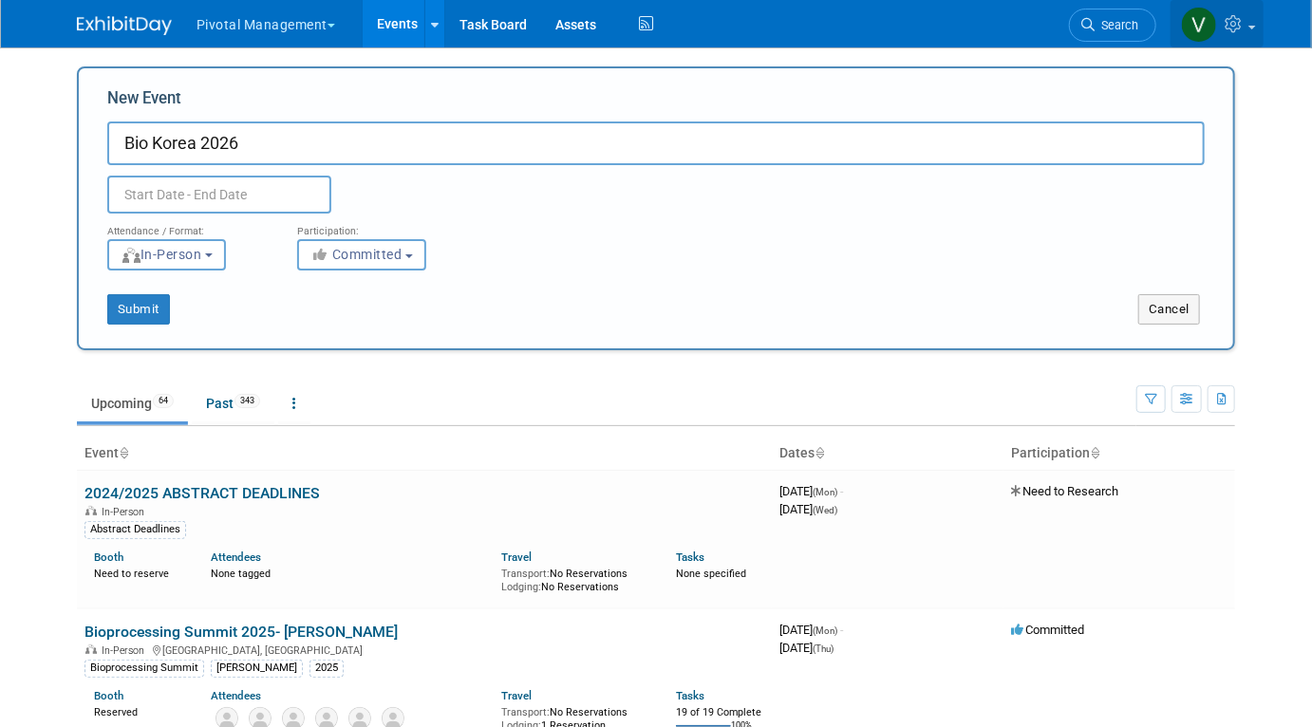
type input "Bio Korea 2026"
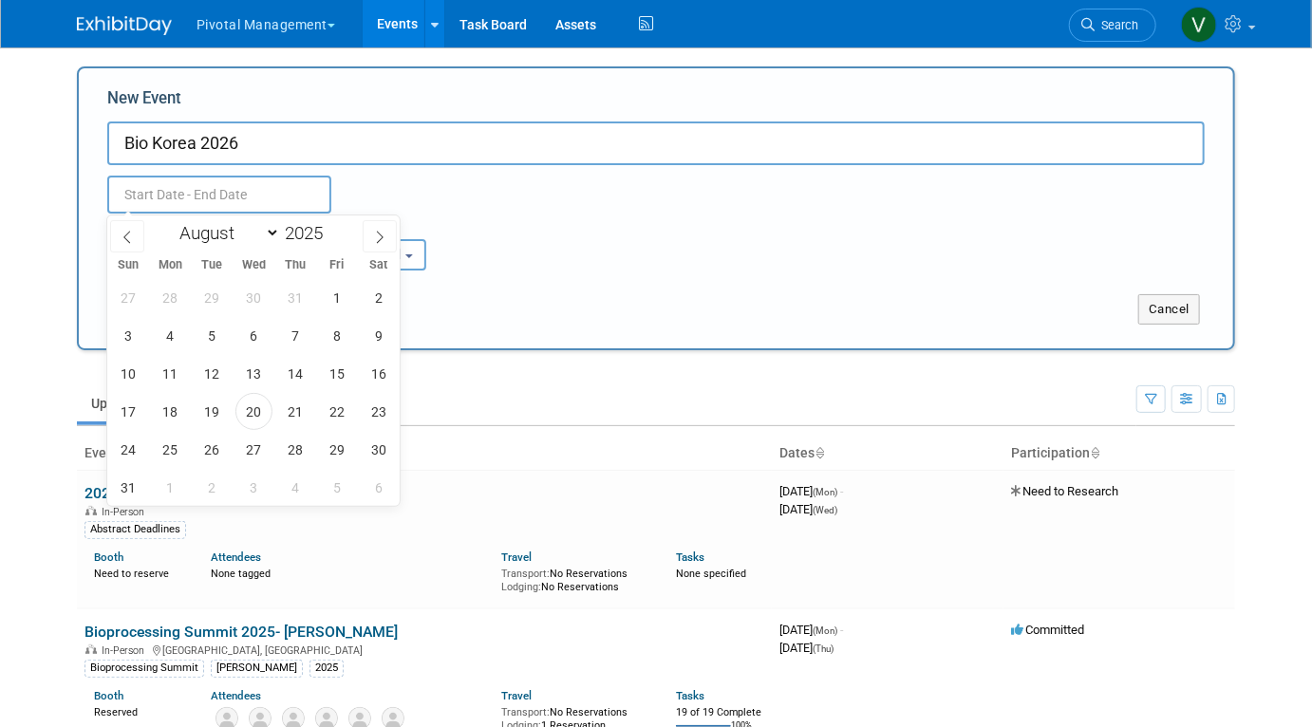
click at [223, 198] on input "text" at bounding box center [219, 195] width 224 height 38
click at [269, 237] on select "January February March April May June July August September October November De…" at bounding box center [225, 233] width 109 height 24
select select "3"
click at [171, 221] on select "January February March April May June July August September October November De…" at bounding box center [225, 233] width 109 height 24
click at [331, 228] on span at bounding box center [330, 227] width 13 height 11
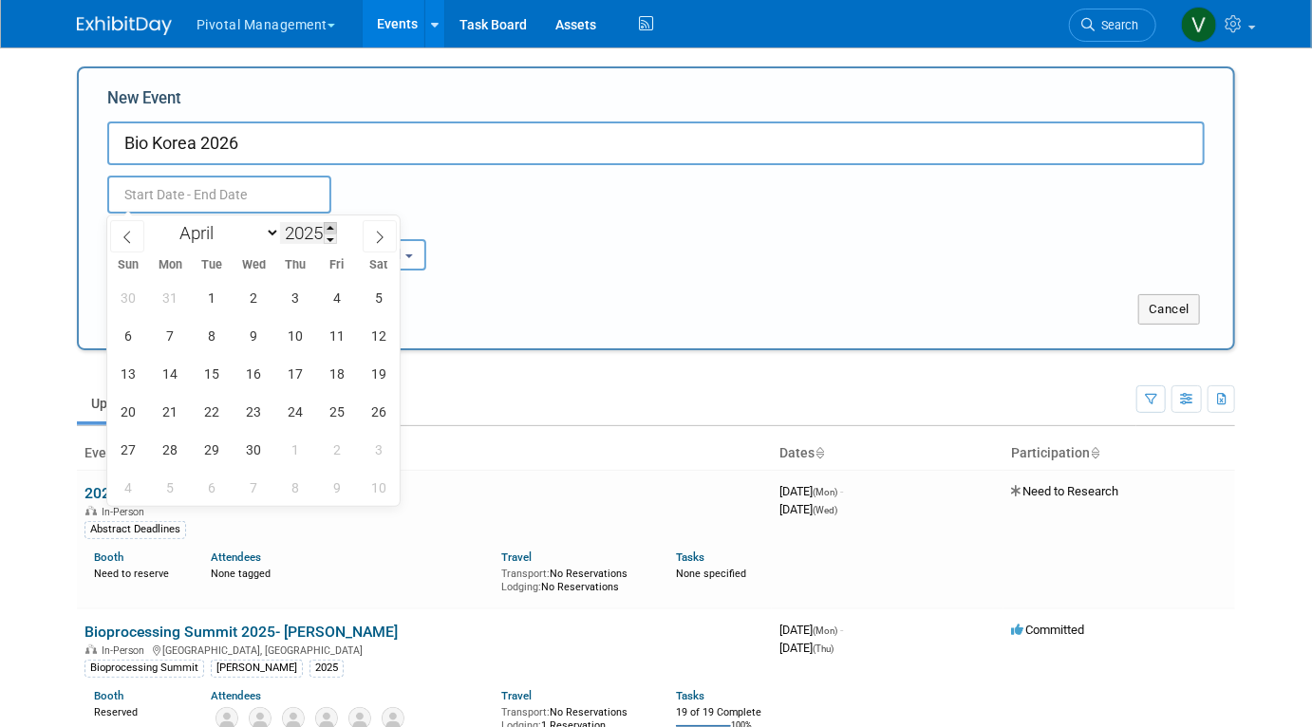
type input "2026"
click at [255, 447] on span "29" at bounding box center [253, 449] width 37 height 37
click at [340, 448] on span "1" at bounding box center [337, 449] width 37 height 37
type input "Apr 29, 2026 to May 1, 2026"
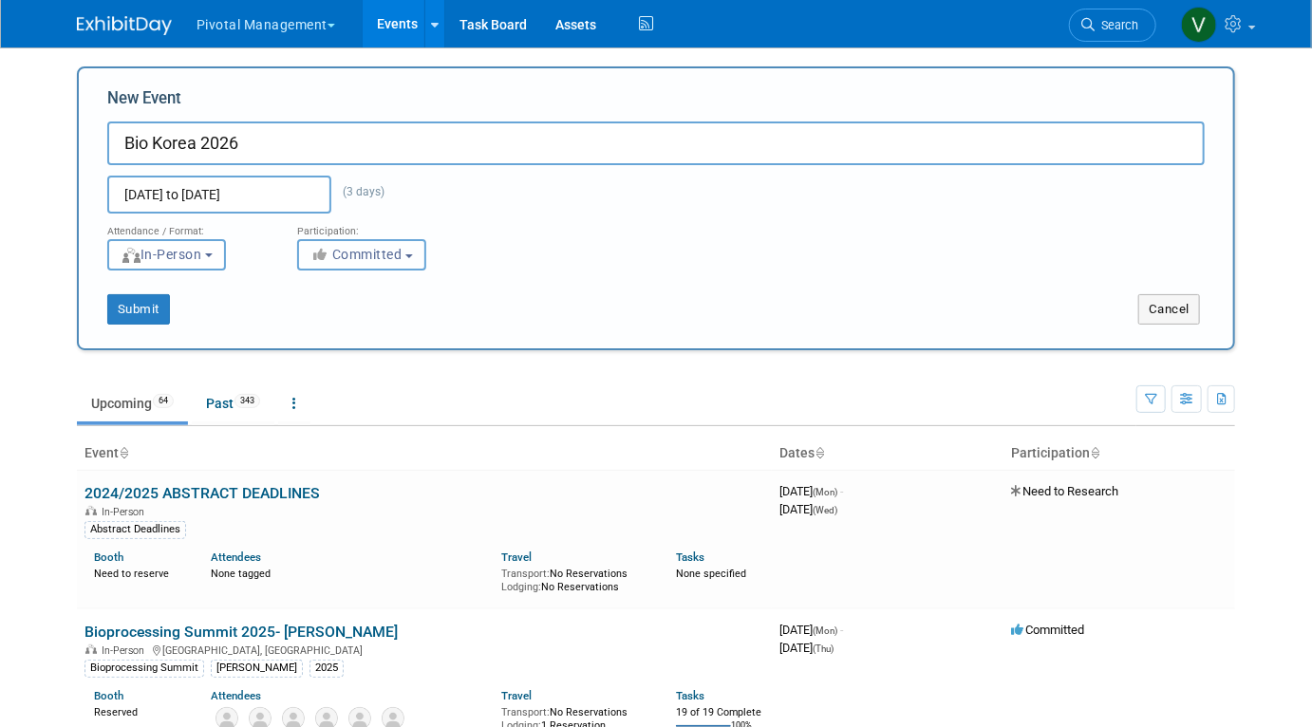
click at [330, 254] on icon "button" at bounding box center [322, 254] width 22 height 13
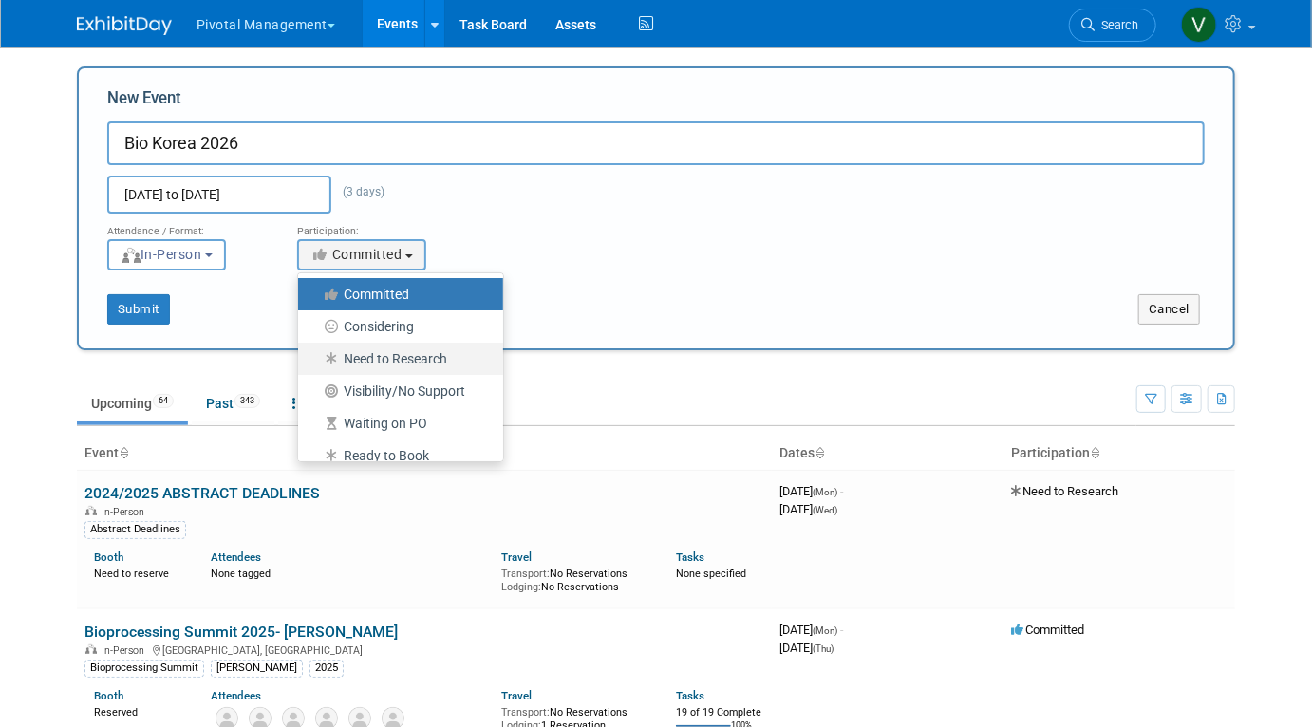
click at [334, 364] on icon at bounding box center [333, 358] width 22 height 13
click at [315, 364] on input "Need to Research" at bounding box center [309, 359] width 12 height 12
select select "101"
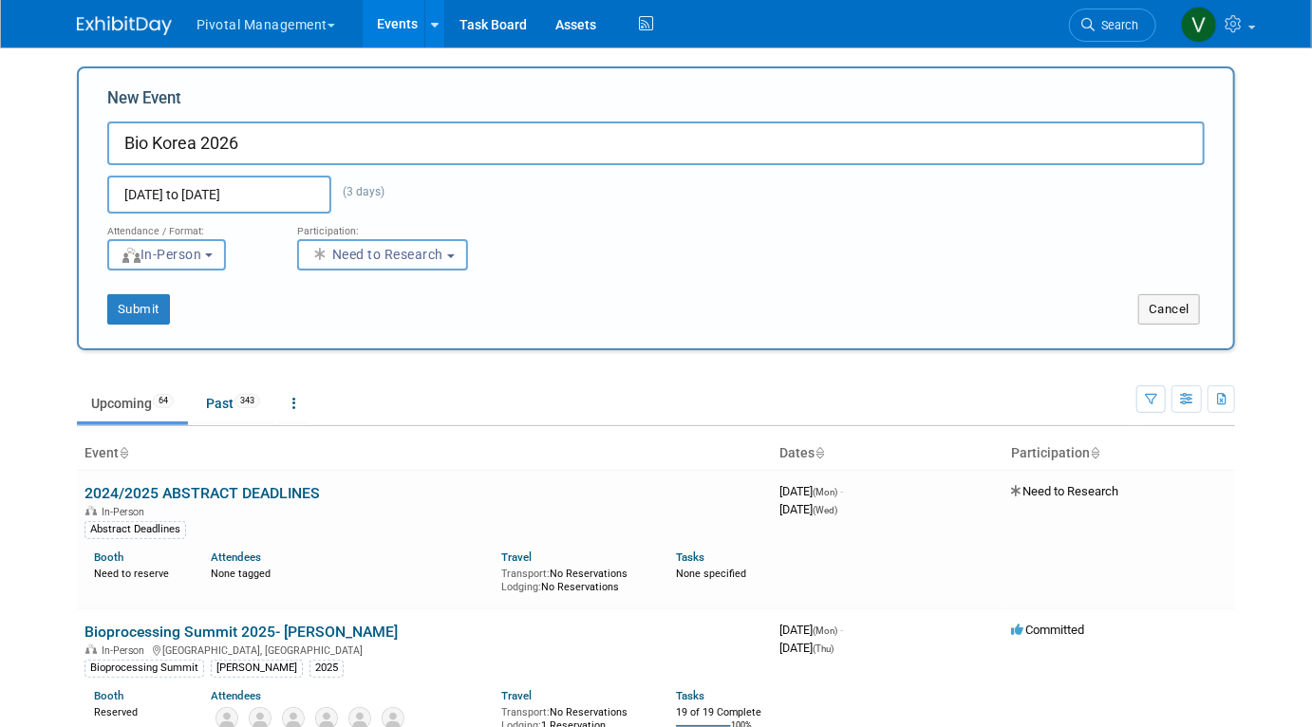
click at [252, 147] on input "Bio Korea 2026" at bounding box center [656, 144] width 1098 height 44
type input "Bio Korea 2026 - [PERSON_NAME]"
click at [129, 310] on button "Submit" at bounding box center [138, 309] width 63 height 30
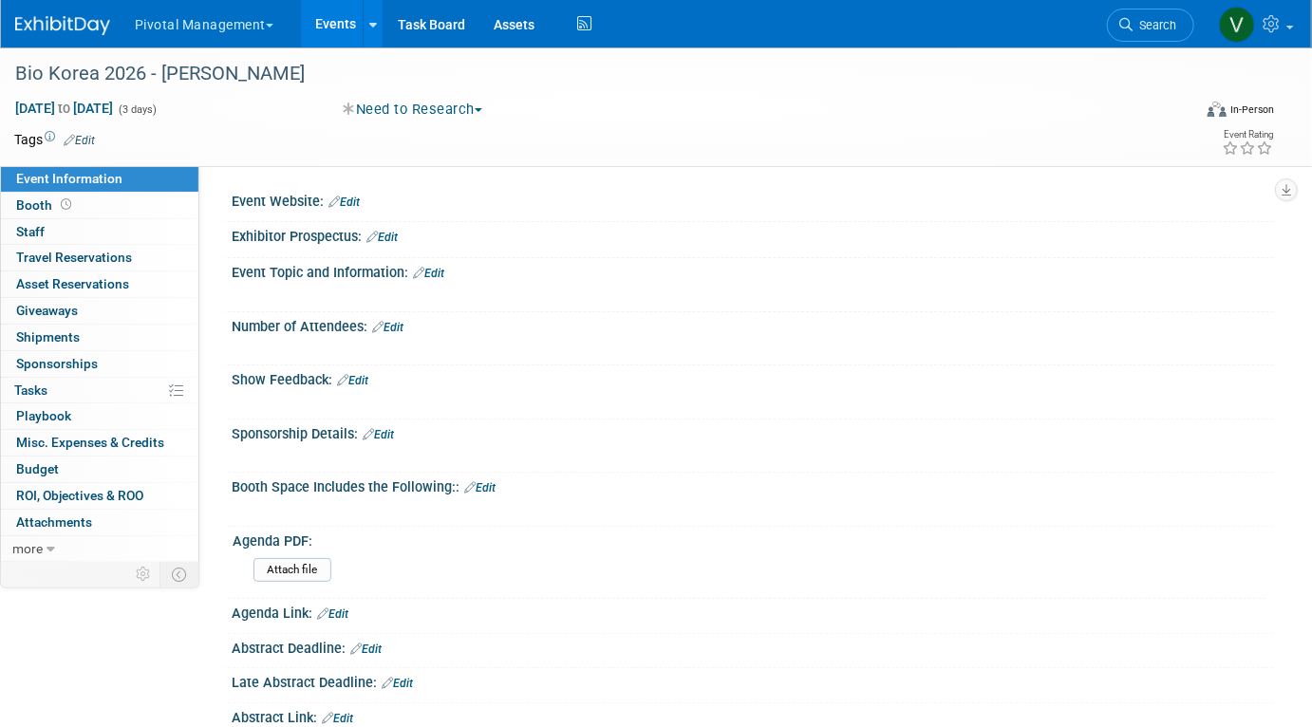
click at [91, 141] on link "Edit" at bounding box center [79, 140] width 31 height 13
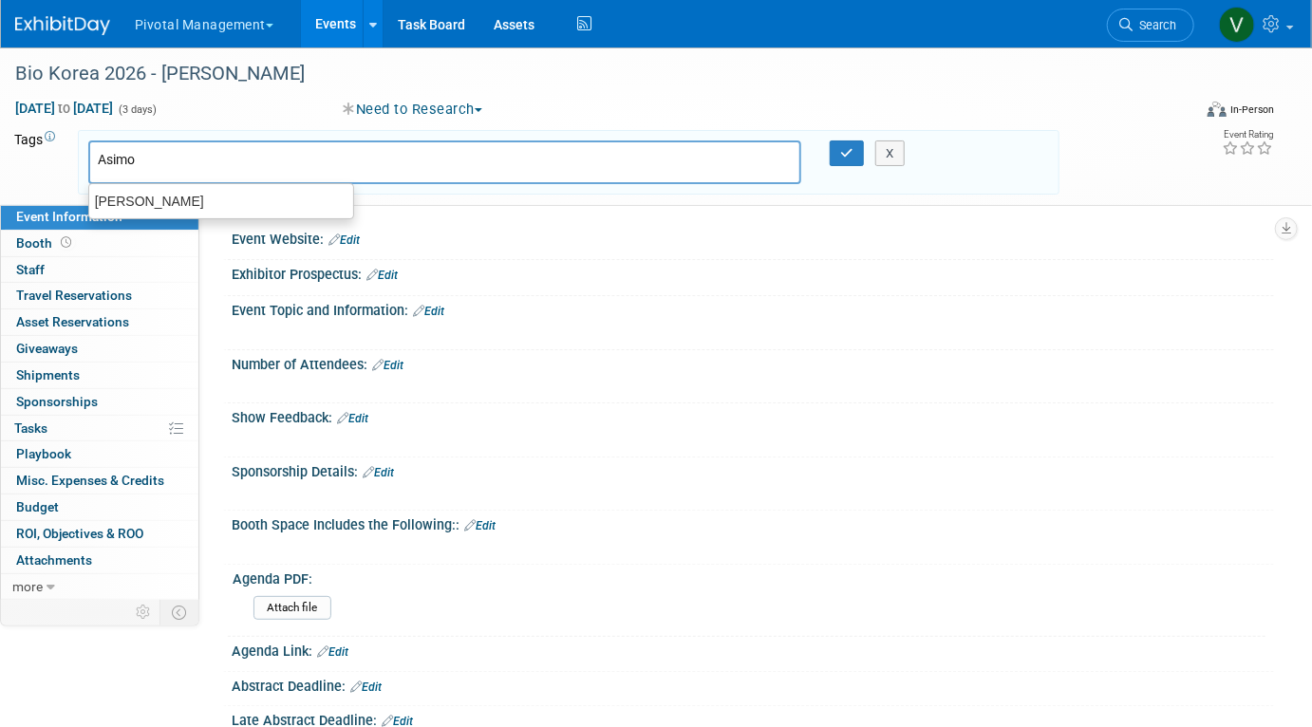
type input "[PERSON_NAME]"
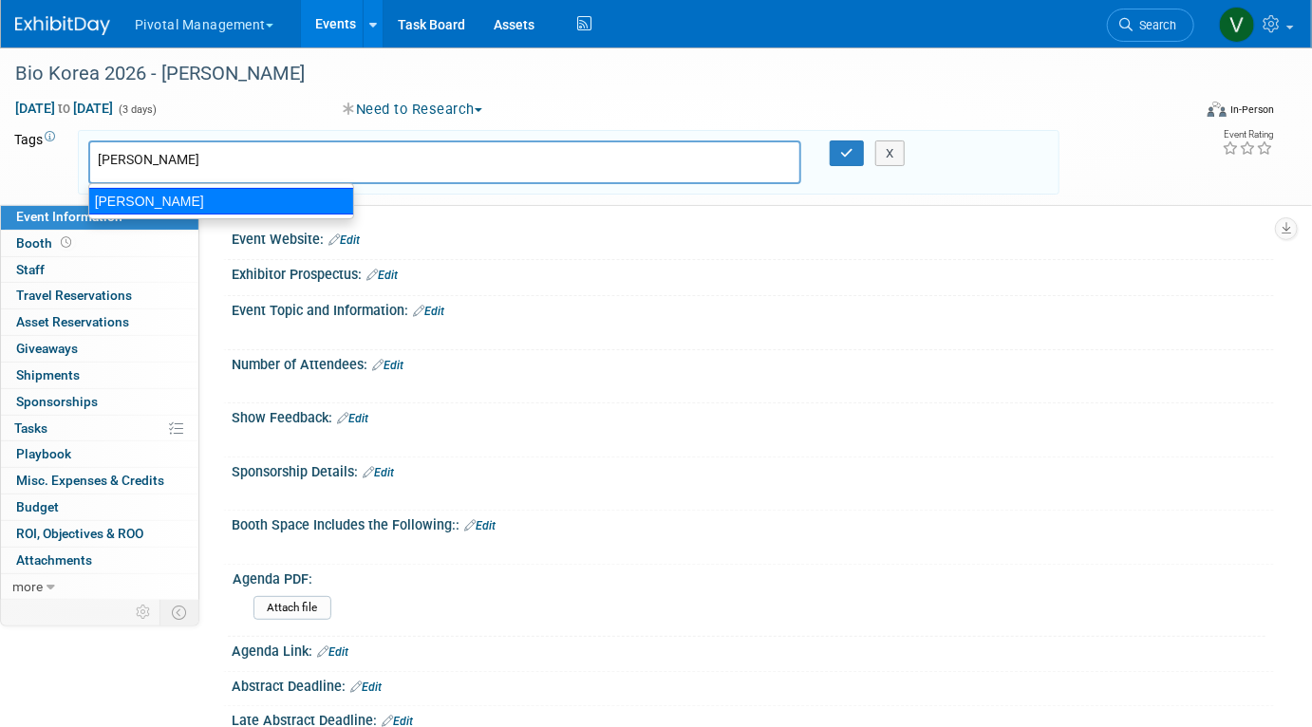
click at [119, 197] on div "[PERSON_NAME]" at bounding box center [221, 201] width 266 height 27
type input "[PERSON_NAME]"
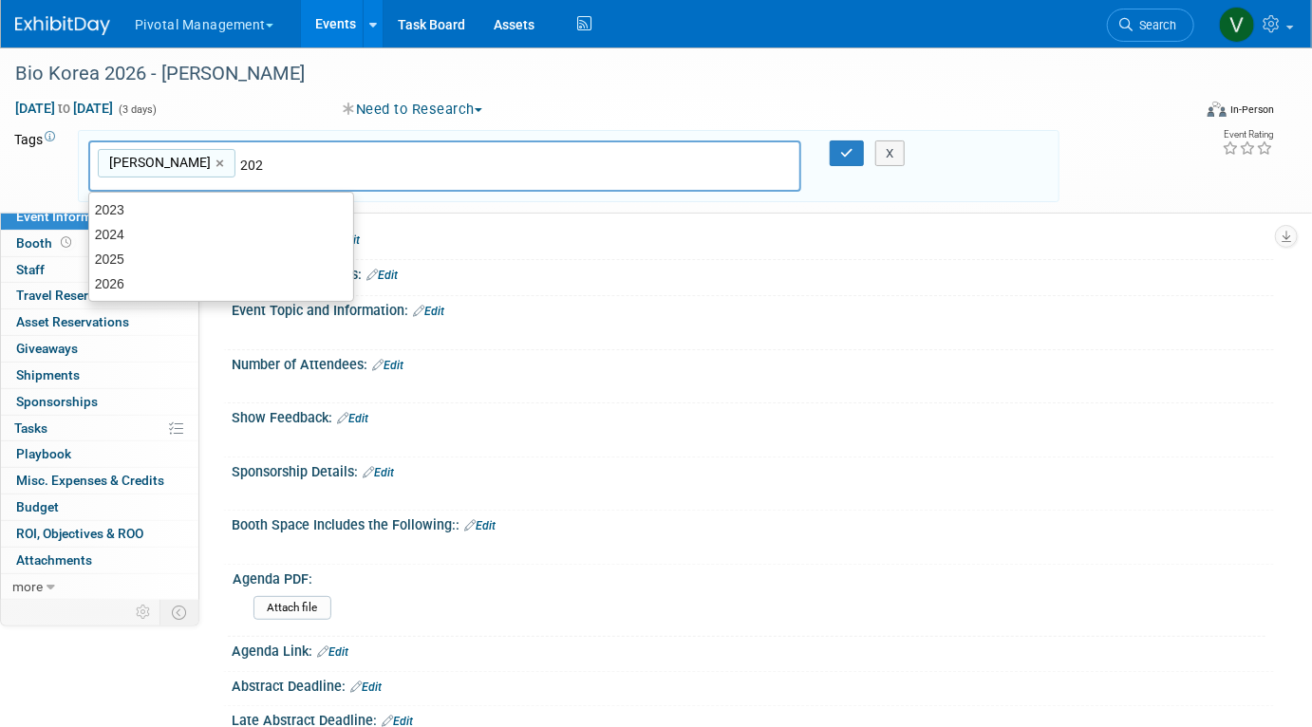
type input "2026"
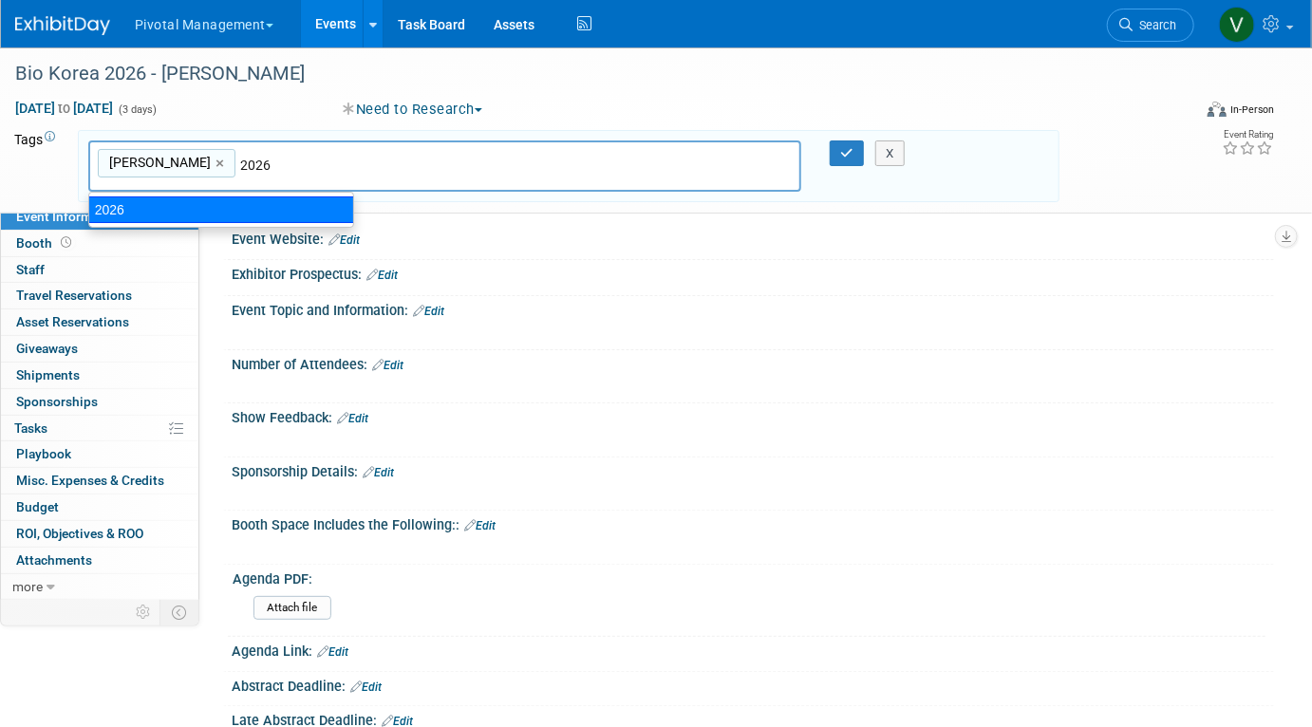
click at [200, 210] on div "2026" at bounding box center [221, 210] width 266 height 27
type input "Asimov, 2026"
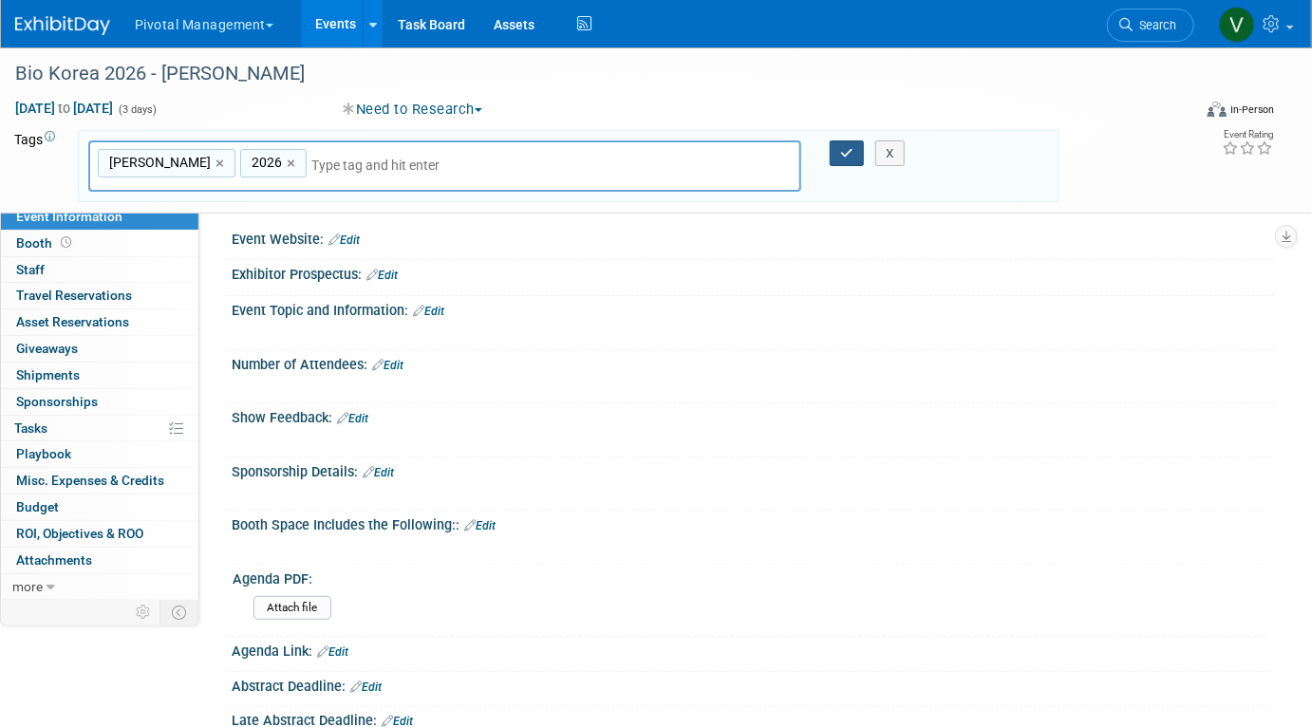
click at [840, 153] on icon "button" at bounding box center [846, 153] width 13 height 12
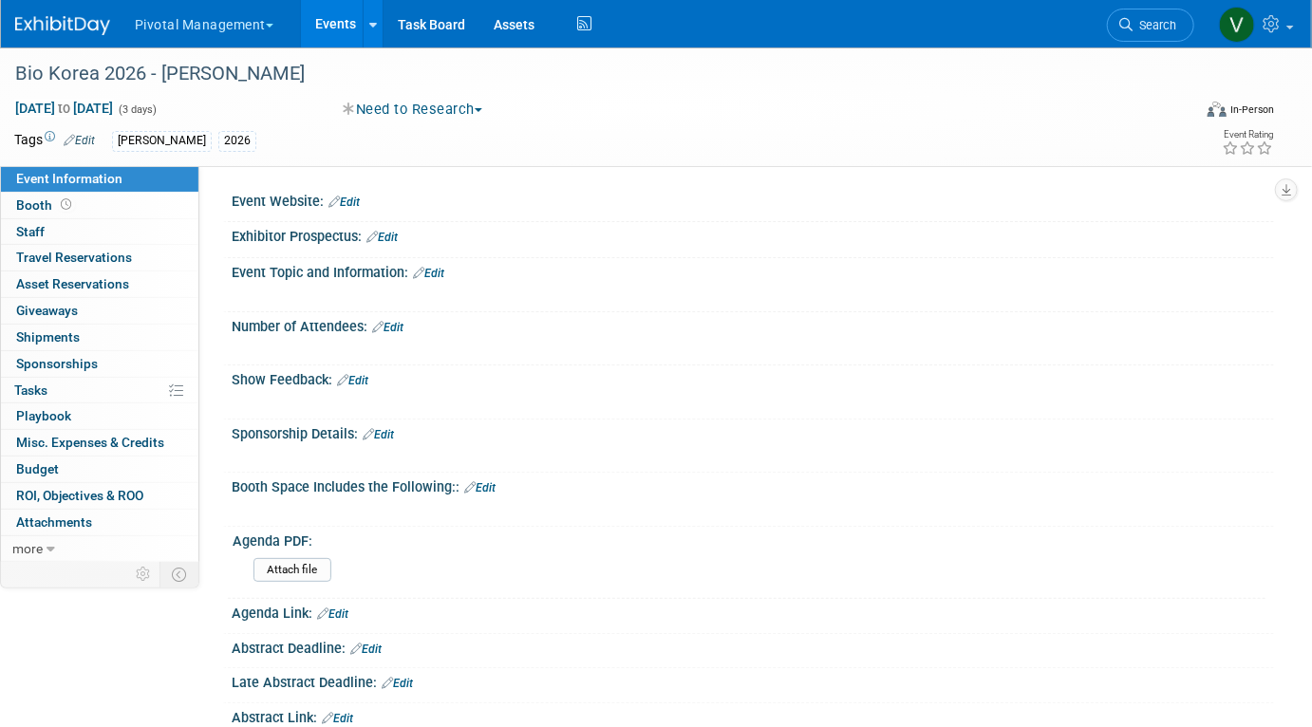
click at [334, 33] on link "Events" at bounding box center [335, 23] width 69 height 47
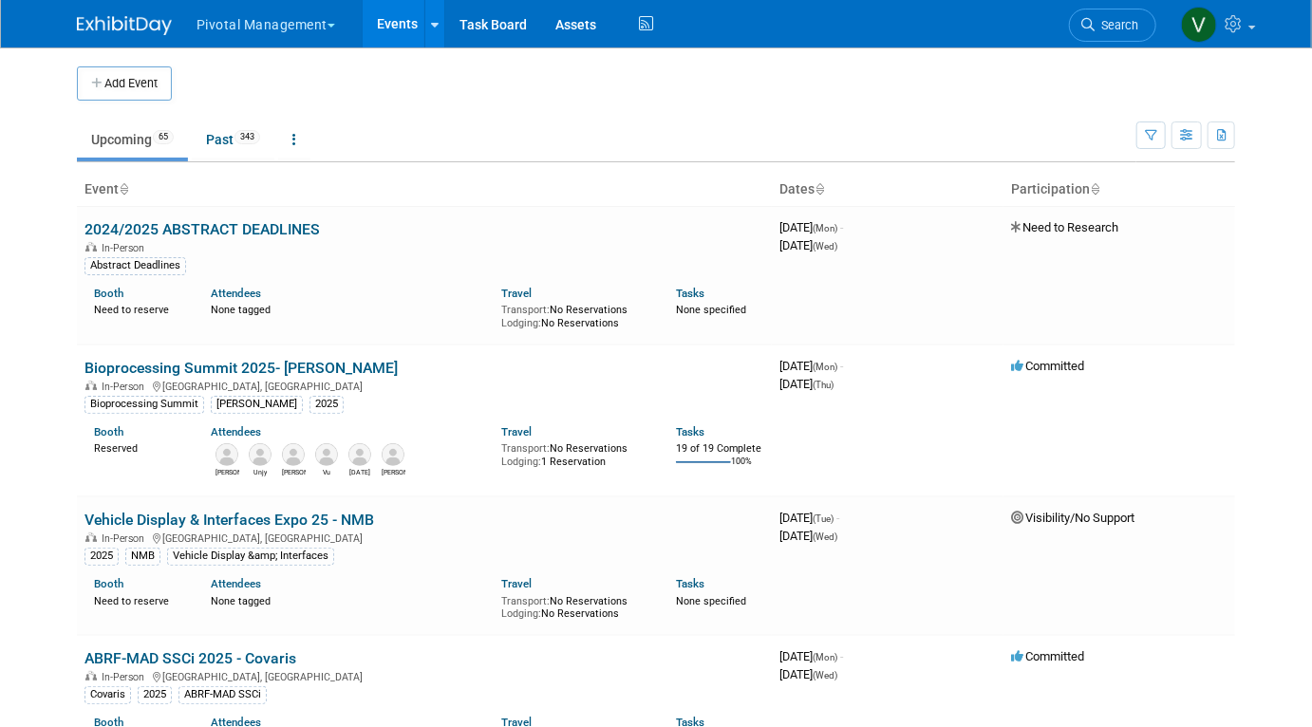
scroll to position [9133, 0]
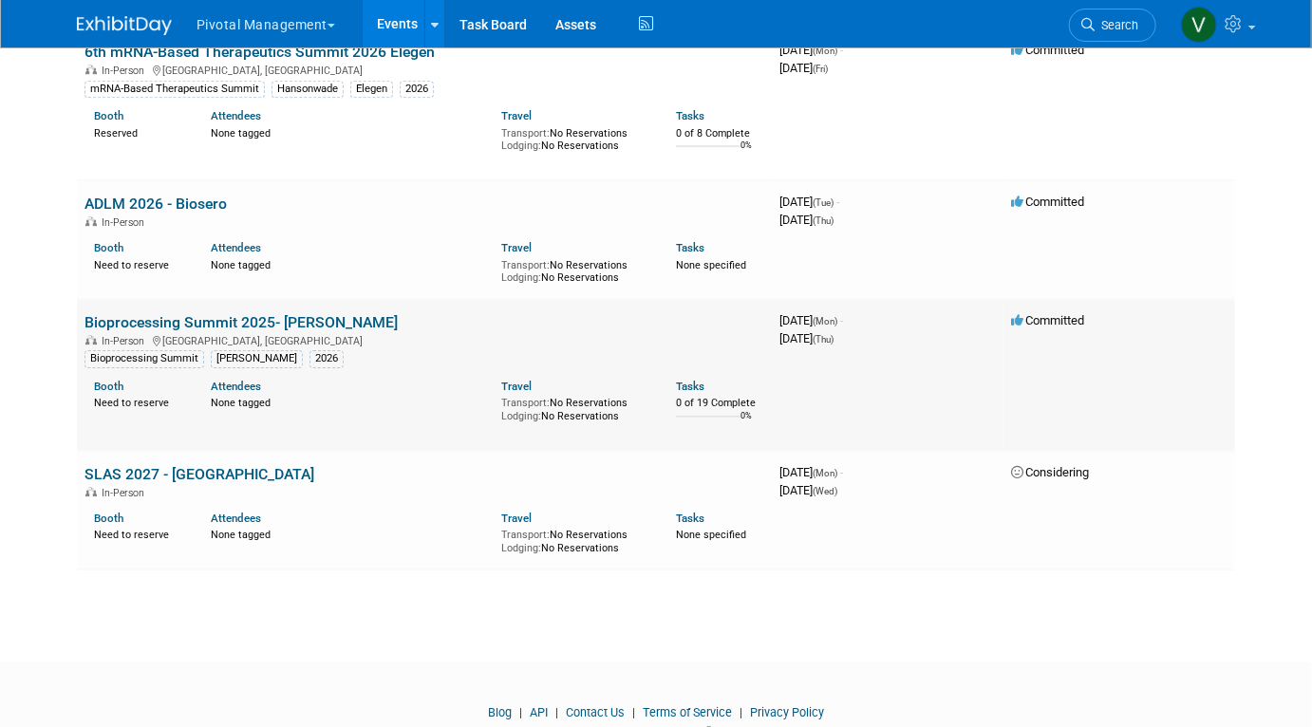
click at [269, 331] on link "Bioprocessing Summit 2025- [PERSON_NAME]" at bounding box center [241, 322] width 313 height 18
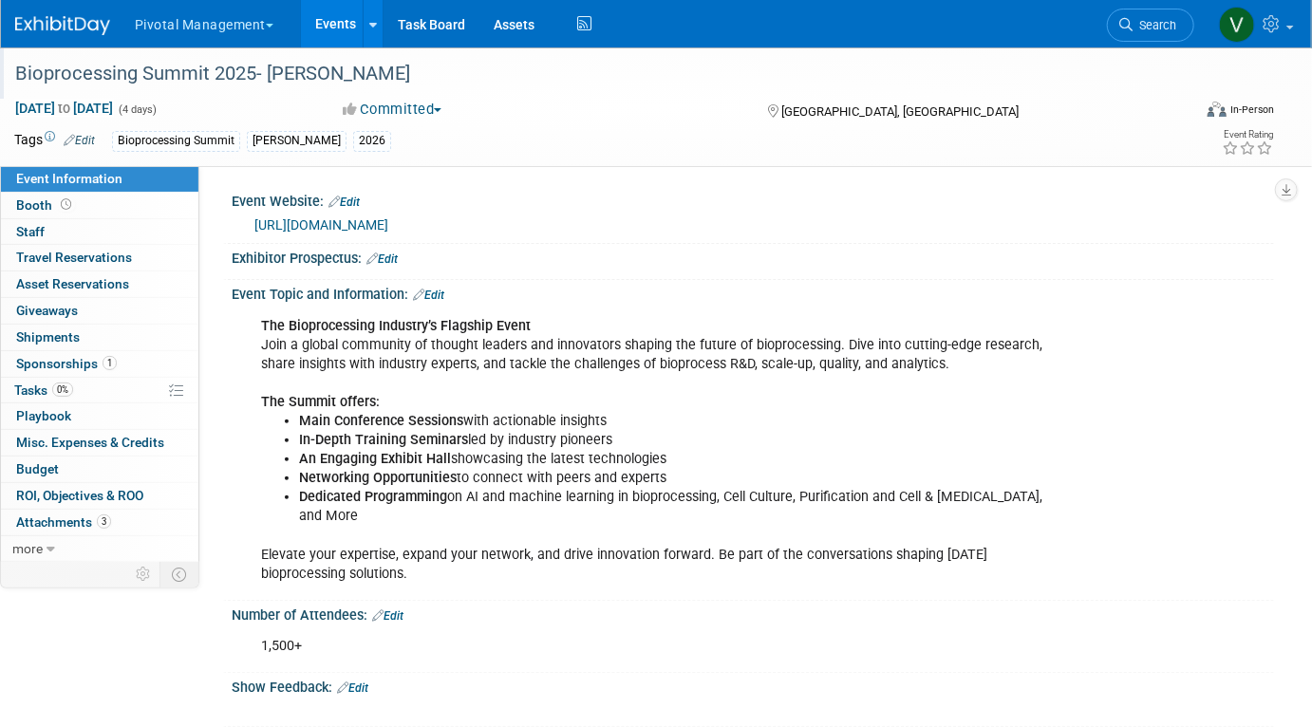
click at [253, 69] on div "Bioprocessing Summit 2025- [PERSON_NAME]" at bounding box center [588, 74] width 1158 height 34
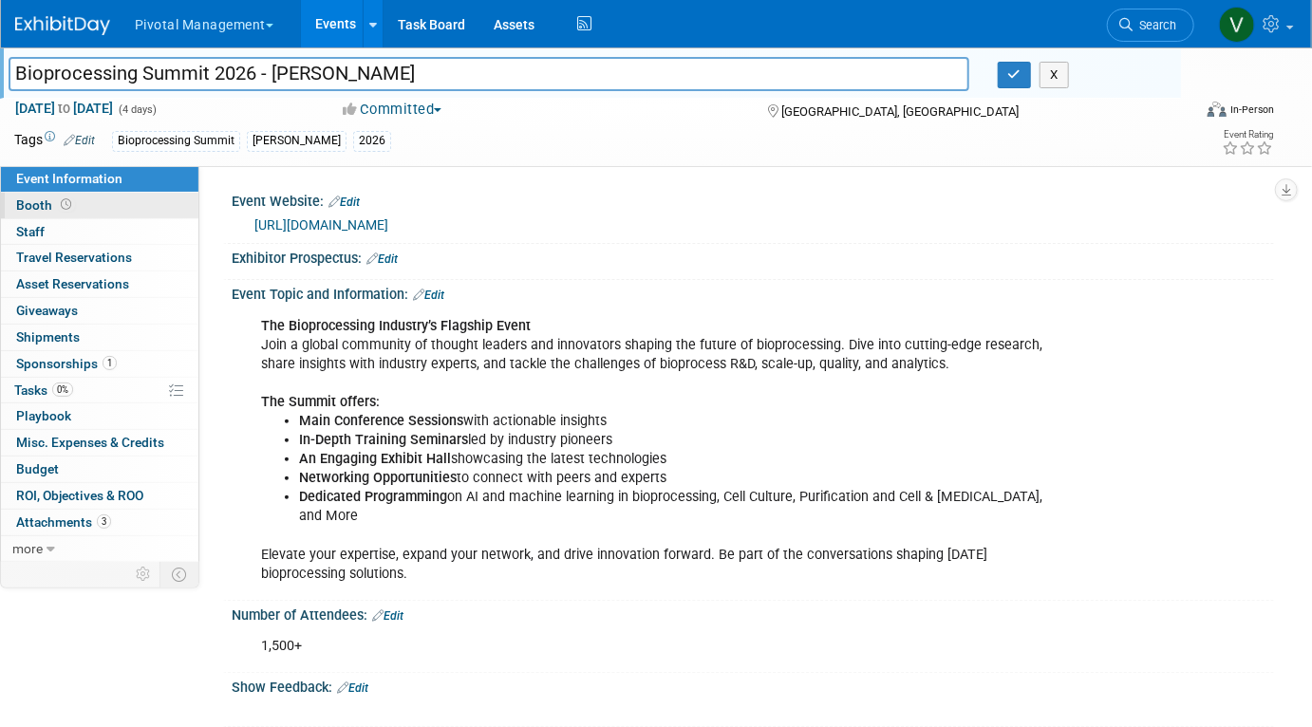
type input "Bioprocessing Summit 2026 - [PERSON_NAME]"
click at [139, 199] on link "Booth" at bounding box center [100, 206] width 198 height 26
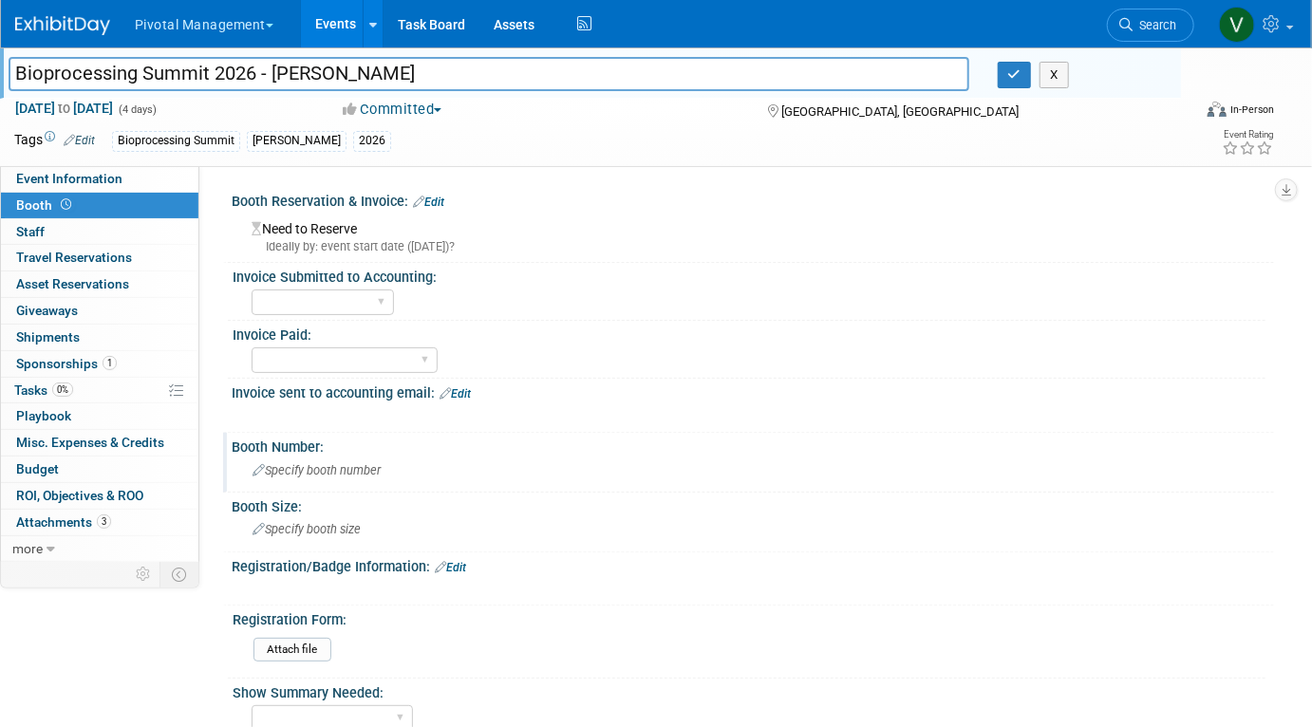
click at [306, 479] on div "Specify booth number" at bounding box center [753, 470] width 1014 height 29
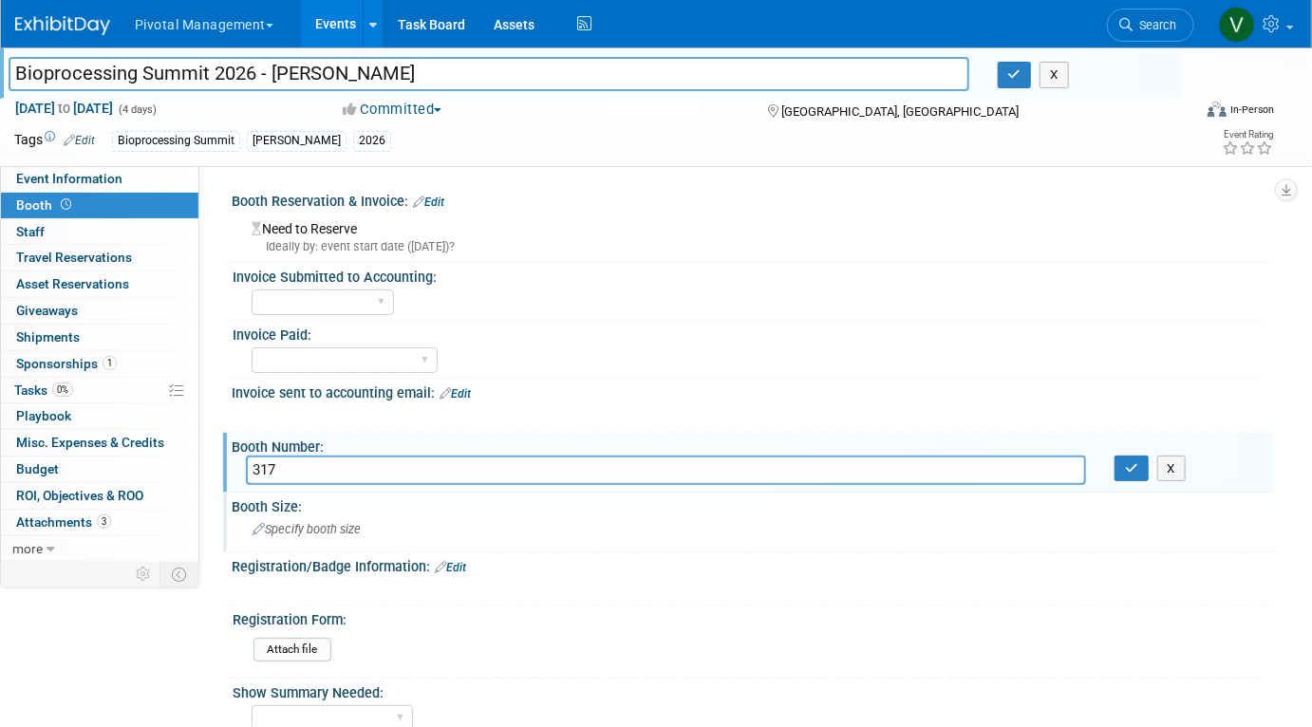
type input "317"
click at [328, 541] on div "Specify booth size" at bounding box center [753, 529] width 1014 height 29
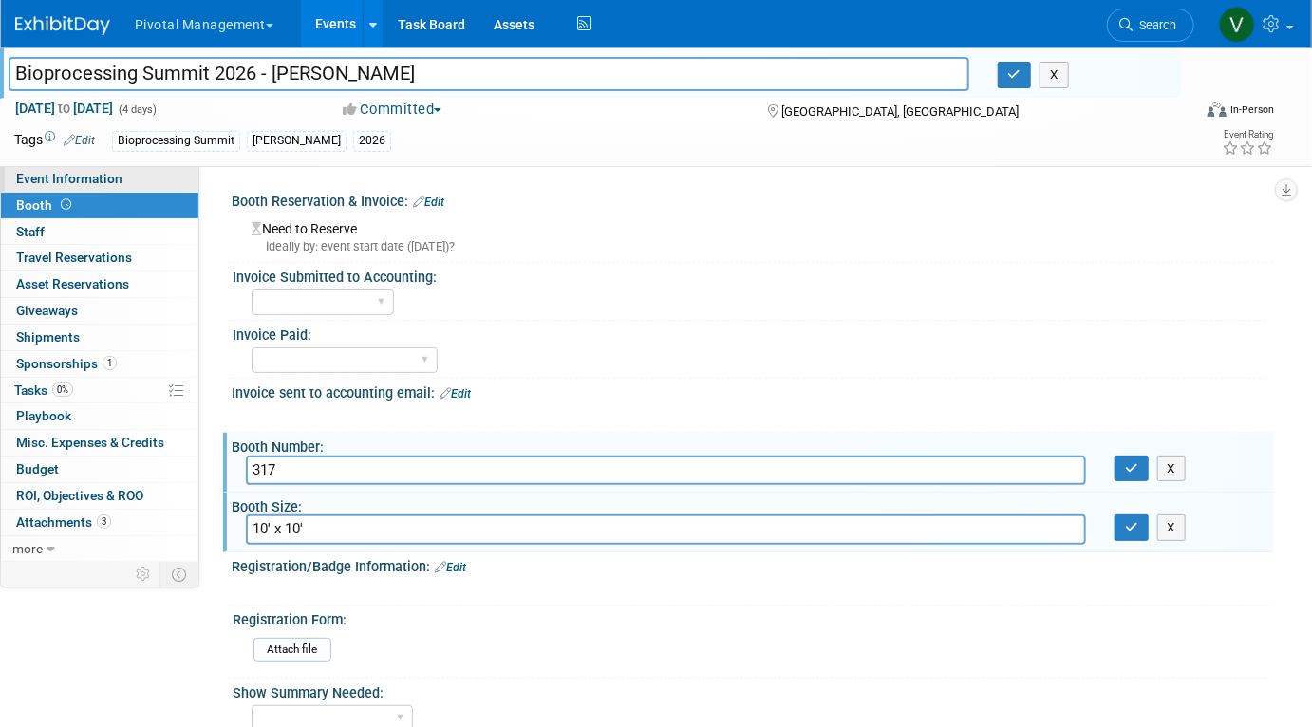
type input "10' x 10'"
click at [171, 184] on link "Event Information" at bounding box center [100, 179] width 198 height 26
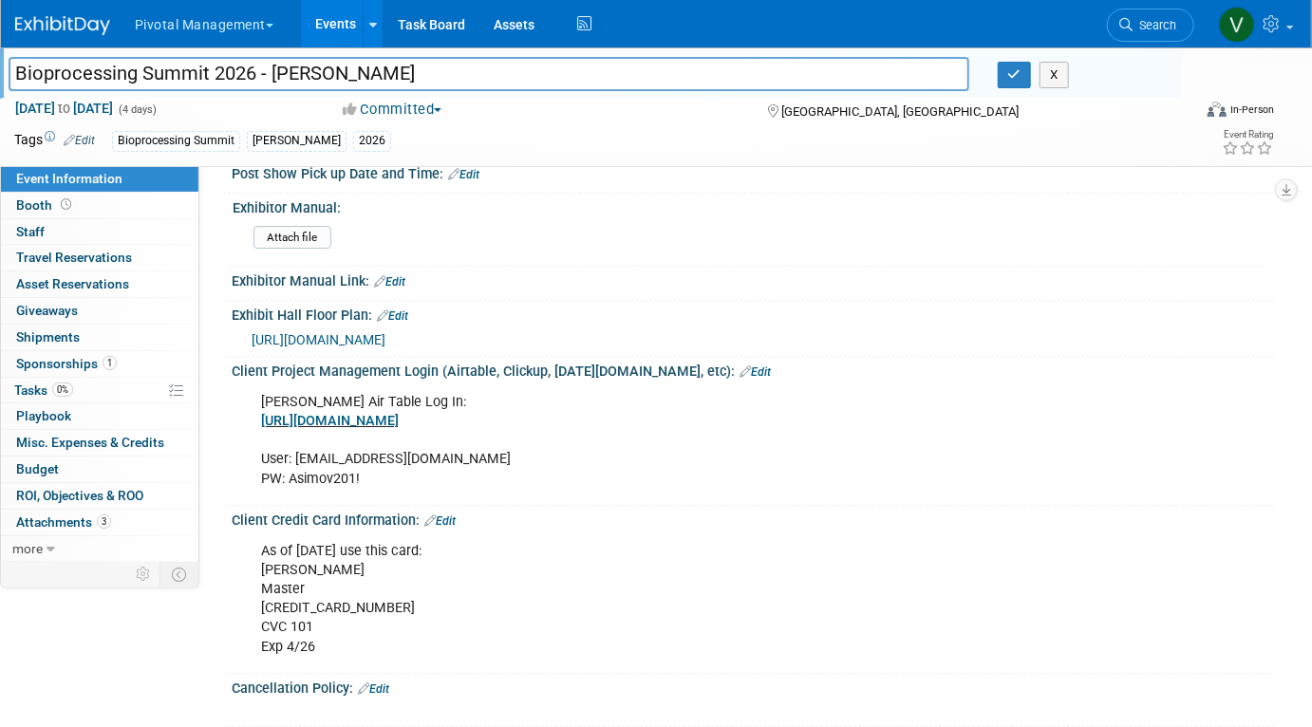
scroll to position [2828, 0]
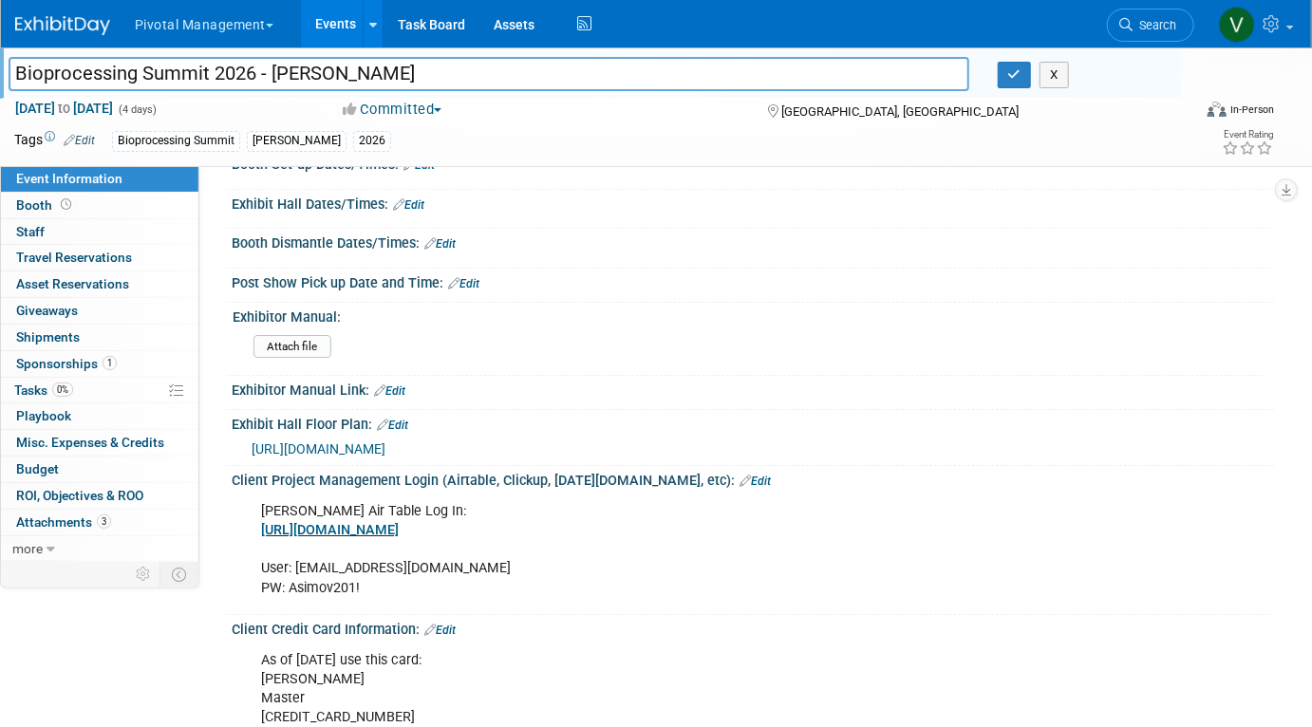
click at [386, 442] on span "https://www.intheorious.com/chi/pub/bpd2026b_pub/" at bounding box center [319, 449] width 134 height 15
click at [348, 24] on link "Events" at bounding box center [335, 23] width 69 height 47
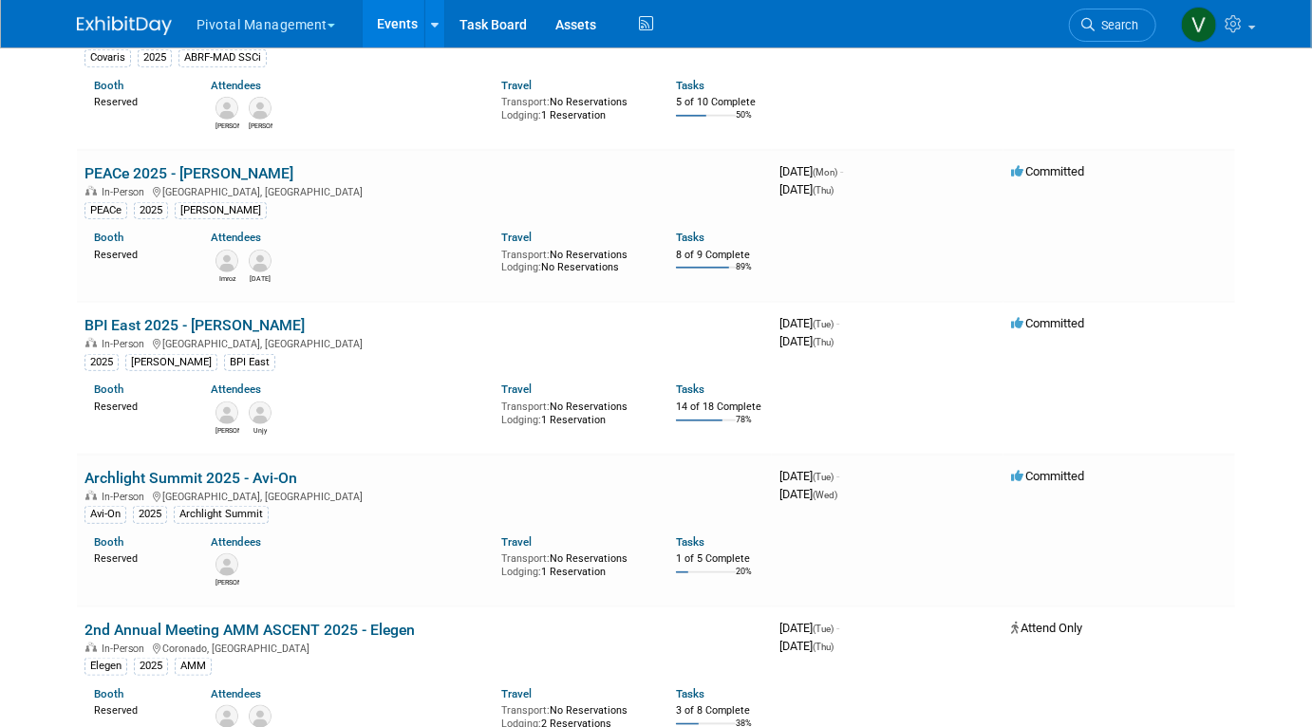
scroll to position [683, 0]
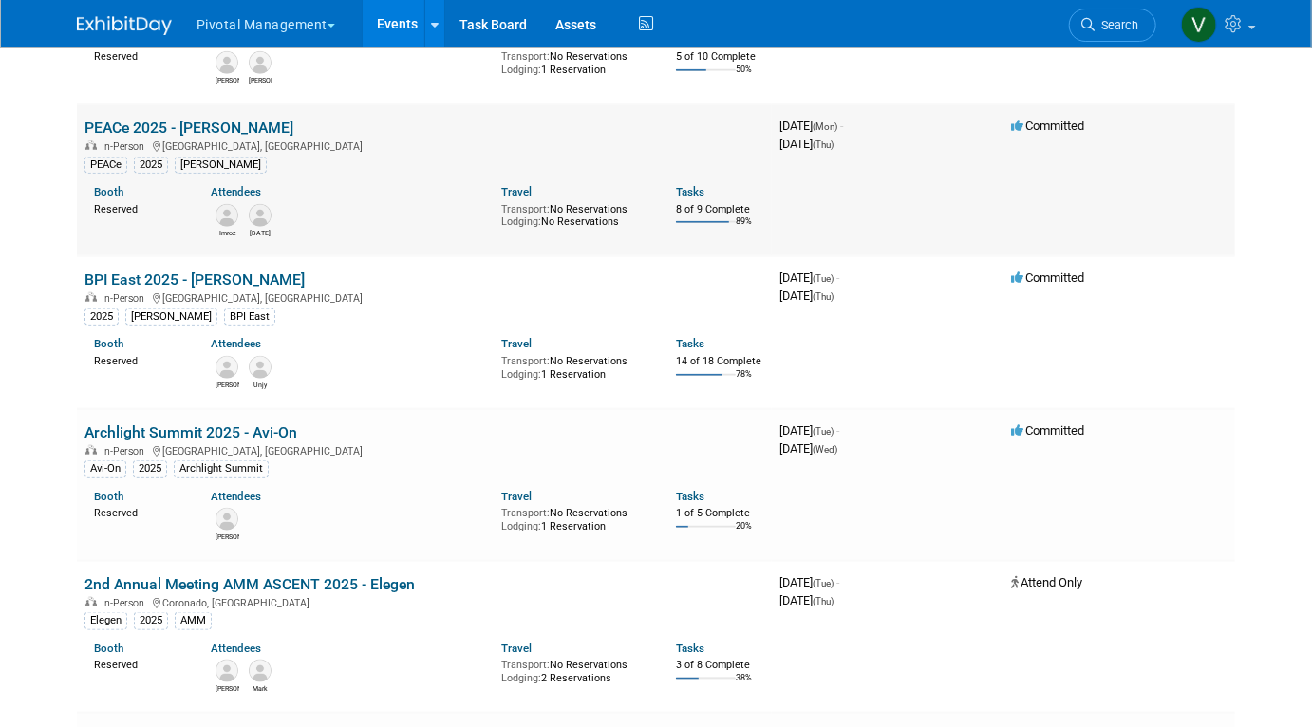
click at [201, 136] on link "PEACe 2025 - [PERSON_NAME]" at bounding box center [189, 128] width 209 height 18
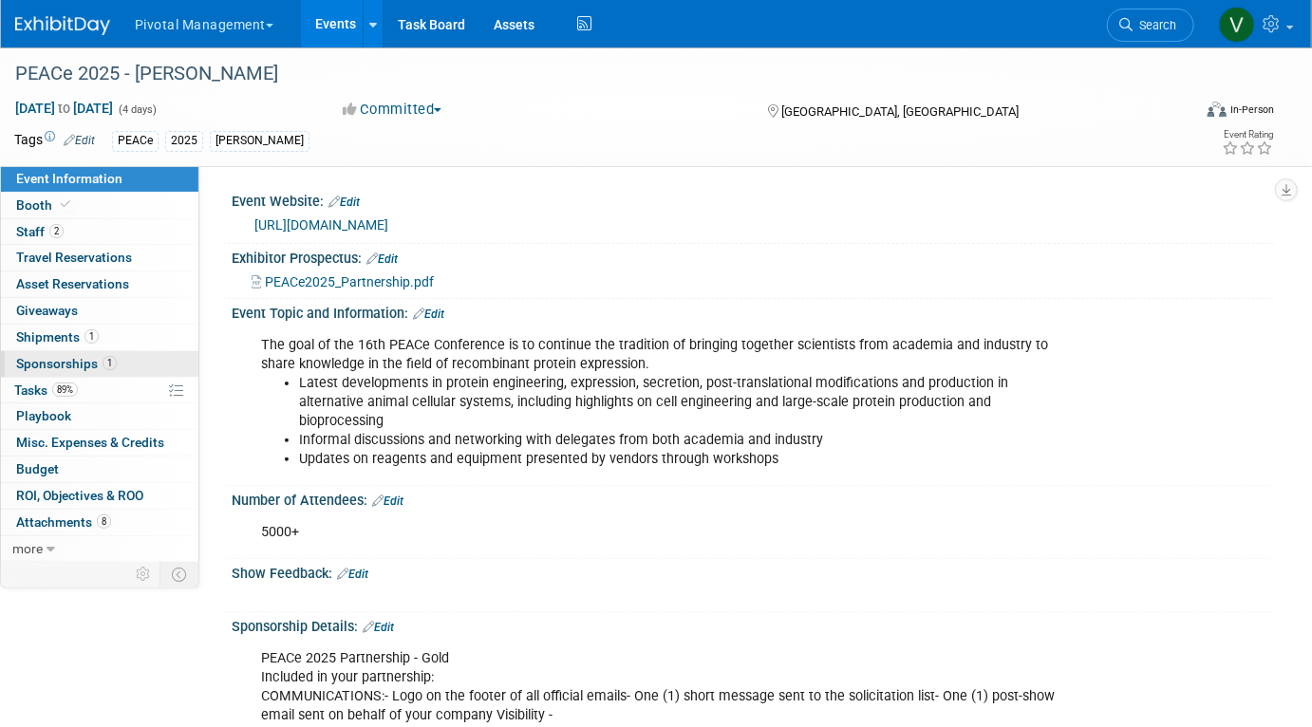
click at [105, 363] on span "1" at bounding box center [110, 363] width 14 height 14
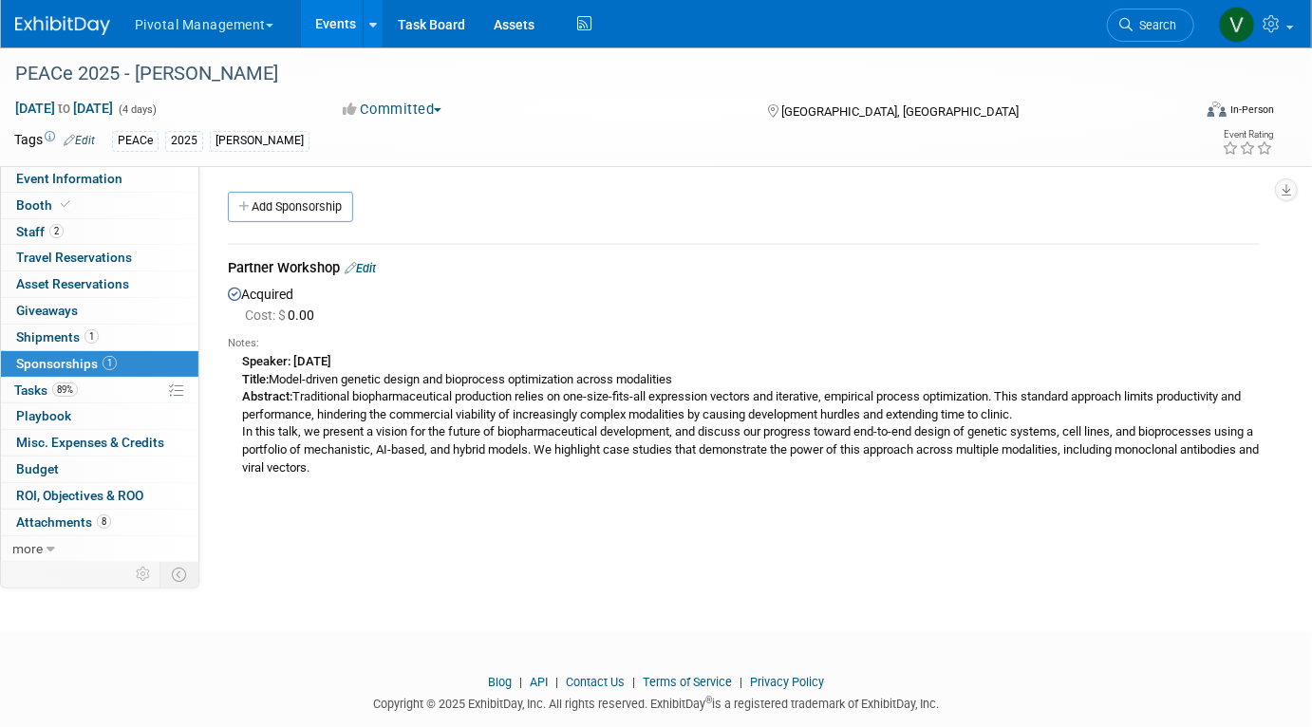
click at [334, 22] on link "Events" at bounding box center [335, 23] width 69 height 47
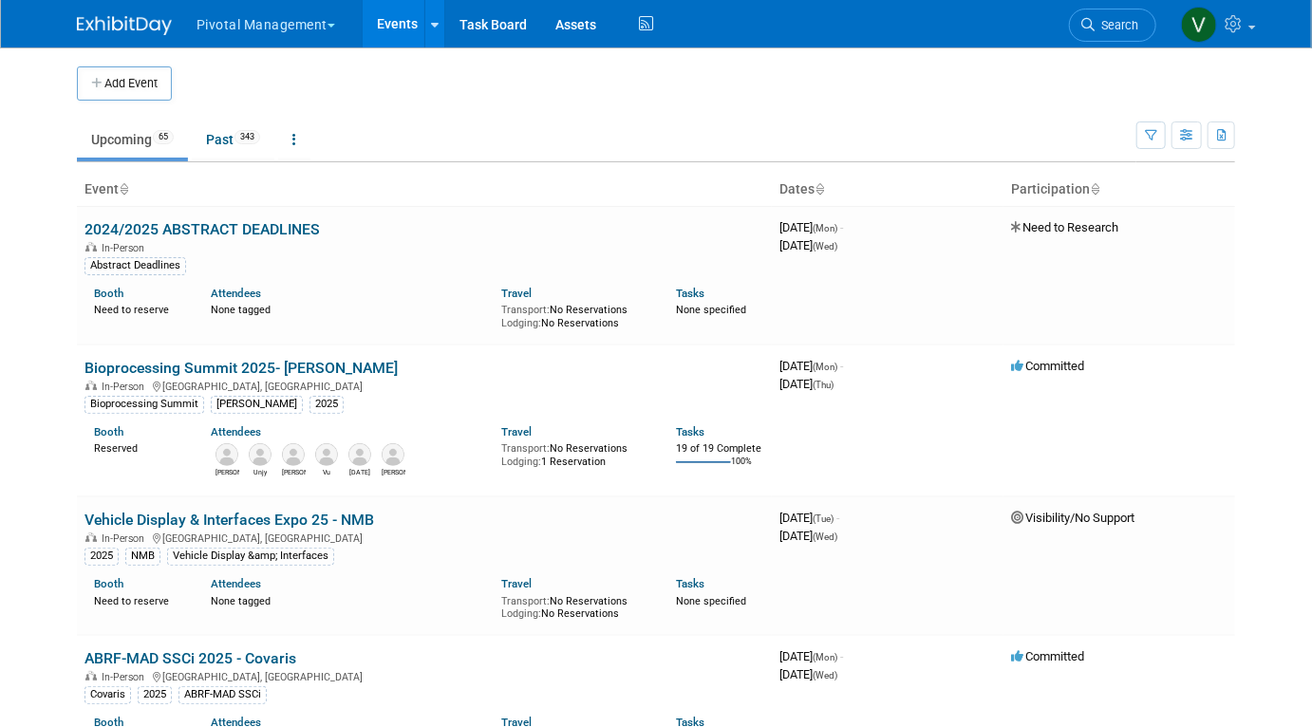
scroll to position [8071, 0]
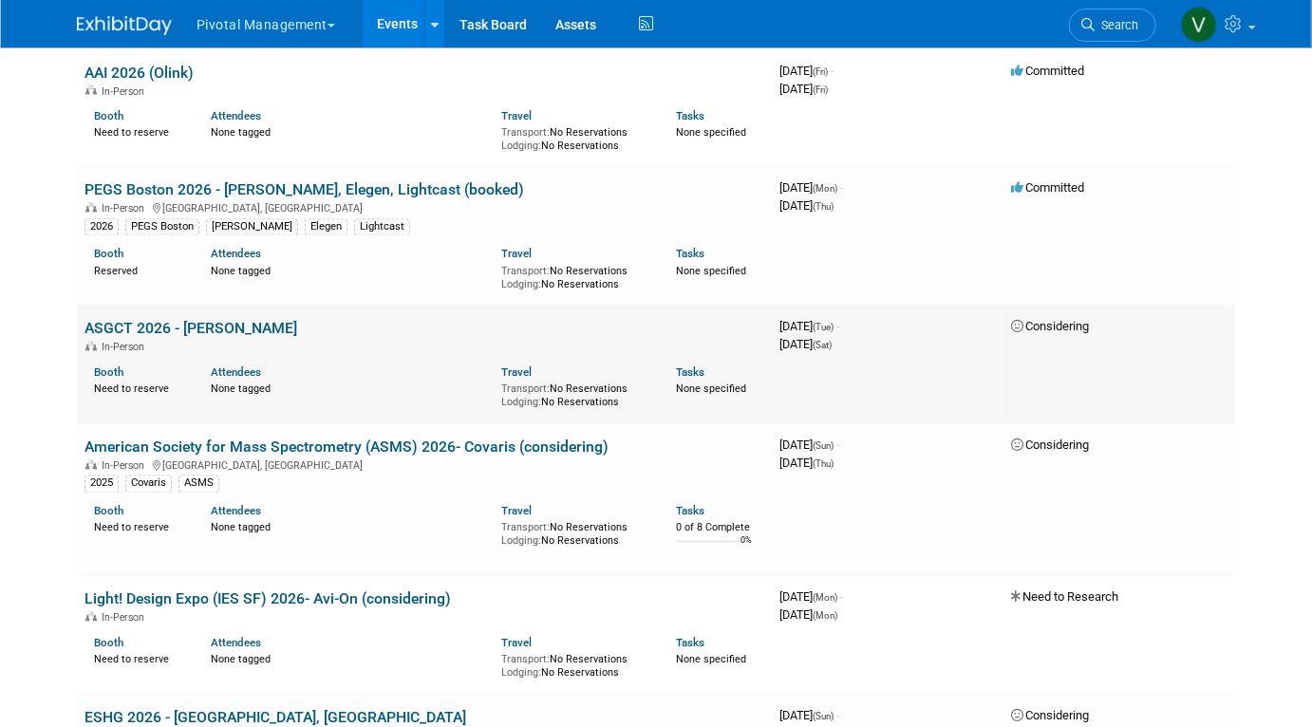
click at [213, 338] on link "ASGCT 2026 - [PERSON_NAME]" at bounding box center [191, 329] width 213 height 18
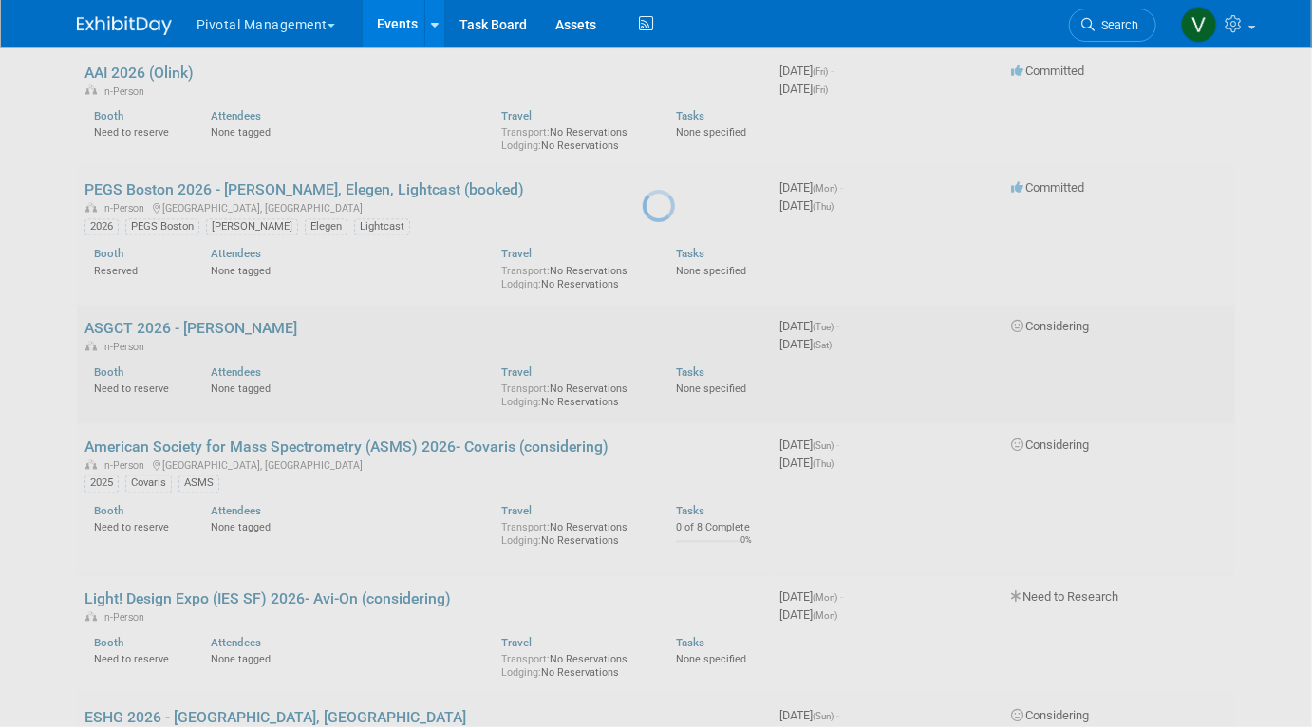
click at [643, 363] on div at bounding box center [656, 363] width 27 height 727
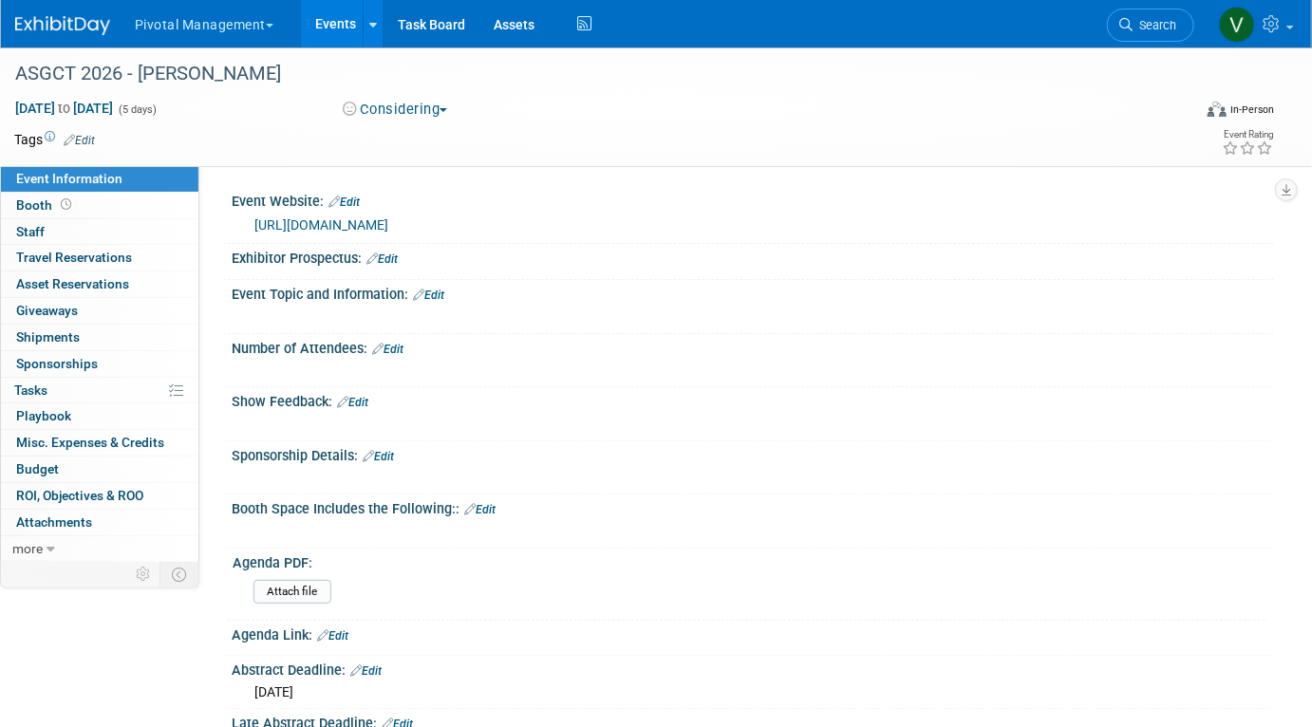
click at [410, 112] on button "Considering" at bounding box center [395, 110] width 119 height 20
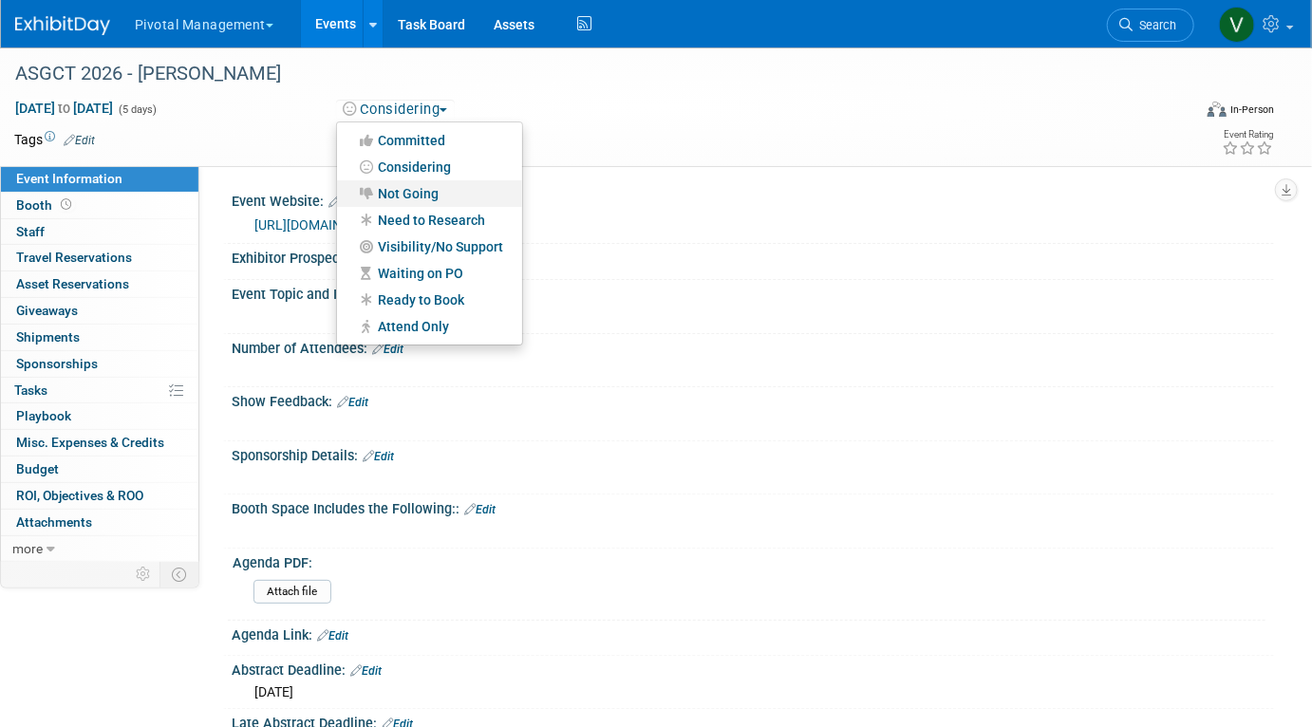
click at [396, 185] on link "Not Going" at bounding box center [429, 193] width 185 height 27
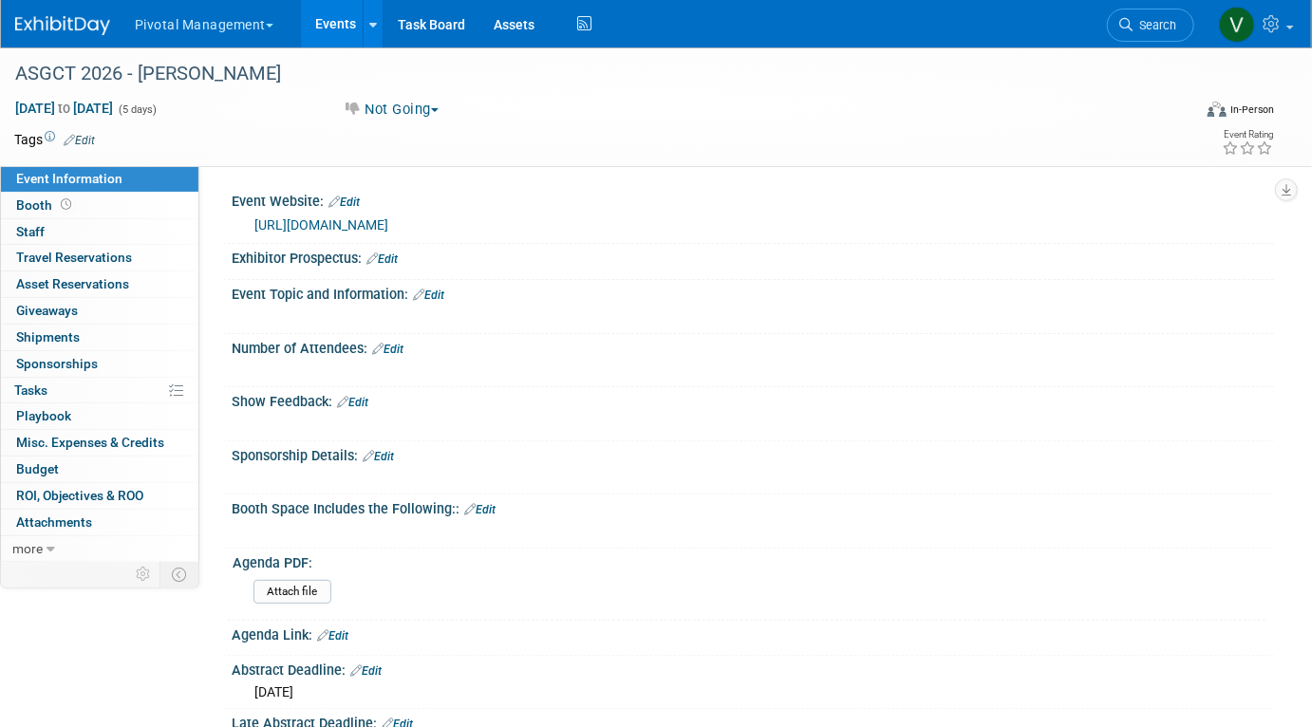
click at [401, 108] on button "Not Going" at bounding box center [391, 110] width 110 height 20
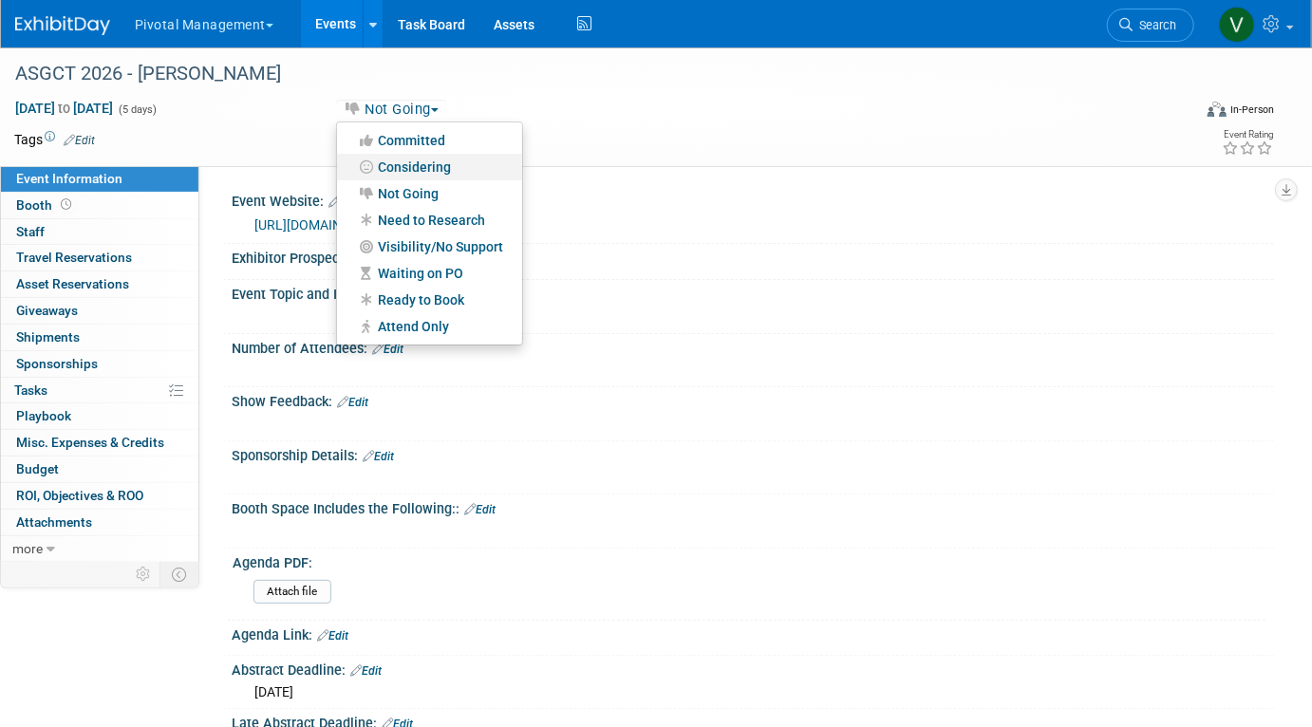
click at [464, 164] on link "Considering" at bounding box center [429, 167] width 185 height 27
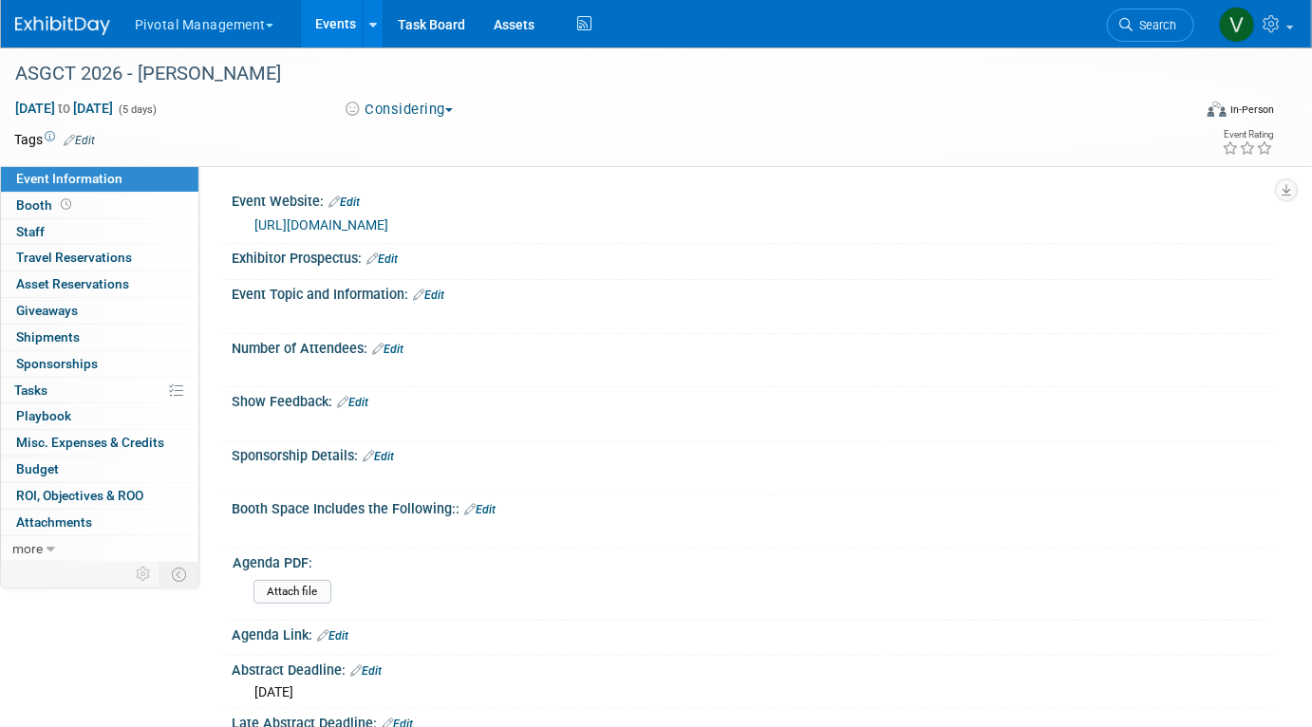
click at [415, 109] on button "Considering" at bounding box center [398, 110] width 124 height 20
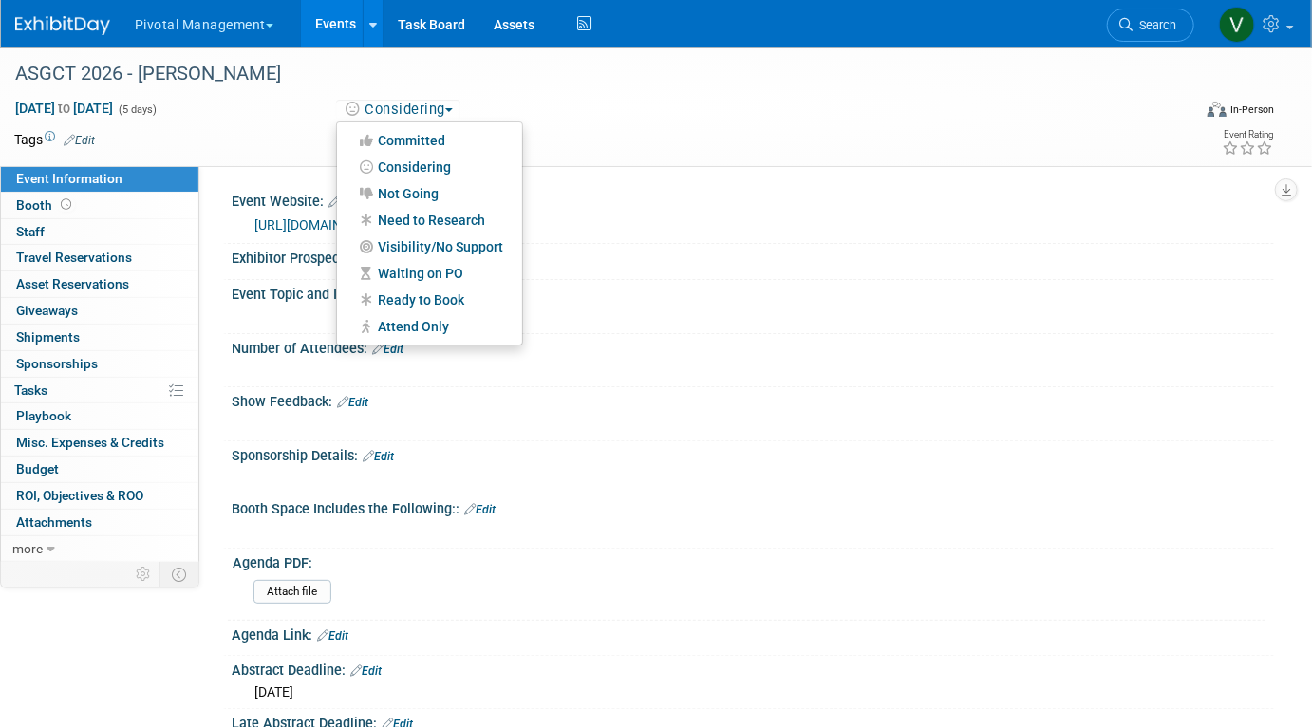
click at [573, 139] on td at bounding box center [577, 139] width 965 height 19
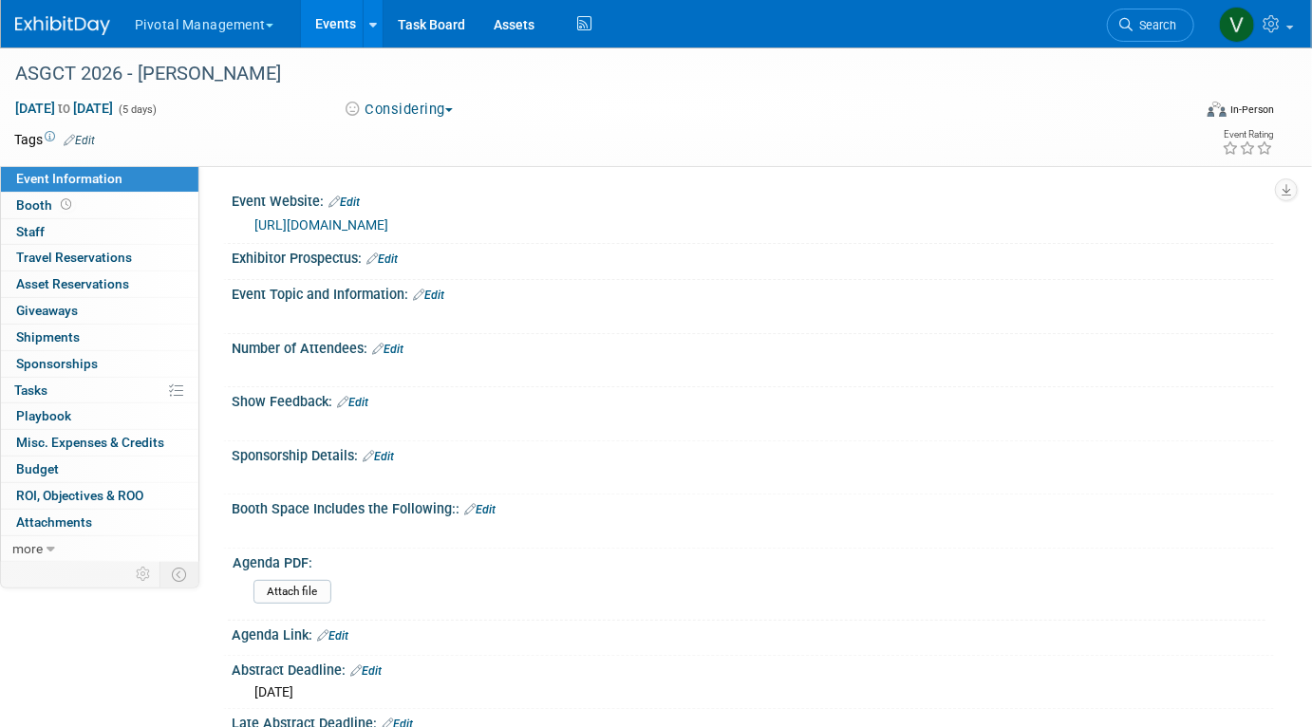
click at [317, 27] on link "Events" at bounding box center [335, 23] width 69 height 47
